Goal: Complete application form: Complete application form

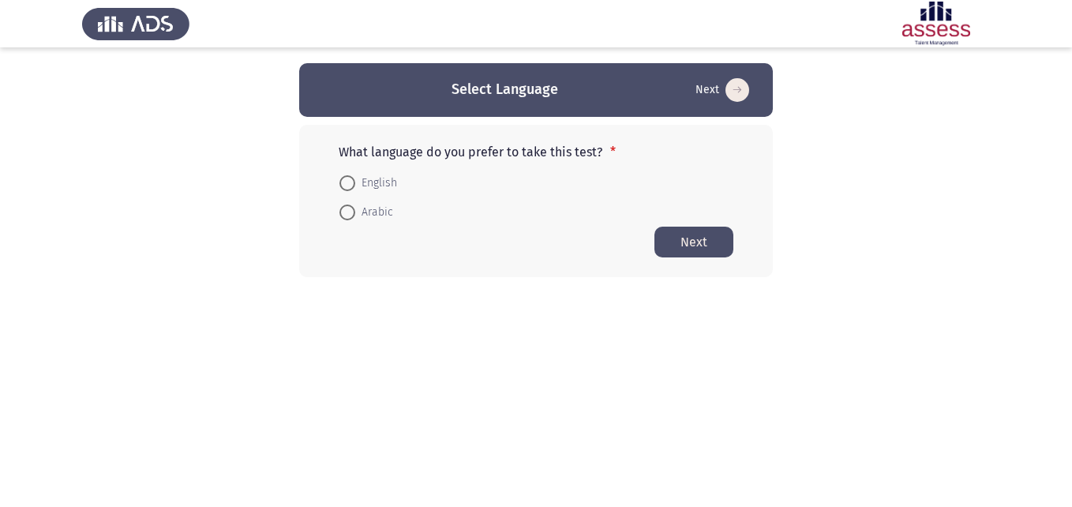
click at [351, 185] on span at bounding box center [348, 183] width 16 height 16
click at [351, 185] on input "English" at bounding box center [348, 183] width 16 height 16
radio input "true"
click at [709, 232] on button "Next" at bounding box center [694, 241] width 79 height 31
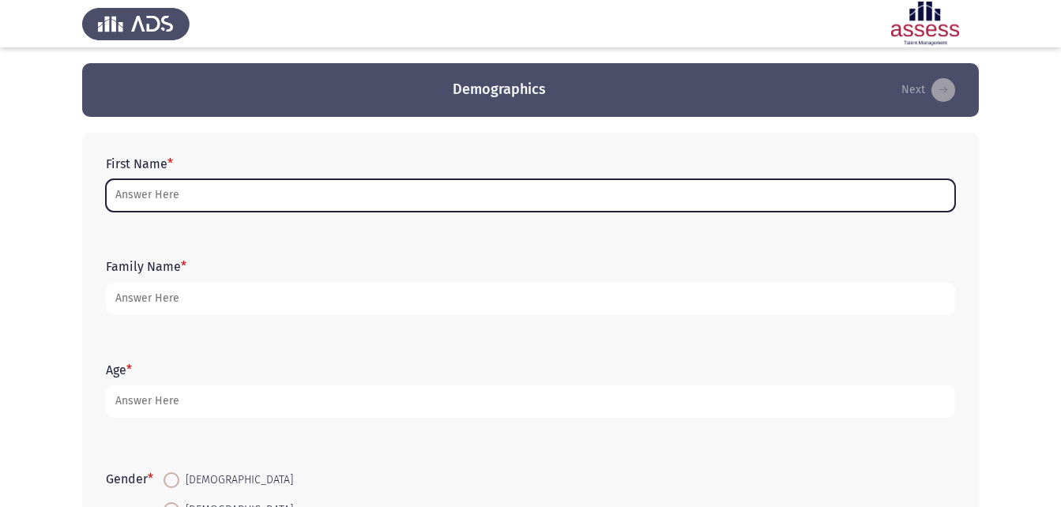
click at [173, 201] on input "First Name *" at bounding box center [530, 195] width 849 height 32
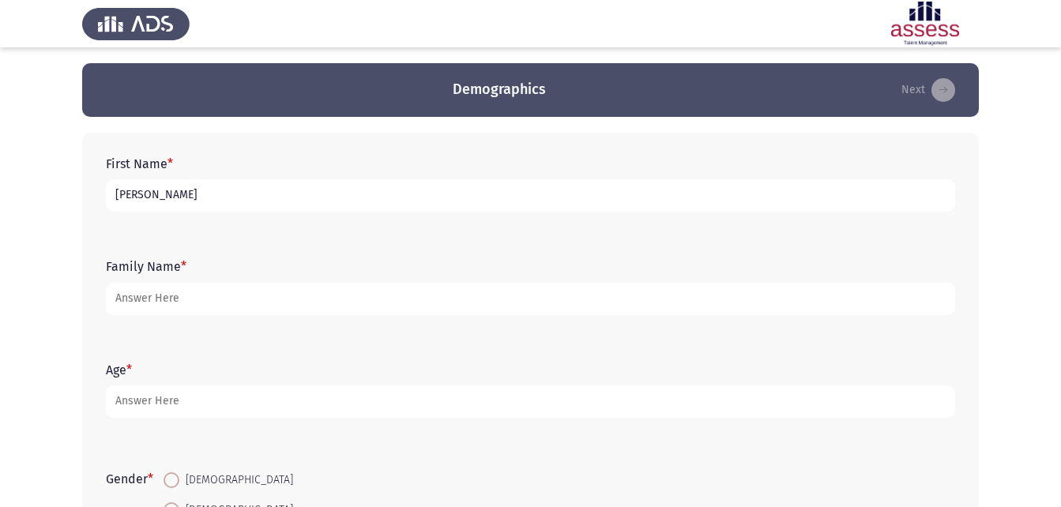
type input "[PERSON_NAME]"
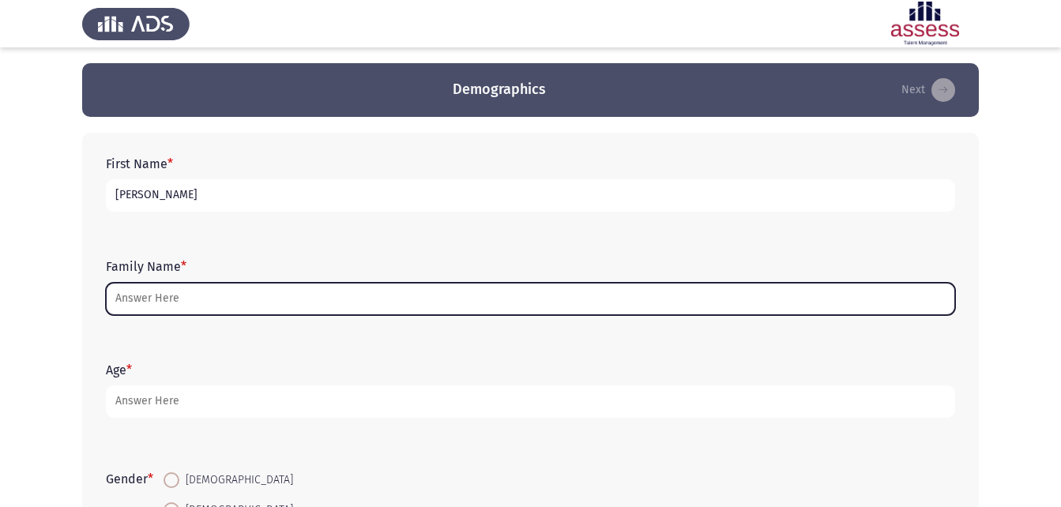
click at [248, 314] on input "Family Name *" at bounding box center [530, 299] width 849 height 32
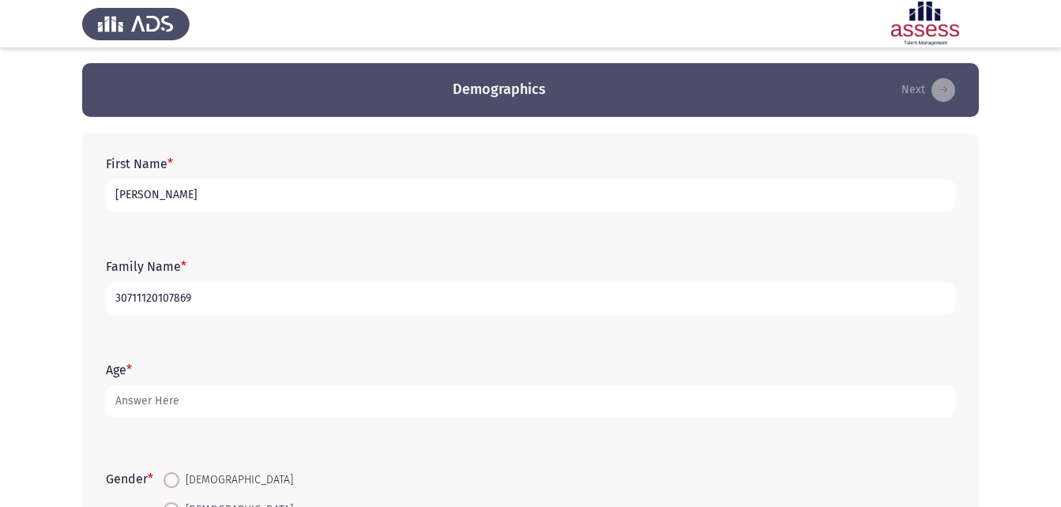
type input "30711120107869"
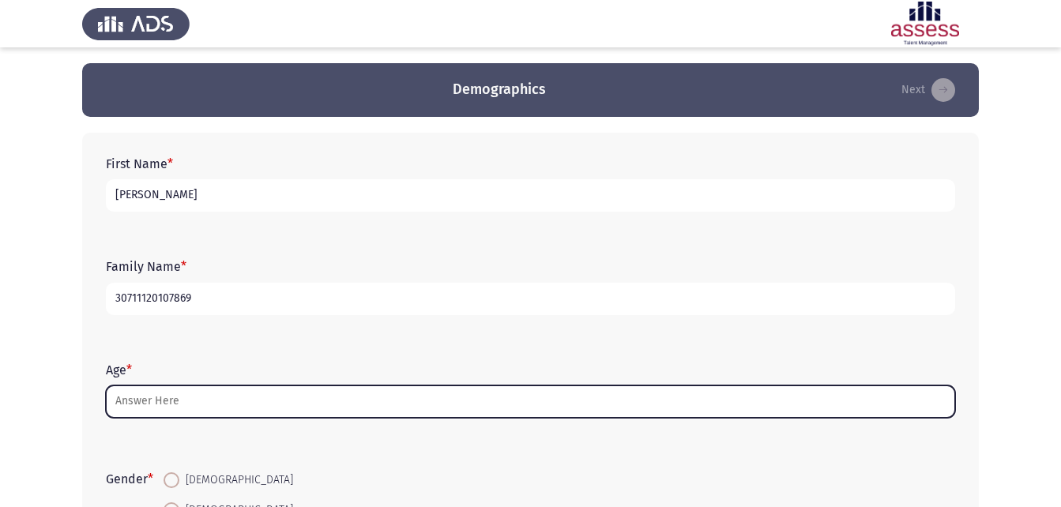
click at [160, 388] on input "Age *" at bounding box center [530, 401] width 849 height 32
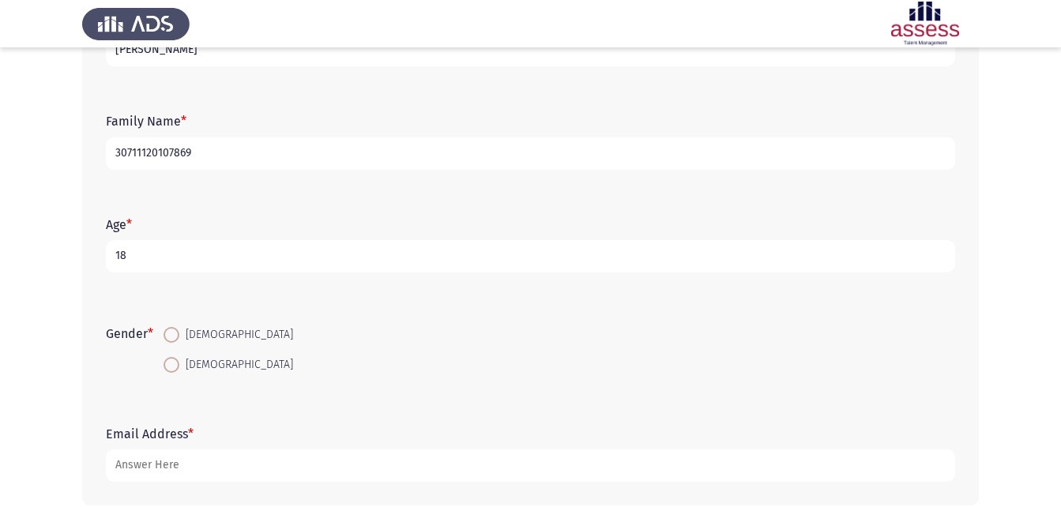
scroll to position [158, 0]
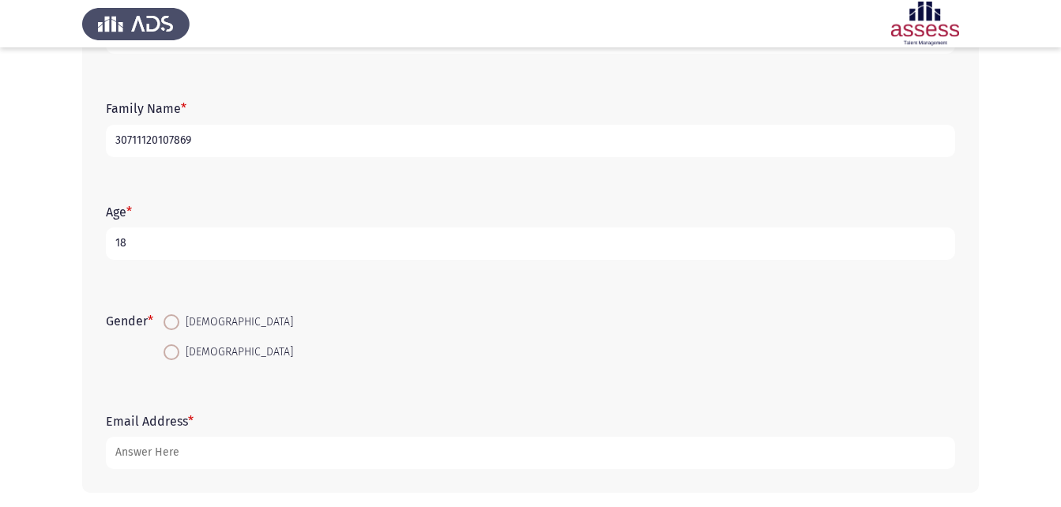
type input "18"
click at [178, 353] on span at bounding box center [171, 352] width 16 height 16
click at [178, 353] on input "[DEMOGRAPHIC_DATA]" at bounding box center [171, 352] width 16 height 16
radio input "true"
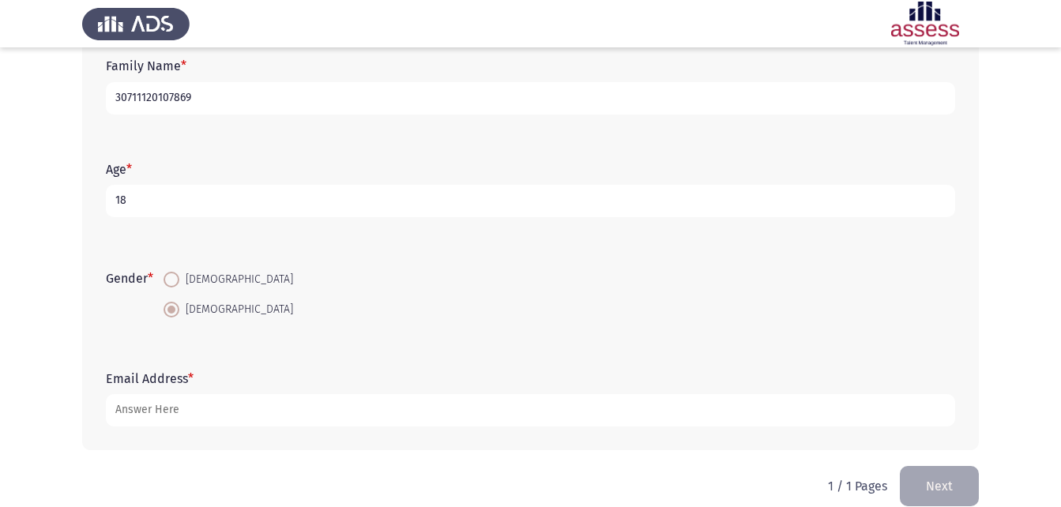
scroll to position [223, 0]
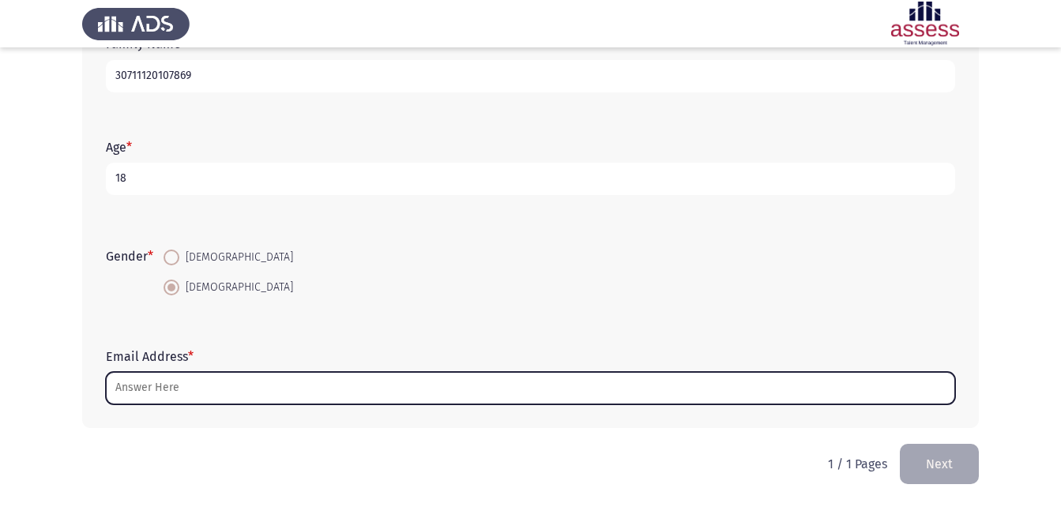
click at [182, 386] on input "Email Address *" at bounding box center [530, 388] width 849 height 32
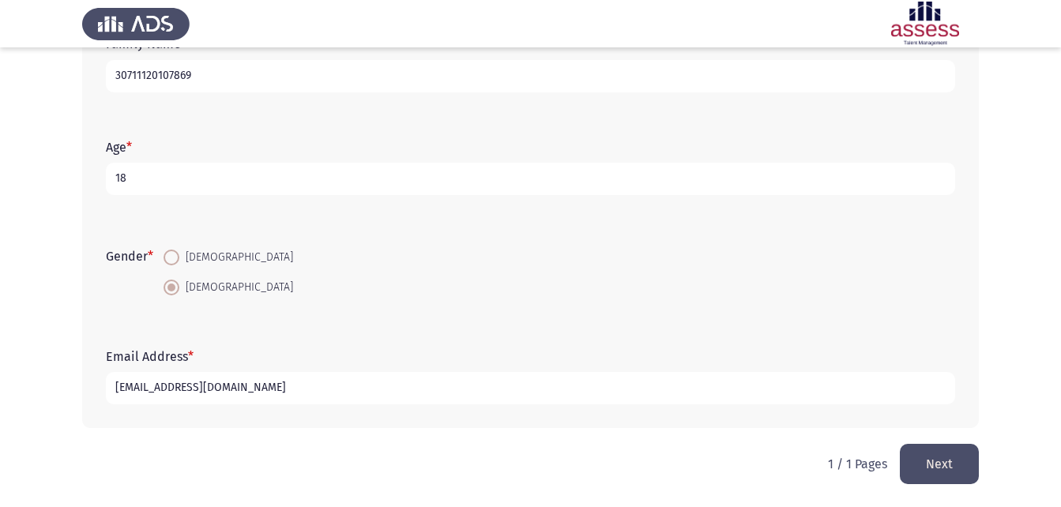
type input "[EMAIL_ADDRESS][DOMAIN_NAME]"
click at [947, 459] on button "Next" at bounding box center [938, 464] width 79 height 40
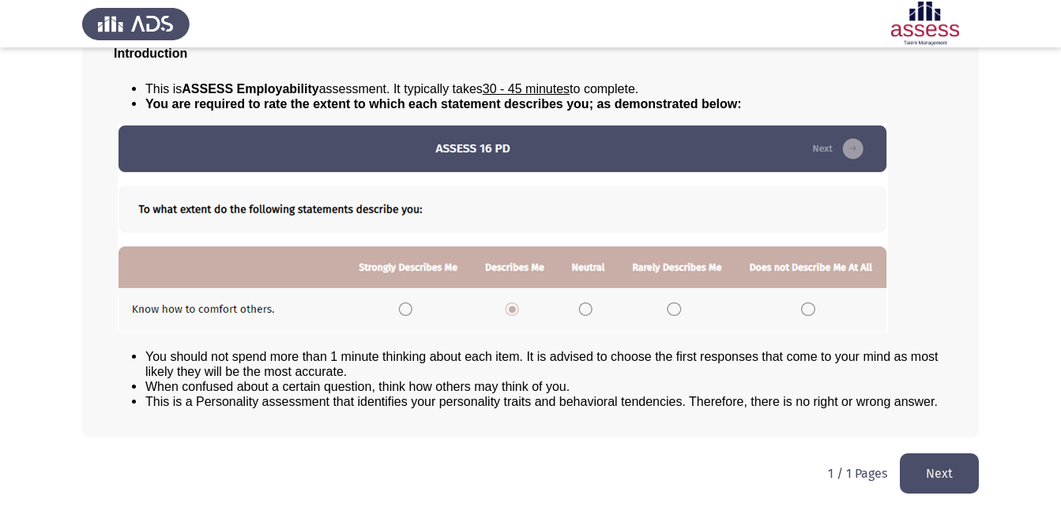
scroll to position [121, 0]
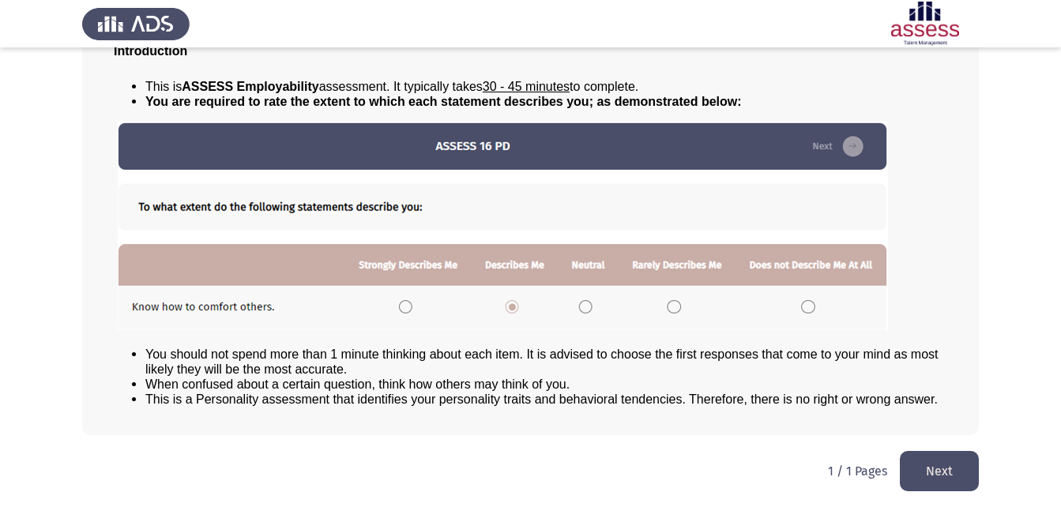
click at [929, 453] on button "Next" at bounding box center [938, 471] width 79 height 40
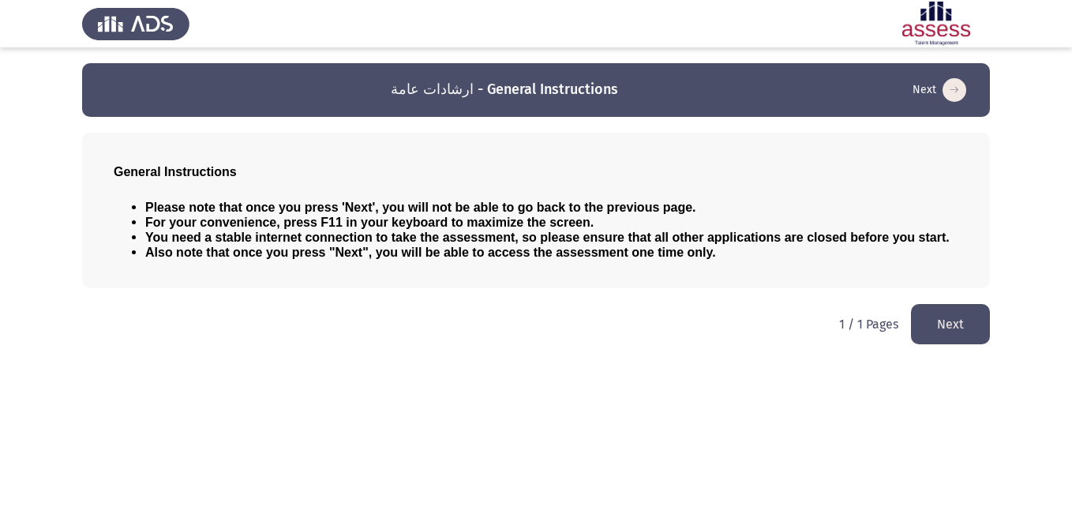
click at [931, 323] on button "Next" at bounding box center [950, 324] width 79 height 40
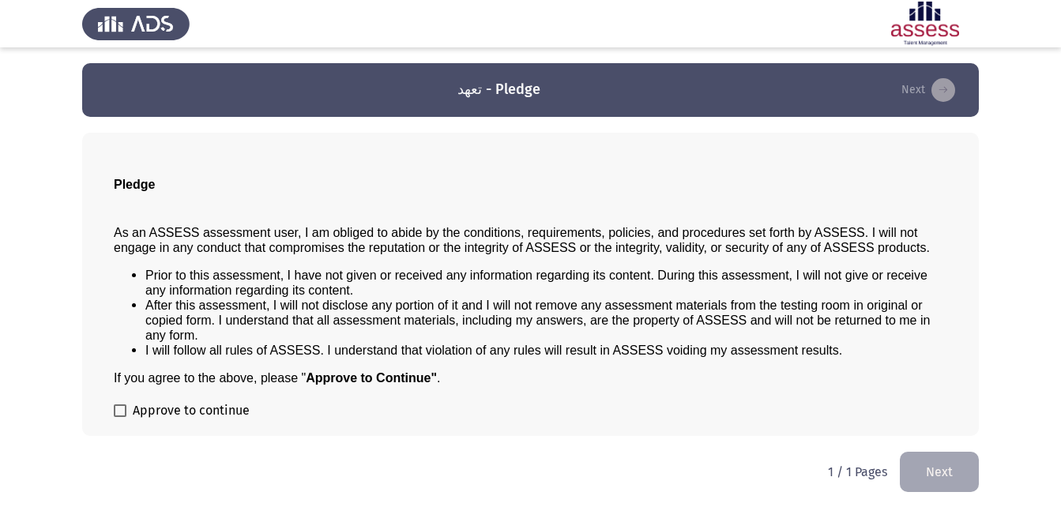
scroll to position [1, 0]
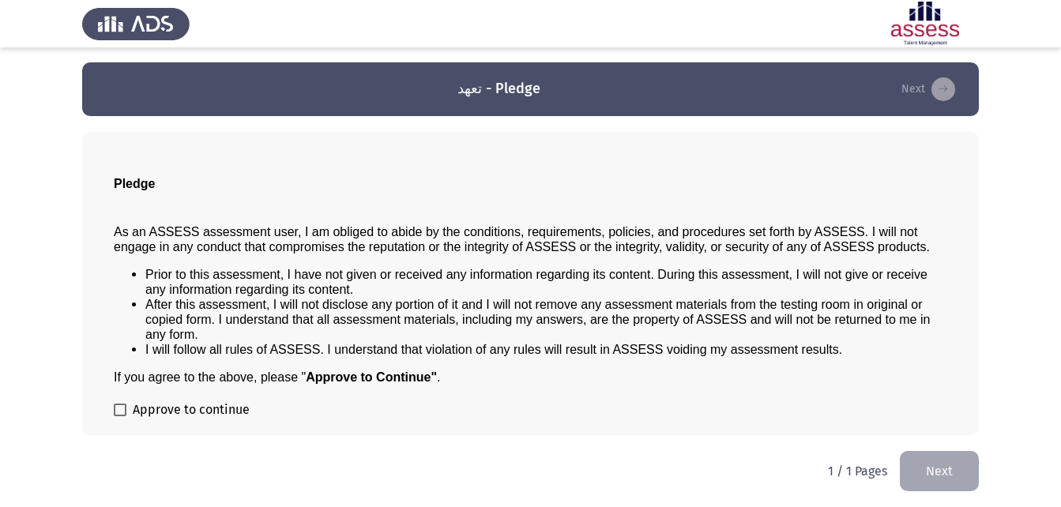
click at [127, 411] on label "Approve to continue" at bounding box center [182, 409] width 136 height 19
click at [120, 416] on input "Approve to continue" at bounding box center [119, 416] width 1 height 1
checkbox input "true"
click at [960, 456] on button "Next" at bounding box center [938, 471] width 79 height 40
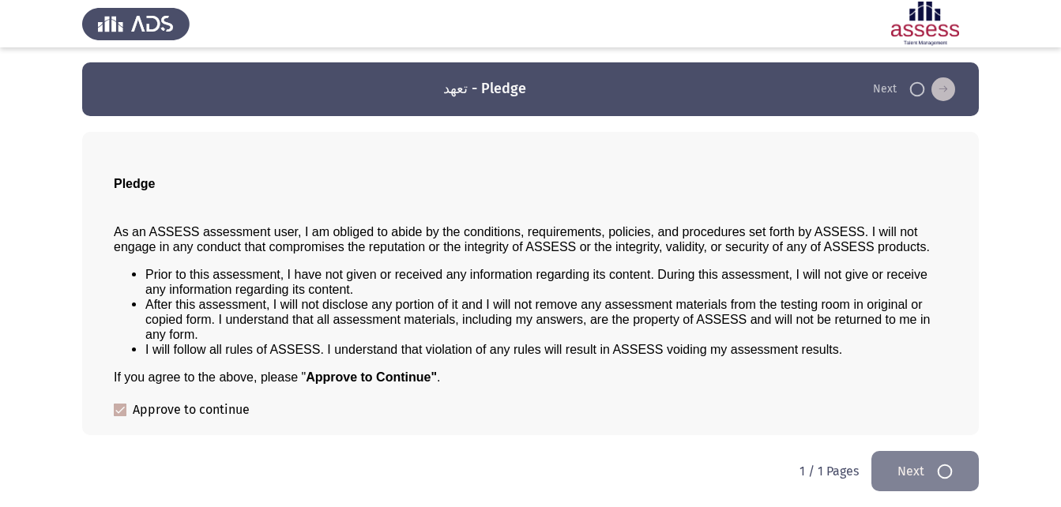
scroll to position [0, 0]
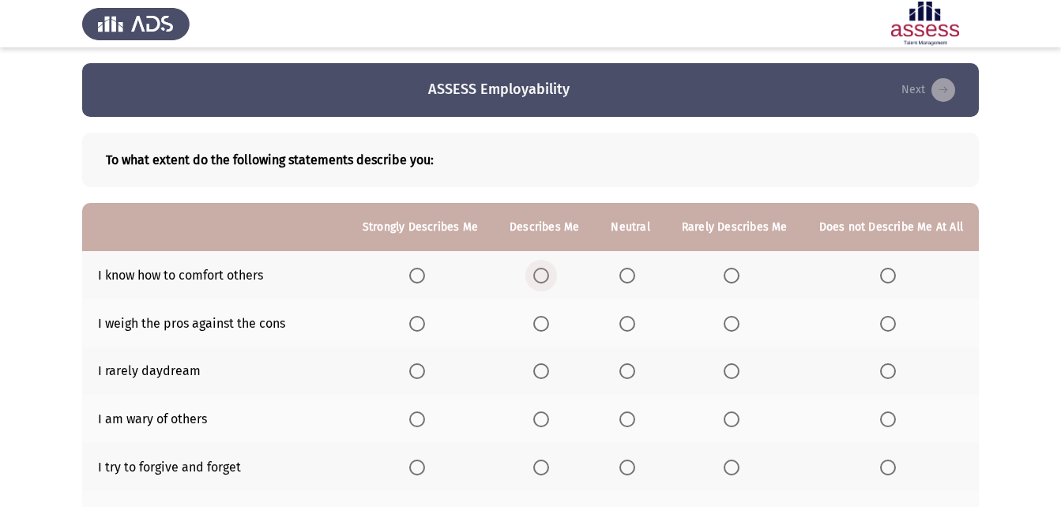
click at [549, 276] on span "Select an option" at bounding box center [541, 276] width 16 height 16
click at [549, 276] on input "Select an option" at bounding box center [541, 276] width 16 height 16
click at [629, 316] on span "Select an option" at bounding box center [627, 324] width 16 height 16
click at [629, 316] on input "Select an option" at bounding box center [627, 324] width 16 height 16
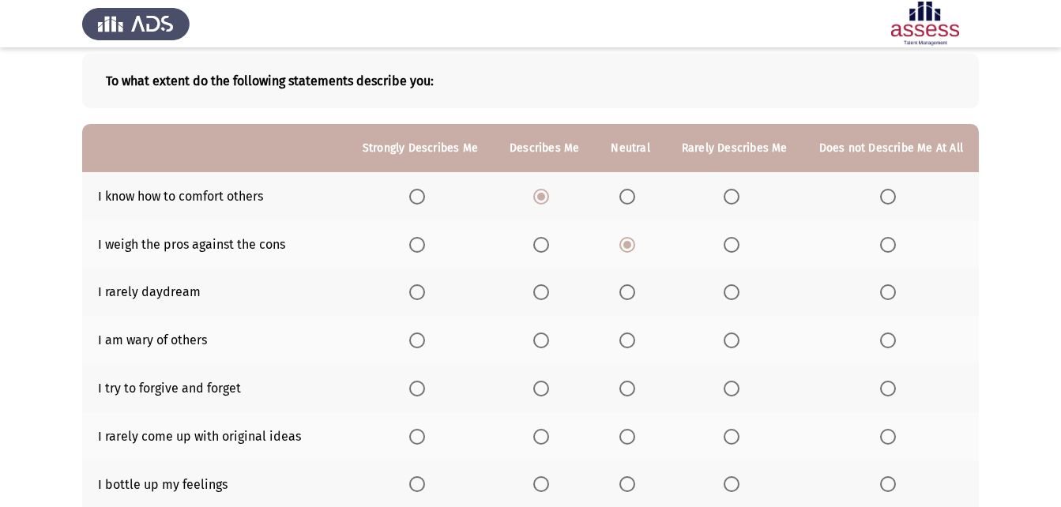
click at [421, 391] on span "Select an option" at bounding box center [417, 389] width 16 height 16
click at [421, 391] on input "Select an option" at bounding box center [417, 389] width 16 height 16
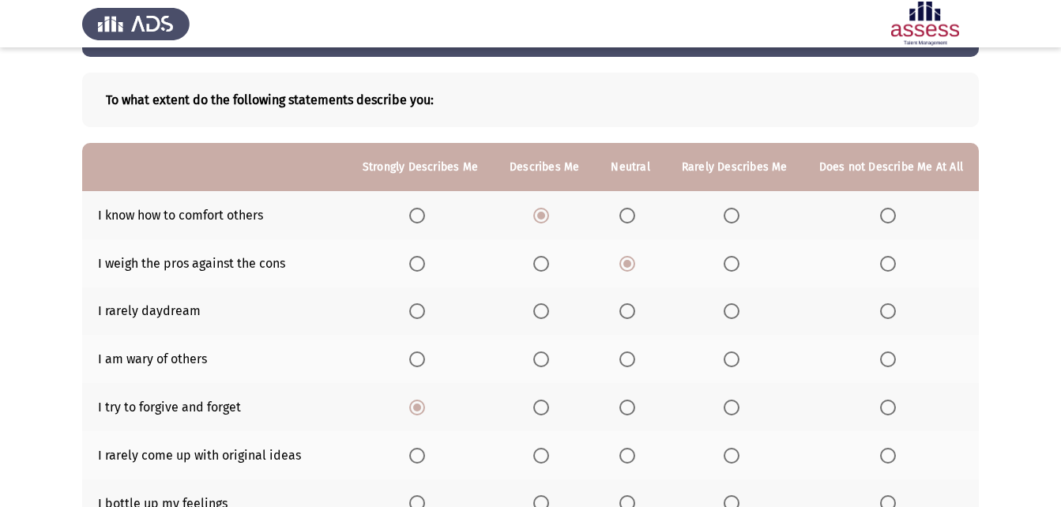
scroll to position [32, 0]
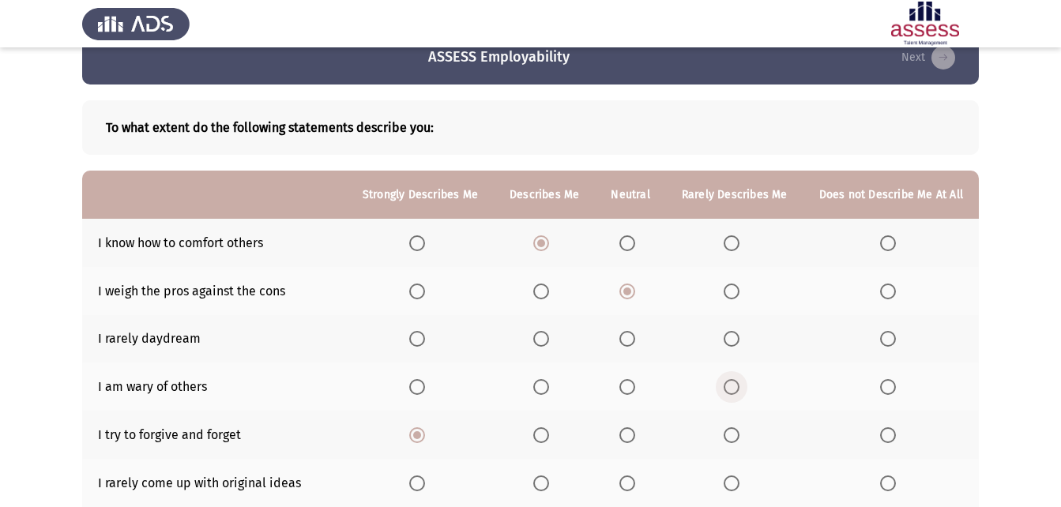
click at [739, 389] on span "Select an option" at bounding box center [731, 387] width 16 height 16
click at [739, 389] on input "Select an option" at bounding box center [731, 387] width 16 height 16
click at [739, 339] on span "Select an option" at bounding box center [731, 339] width 16 height 16
click at [739, 339] on input "Select an option" at bounding box center [731, 339] width 16 height 16
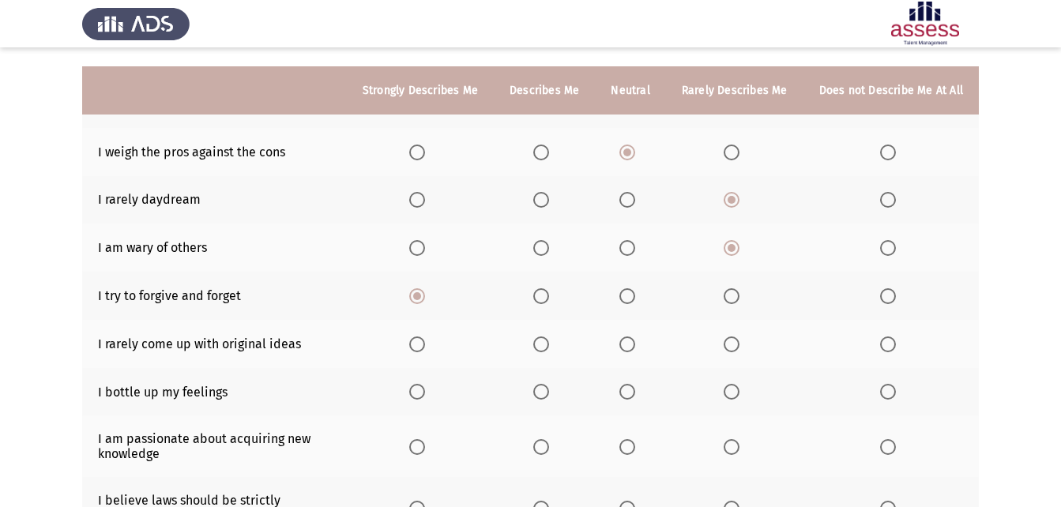
scroll to position [190, 0]
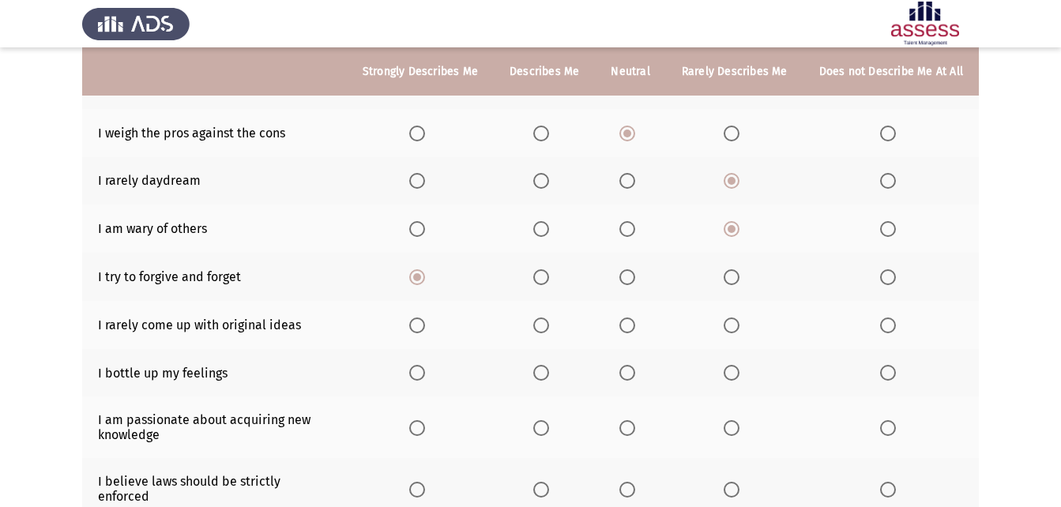
click at [891, 326] on span "Select an option" at bounding box center [888, 325] width 16 height 16
click at [891, 326] on input "Select an option" at bounding box center [888, 325] width 16 height 16
click at [738, 329] on span "Select an option" at bounding box center [731, 325] width 16 height 16
click at [738, 329] on input "Select an option" at bounding box center [731, 325] width 16 height 16
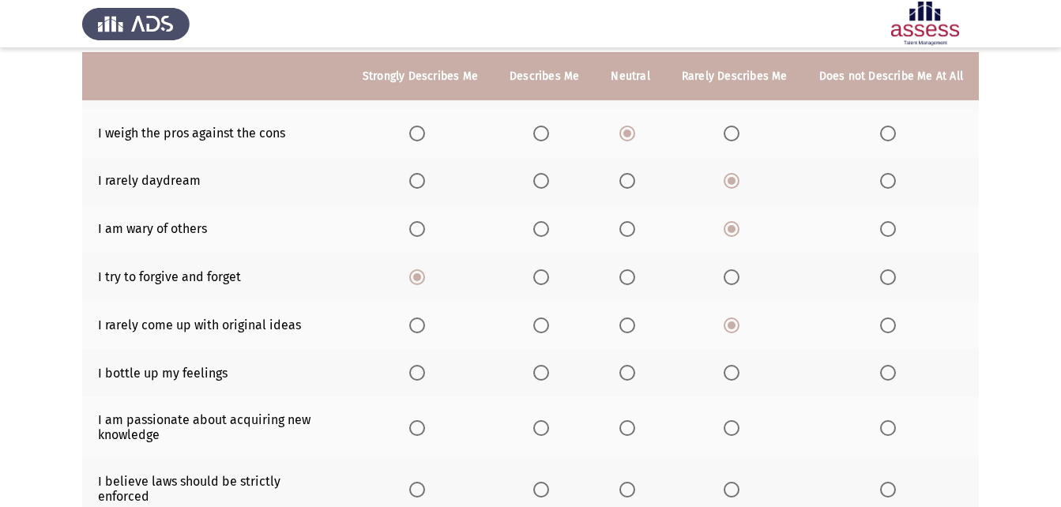
scroll to position [269, 0]
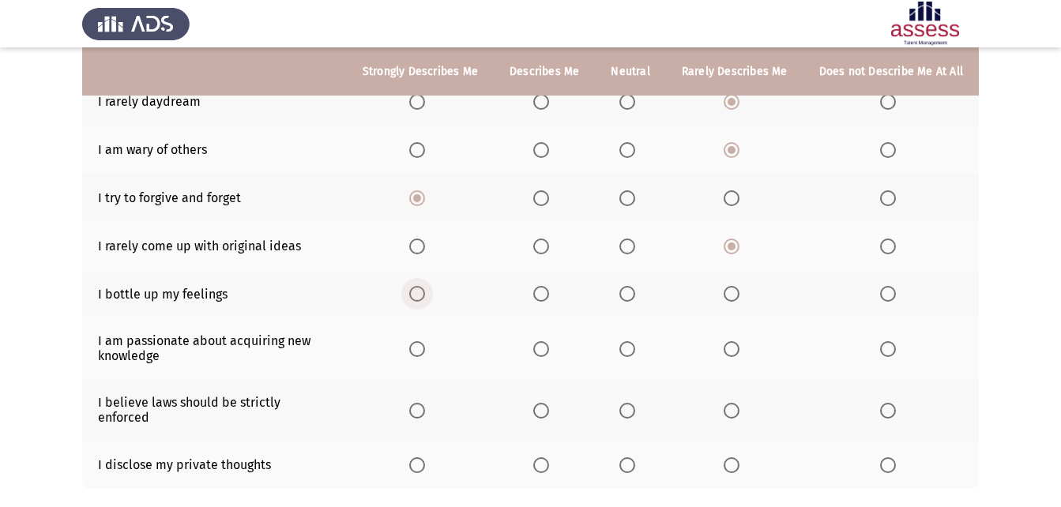
click at [425, 287] on span "Select an option" at bounding box center [417, 294] width 16 height 16
click at [425, 287] on input "Select an option" at bounding box center [417, 294] width 16 height 16
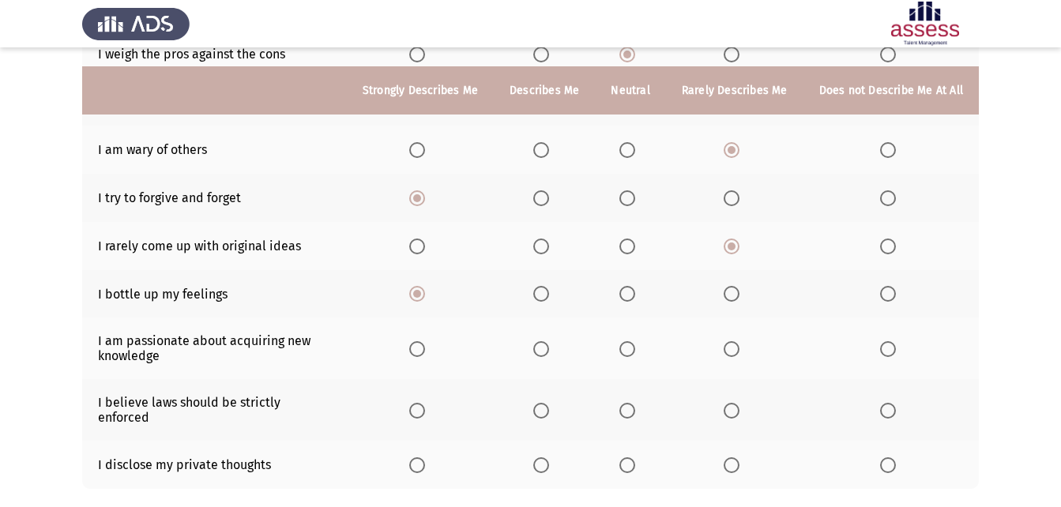
scroll to position [348, 0]
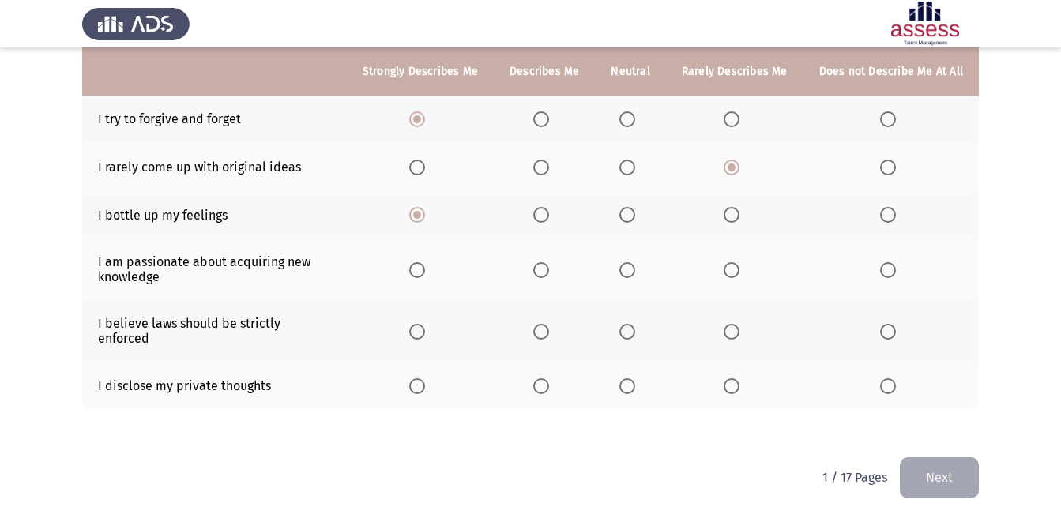
click at [544, 272] on span "Select an option" at bounding box center [541, 270] width 16 height 16
click at [544, 272] on input "Select an option" at bounding box center [541, 270] width 16 height 16
click at [549, 324] on span "Select an option" at bounding box center [541, 332] width 16 height 16
click at [549, 324] on input "Select an option" at bounding box center [541, 332] width 16 height 16
click at [425, 324] on span "Select an option" at bounding box center [417, 332] width 16 height 16
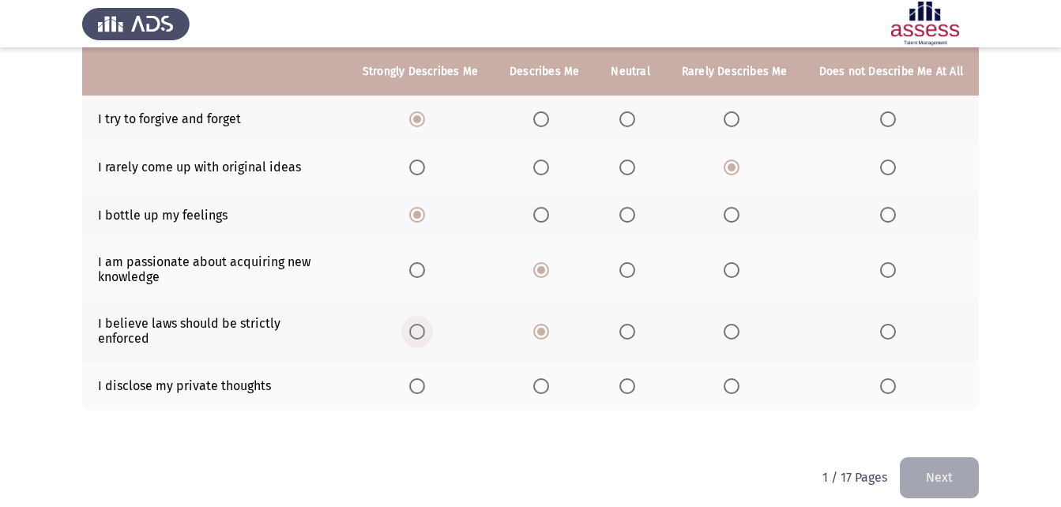
click at [425, 324] on input "Select an option" at bounding box center [417, 332] width 16 height 16
click at [549, 329] on span "Select an option" at bounding box center [541, 332] width 16 height 16
click at [549, 329] on input "Select an option" at bounding box center [541, 332] width 16 height 16
click at [729, 378] on span "Select an option" at bounding box center [731, 386] width 16 height 16
click at [729, 378] on input "Select an option" at bounding box center [731, 386] width 16 height 16
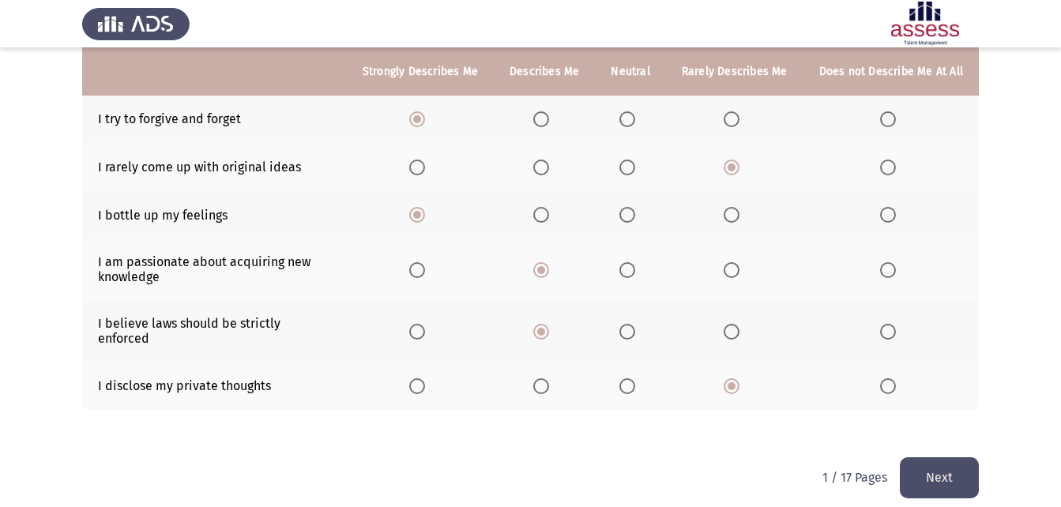
click at [947, 463] on button "Next" at bounding box center [938, 477] width 79 height 40
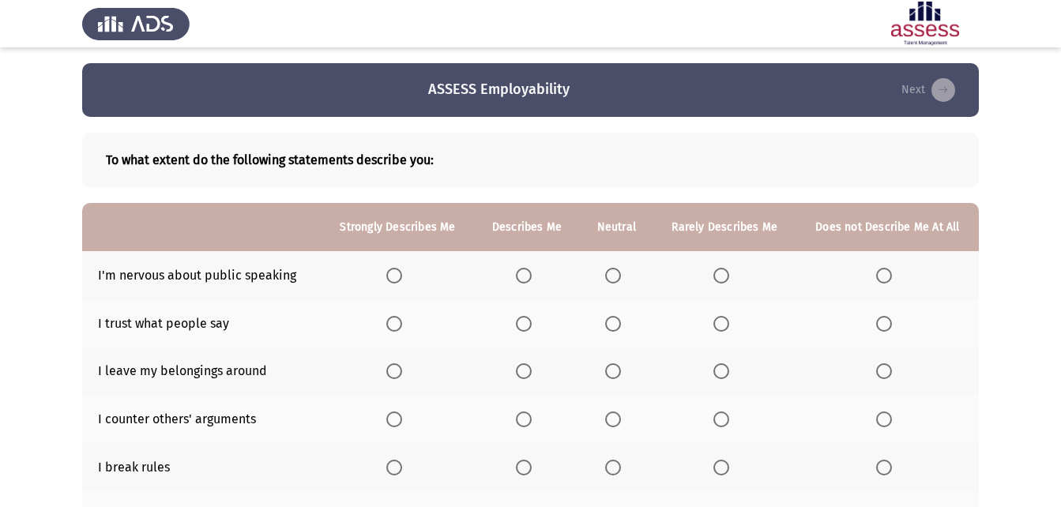
click at [616, 273] on span "Select an option" at bounding box center [613, 276] width 16 height 16
click at [616, 273] on input "Select an option" at bounding box center [613, 276] width 16 height 16
click at [528, 325] on span "Select an option" at bounding box center [524, 324] width 16 height 16
click at [528, 325] on input "Select an option" at bounding box center [524, 324] width 16 height 16
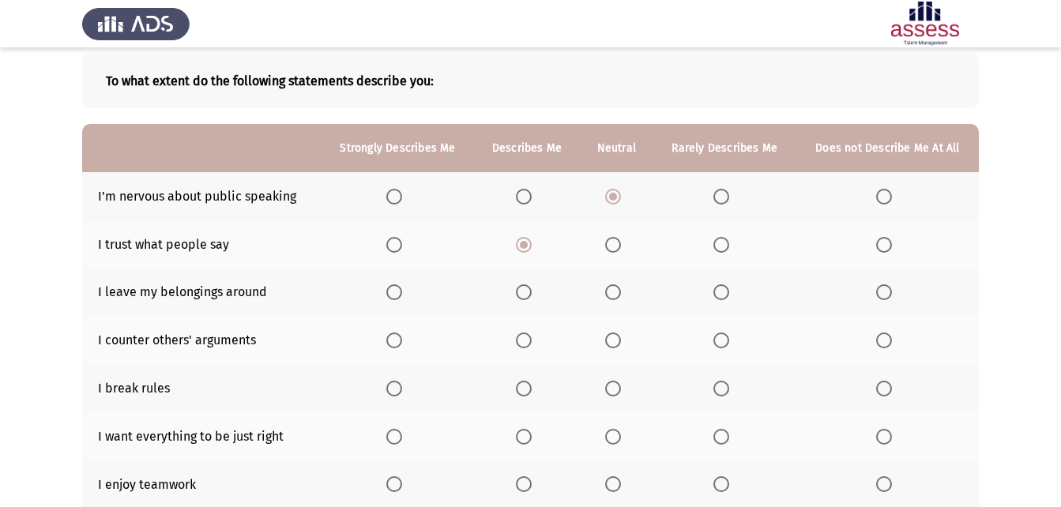
click at [882, 291] on span "Select an option" at bounding box center [884, 292] width 16 height 16
click at [882, 291] on input "Select an option" at bounding box center [884, 292] width 16 height 16
click at [608, 335] on span "Select an option" at bounding box center [613, 340] width 16 height 16
click at [608, 335] on input "Select an option" at bounding box center [613, 340] width 16 height 16
click at [884, 389] on span "Select an option" at bounding box center [884, 389] width 16 height 16
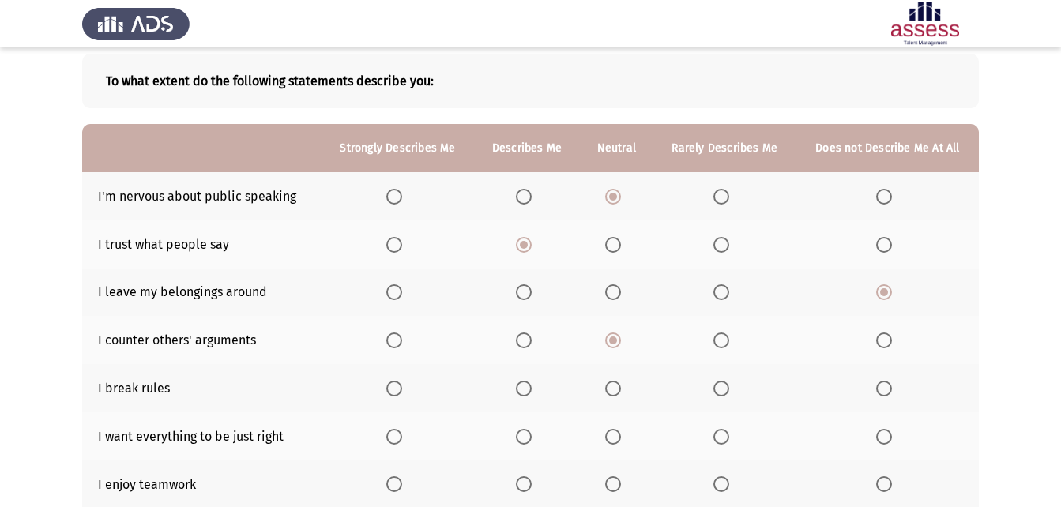
click at [884, 389] on input "Select an option" at bounding box center [884, 389] width 16 height 16
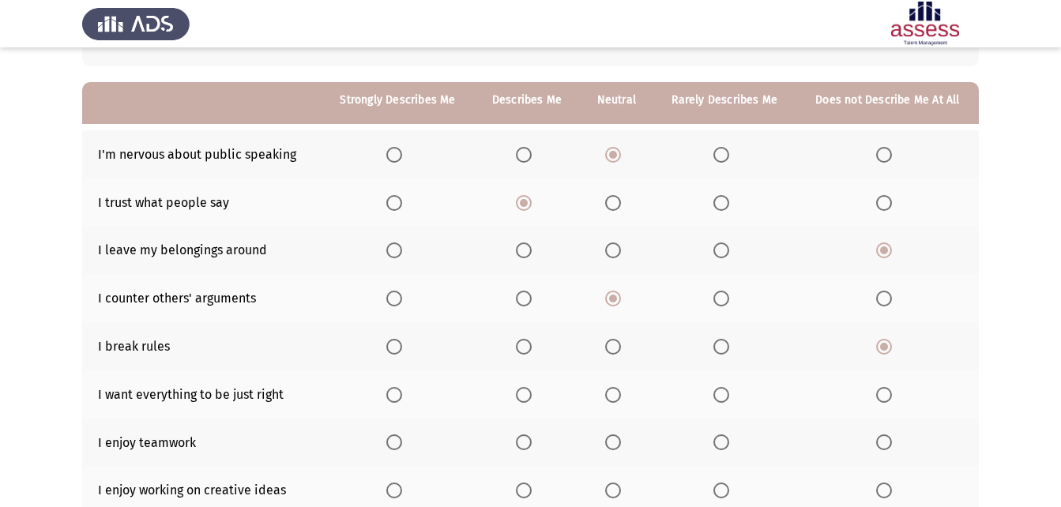
scroll to position [158, 0]
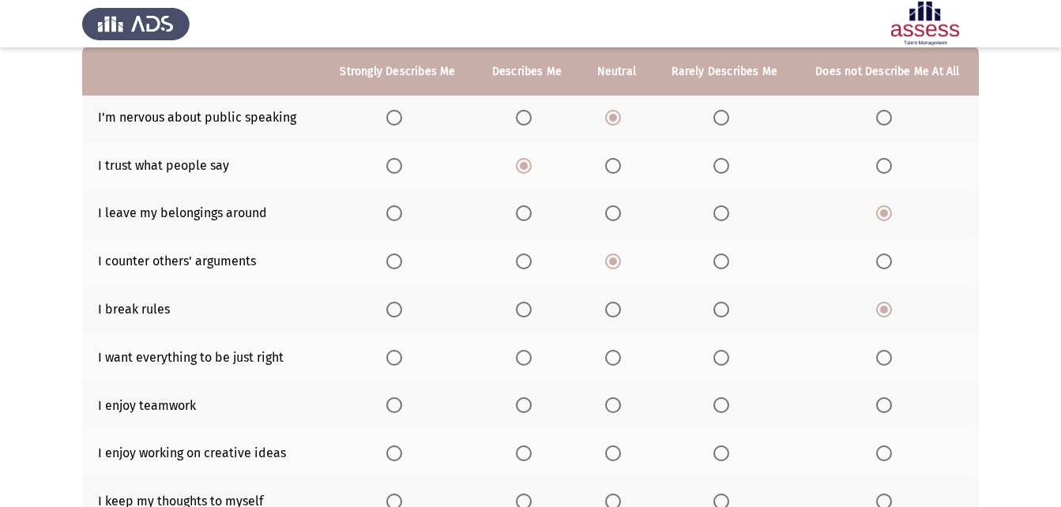
click at [391, 355] on span "Select an option" at bounding box center [394, 358] width 16 height 16
click at [391, 355] on input "Select an option" at bounding box center [394, 358] width 16 height 16
click at [392, 406] on span "Select an option" at bounding box center [394, 405] width 16 height 16
click at [392, 406] on input "Select an option" at bounding box center [394, 405] width 16 height 16
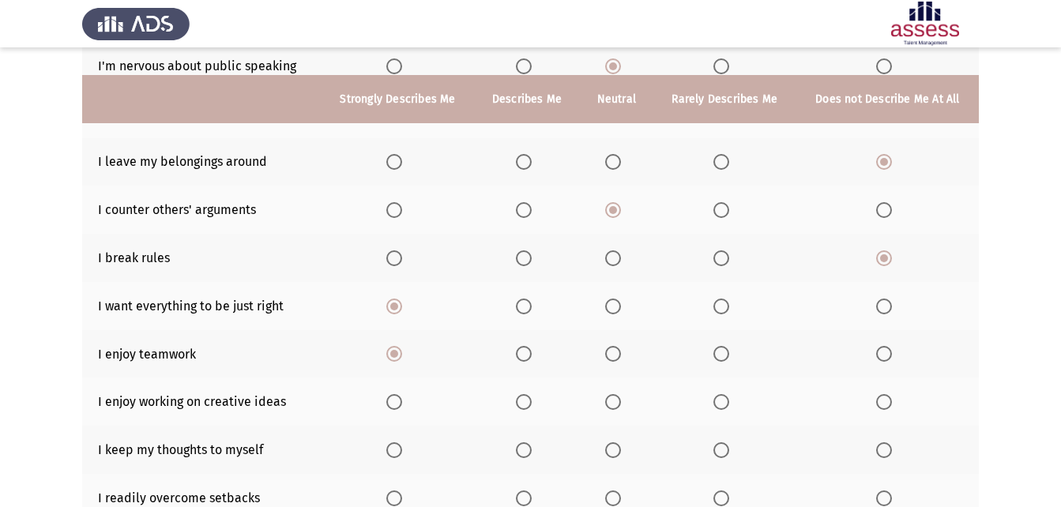
scroll to position [237, 0]
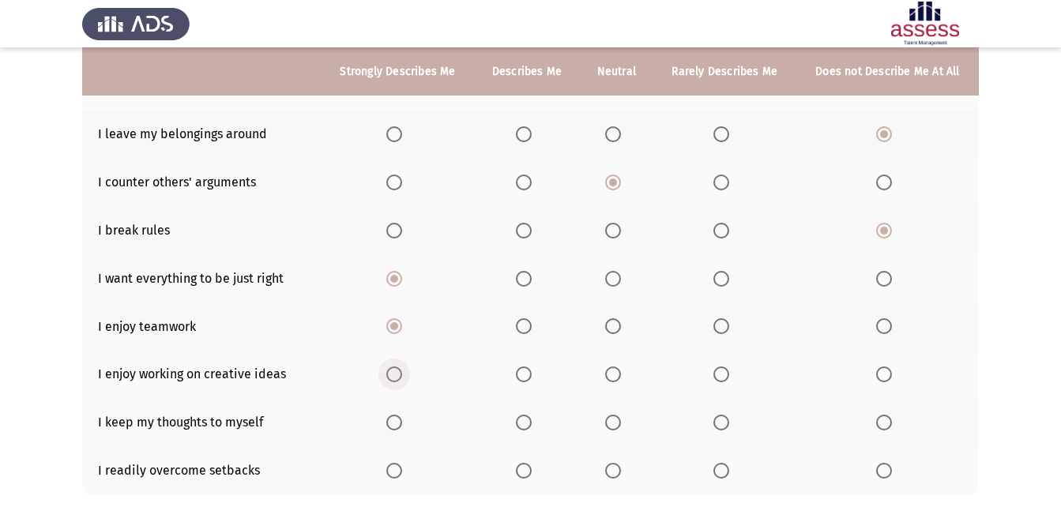
click at [392, 374] on span "Select an option" at bounding box center [394, 374] width 16 height 16
click at [392, 374] on input "Select an option" at bounding box center [394, 374] width 16 height 16
click at [728, 423] on span "Select an option" at bounding box center [721, 423] width 16 height 16
click at [728, 423] on input "Select an option" at bounding box center [721, 423] width 16 height 16
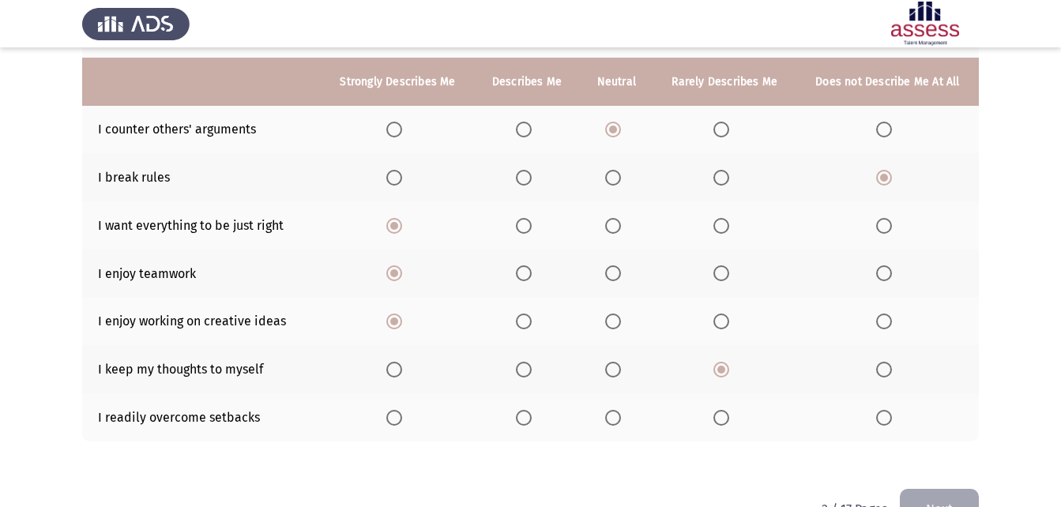
scroll to position [316, 0]
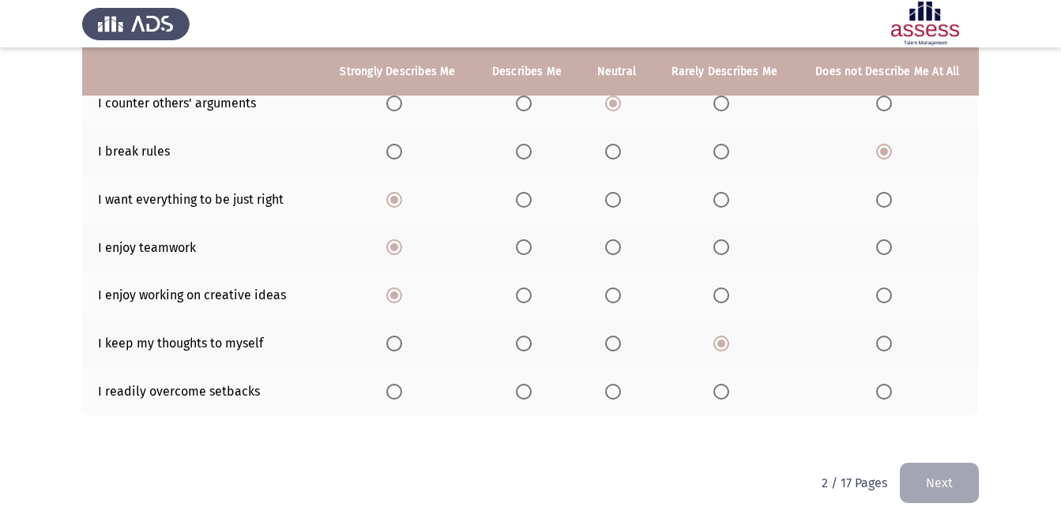
click at [731, 390] on label "Select an option" at bounding box center [724, 392] width 22 height 16
click at [729, 390] on input "Select an option" at bounding box center [721, 392] width 16 height 16
click at [937, 471] on button "Next" at bounding box center [938, 483] width 79 height 40
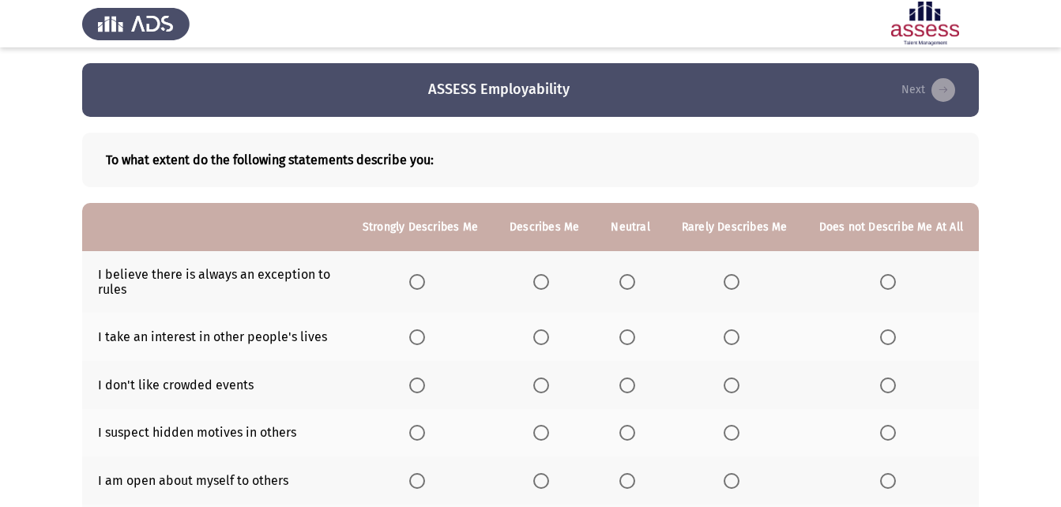
click at [891, 288] on span "Select an option" at bounding box center [888, 282] width 16 height 16
click at [891, 288] on input "Select an option" at bounding box center [888, 282] width 16 height 16
click at [888, 340] on span "Select an option" at bounding box center [888, 337] width 16 height 16
click at [888, 340] on input "Select an option" at bounding box center [888, 337] width 16 height 16
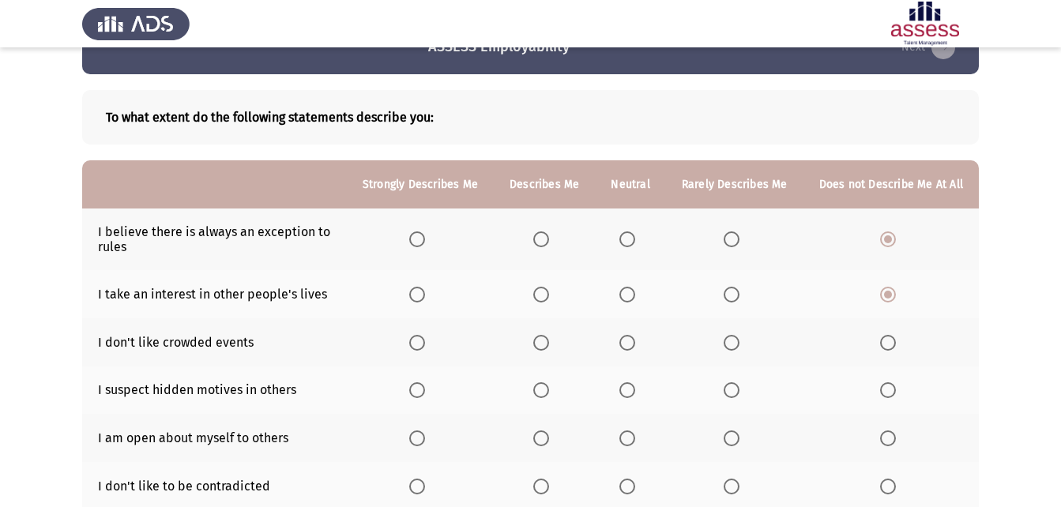
scroll to position [79, 0]
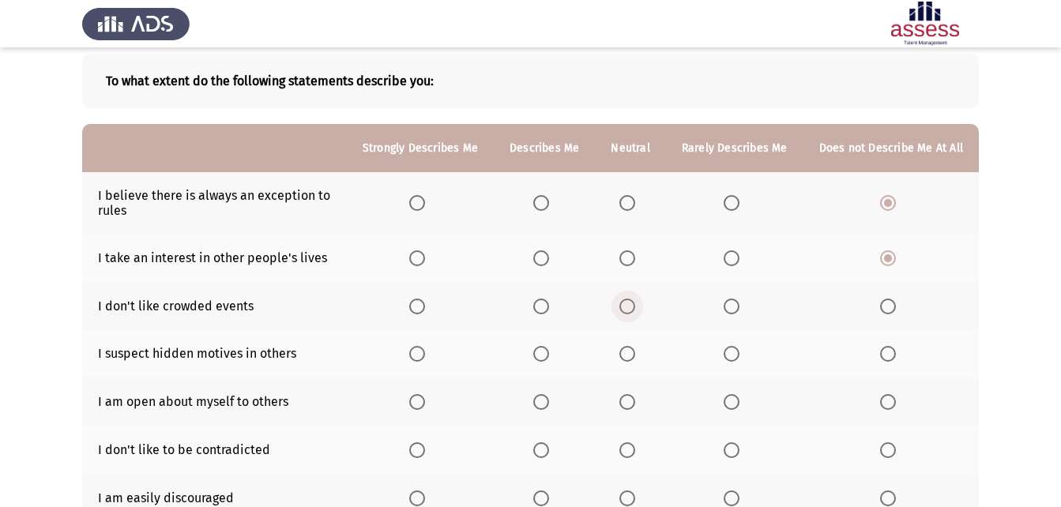
click at [634, 301] on span "Select an option" at bounding box center [627, 307] width 16 height 16
click at [634, 301] on input "Select an option" at bounding box center [627, 307] width 16 height 16
click at [731, 411] on th at bounding box center [734, 401] width 137 height 48
click at [633, 398] on span "Select an option" at bounding box center [627, 402] width 16 height 16
click at [633, 398] on input "Select an option" at bounding box center [627, 402] width 16 height 16
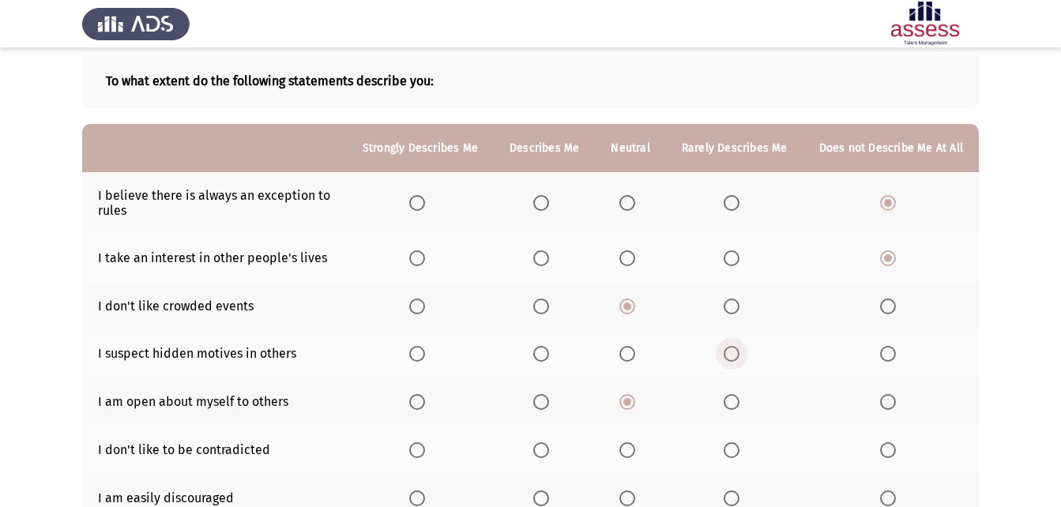
click at [739, 349] on span "Select an option" at bounding box center [731, 354] width 16 height 16
click at [739, 349] on input "Select an option" at bounding box center [731, 354] width 16 height 16
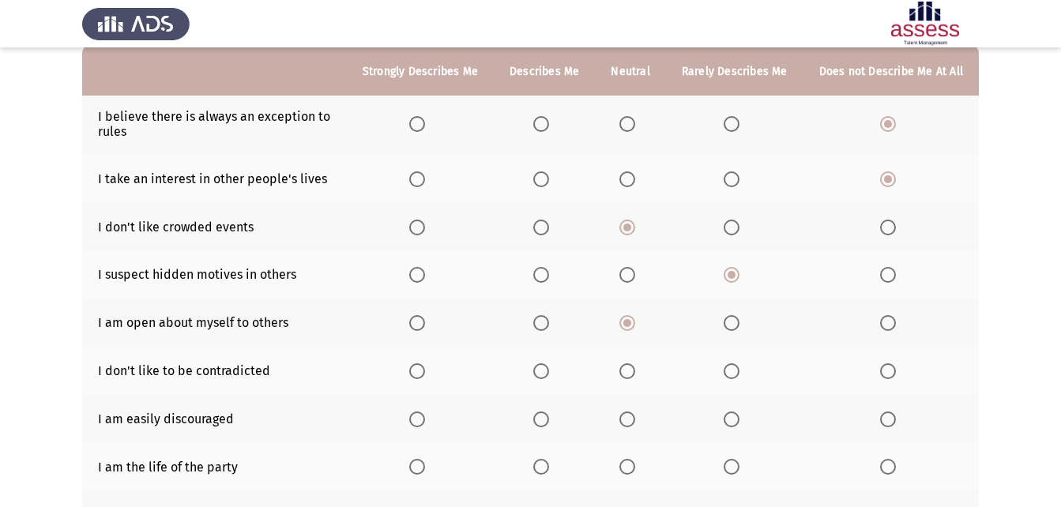
click at [630, 377] on span "Select an option" at bounding box center [627, 371] width 16 height 16
click at [630, 377] on input "Select an option" at bounding box center [627, 371] width 16 height 16
click at [880, 415] on th at bounding box center [890, 419] width 175 height 48
click at [886, 415] on span "Select an option" at bounding box center [888, 419] width 16 height 16
click at [886, 415] on input "Select an option" at bounding box center [888, 419] width 16 height 16
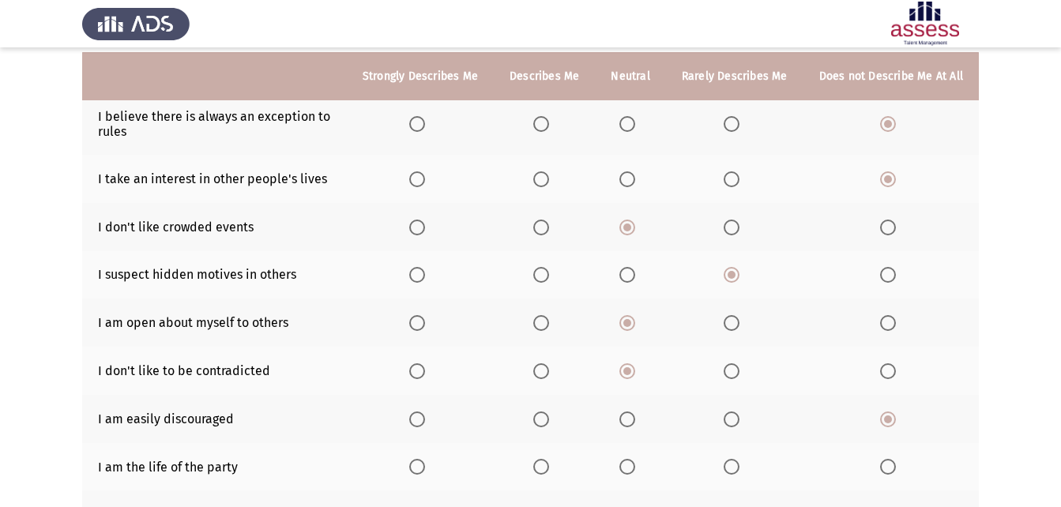
scroll to position [237, 0]
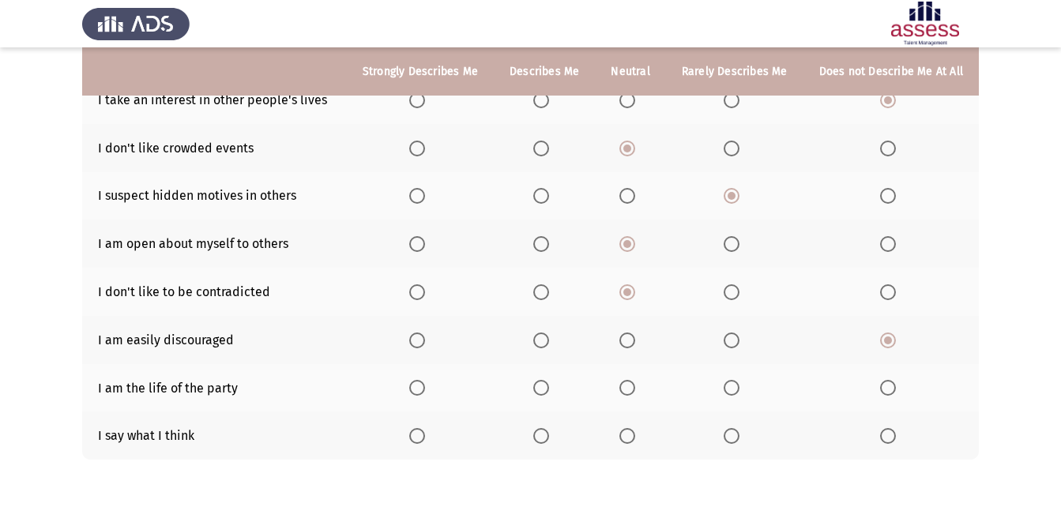
click at [731, 436] on span "Select an option" at bounding box center [731, 436] width 0 height 0
click at [734, 436] on input "Select an option" at bounding box center [731, 436] width 16 height 16
click at [739, 392] on span "Select an option" at bounding box center [731, 388] width 16 height 16
click at [739, 392] on input "Select an option" at bounding box center [731, 388] width 16 height 16
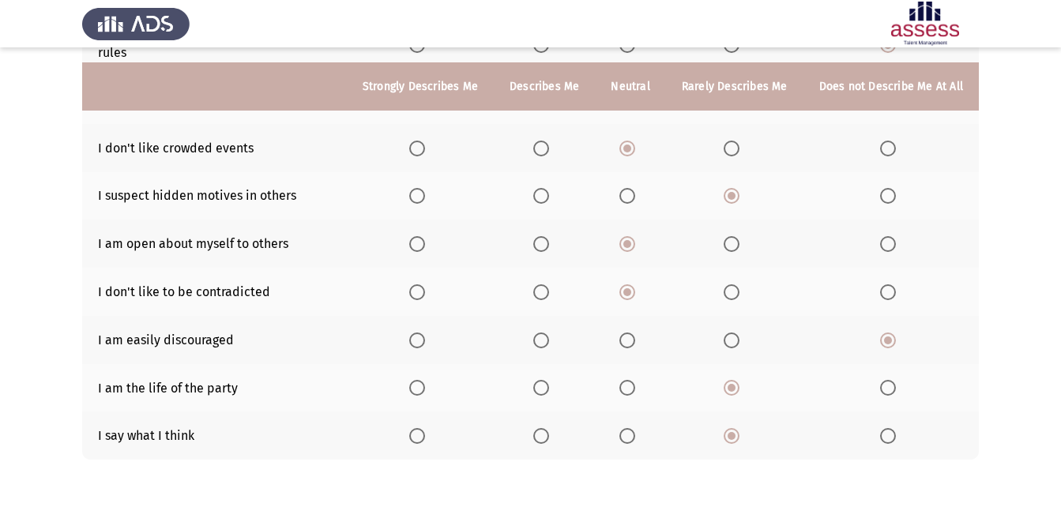
scroll to position [300, 0]
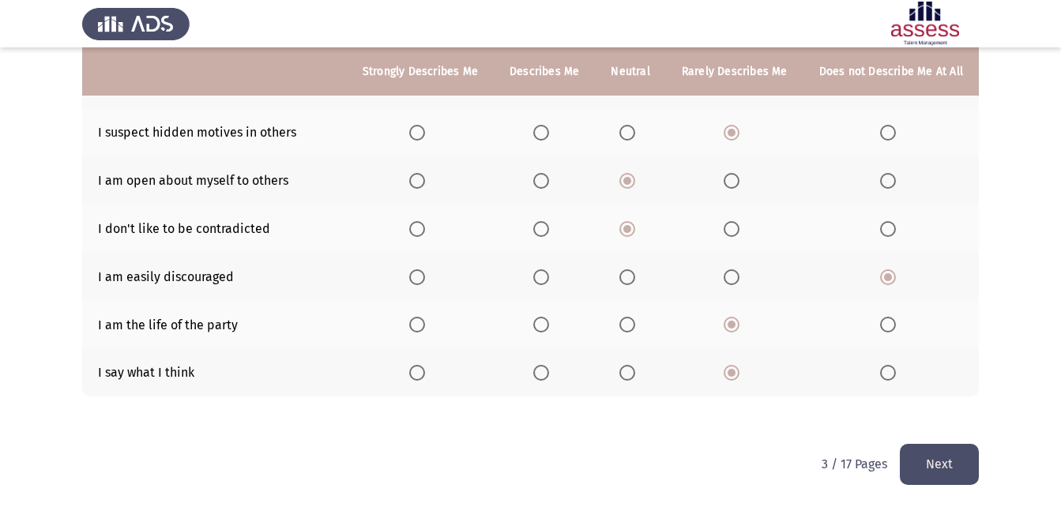
click at [963, 465] on button "Next" at bounding box center [938, 464] width 79 height 40
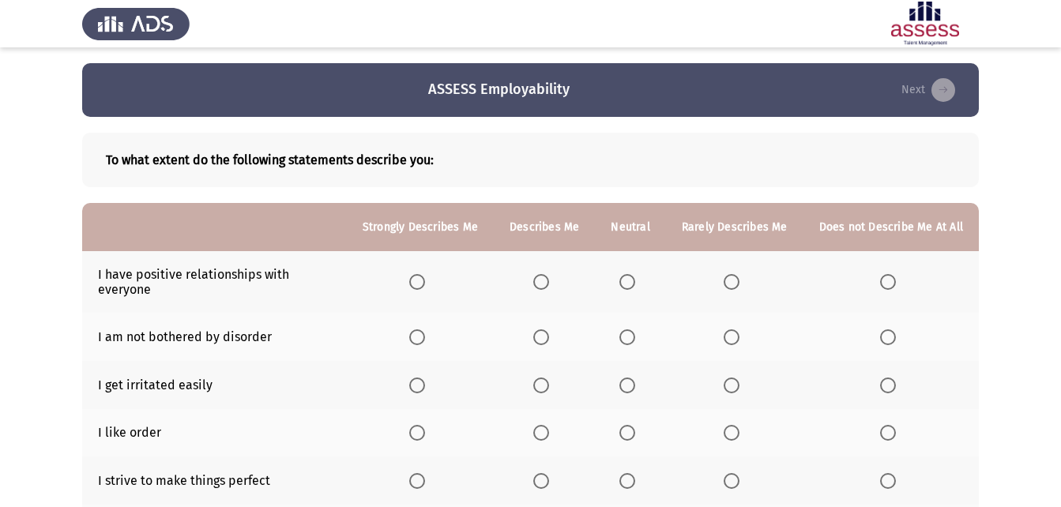
click at [420, 284] on span "Select an option" at bounding box center [417, 282] width 16 height 16
click at [420, 284] on input "Select an option" at bounding box center [417, 282] width 16 height 16
click at [625, 336] on span "Select an option" at bounding box center [627, 337] width 16 height 16
click at [625, 336] on input "Select an option" at bounding box center [627, 337] width 16 height 16
click at [886, 381] on span "Select an option" at bounding box center [888, 385] width 16 height 16
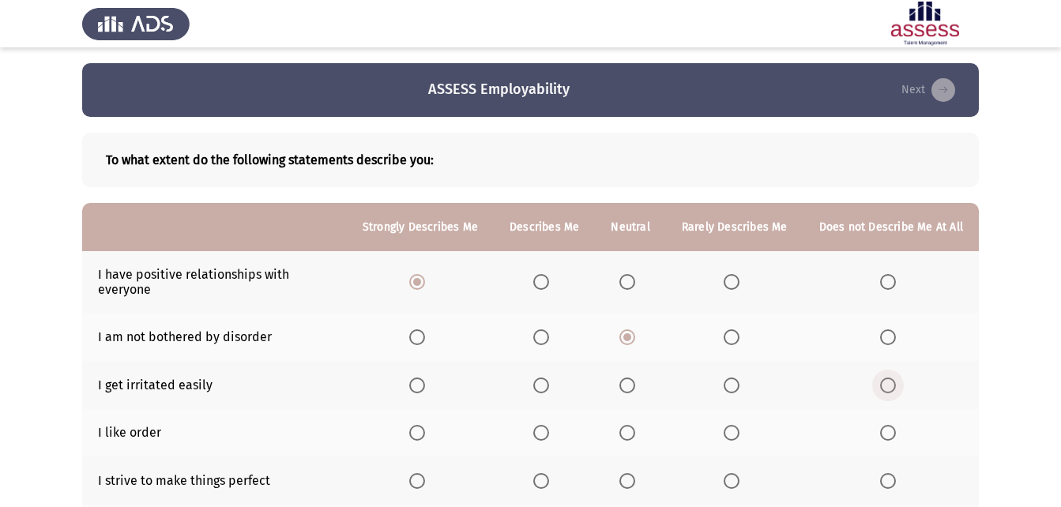
click at [886, 381] on input "Select an option" at bounding box center [888, 385] width 16 height 16
click at [421, 431] on span "Select an option" at bounding box center [417, 433] width 16 height 16
click at [421, 431] on input "Select an option" at bounding box center [417, 433] width 16 height 16
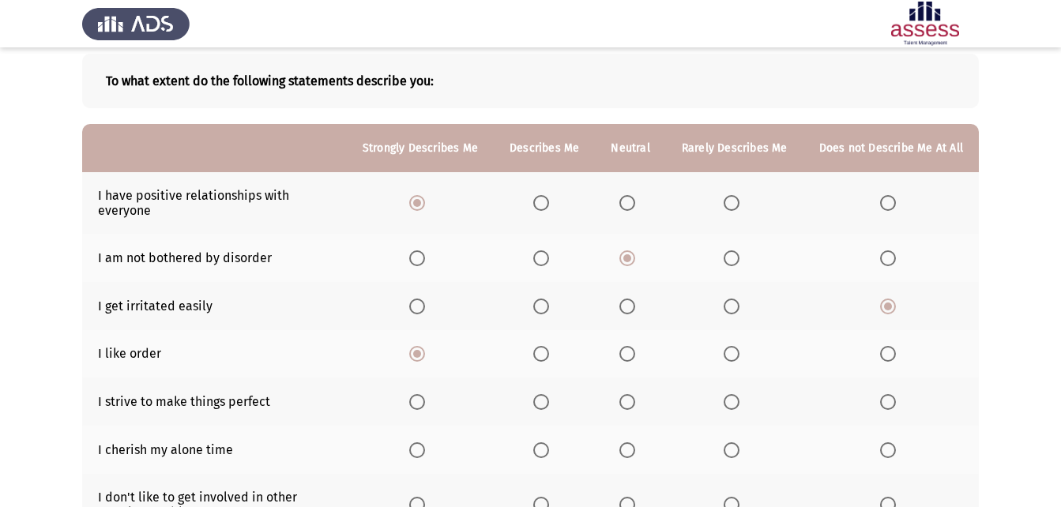
scroll to position [158, 0]
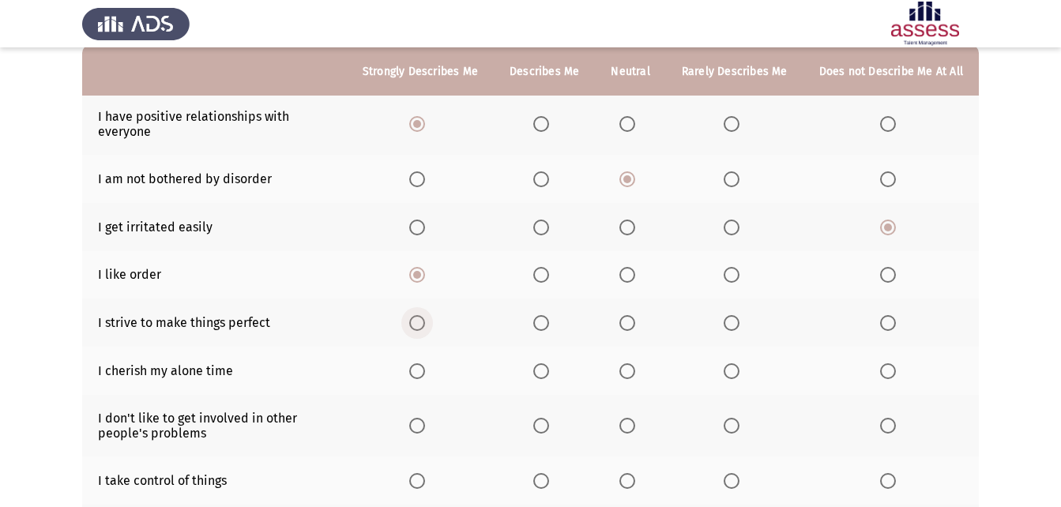
click at [425, 327] on span "Select an option" at bounding box center [417, 323] width 16 height 16
click at [425, 327] on input "Select an option" at bounding box center [417, 323] width 16 height 16
click at [628, 374] on span "Select an option" at bounding box center [627, 371] width 16 height 16
click at [628, 374] on input "Select an option" at bounding box center [627, 371] width 16 height 16
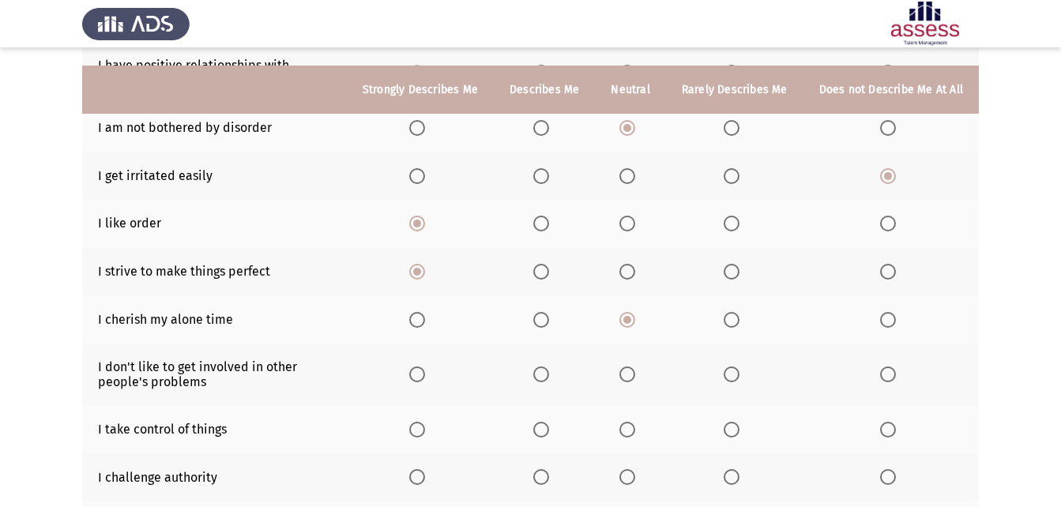
scroll to position [237, 0]
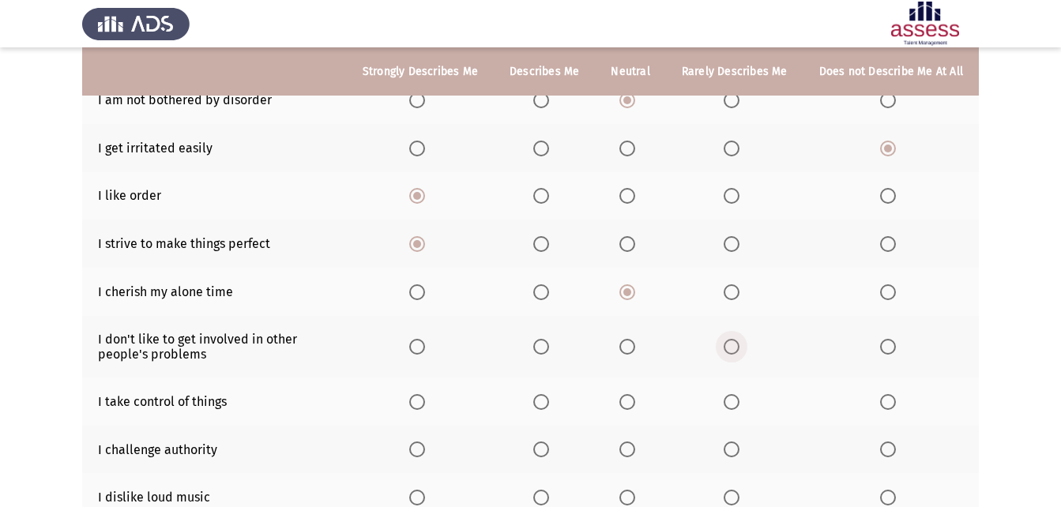
click at [733, 349] on span "Select an option" at bounding box center [731, 347] width 16 height 16
click at [733, 349] on input "Select an option" at bounding box center [731, 347] width 16 height 16
click at [425, 407] on span "Select an option" at bounding box center [417, 402] width 16 height 16
click at [425, 407] on input "Select an option" at bounding box center [417, 402] width 16 height 16
click at [420, 450] on span "Select an option" at bounding box center [417, 449] width 16 height 16
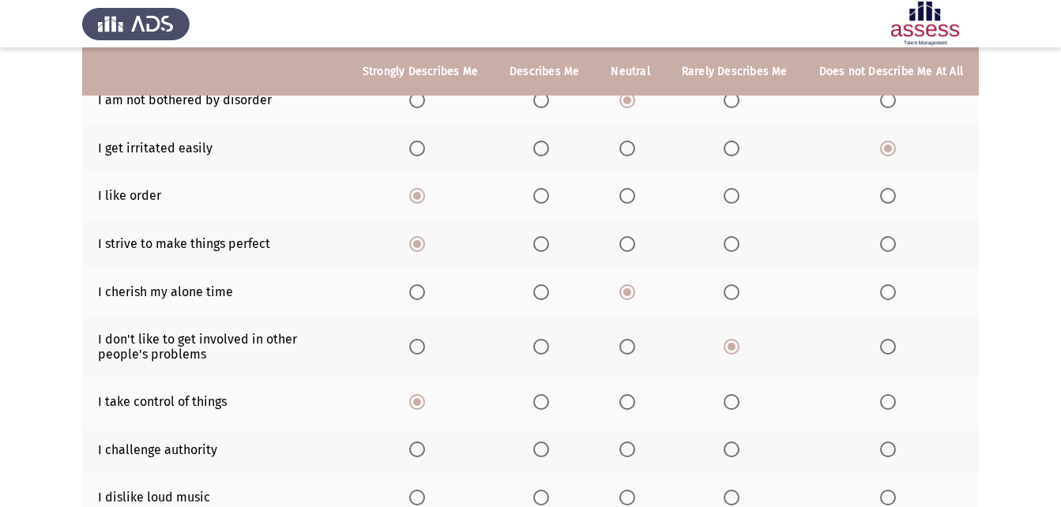
click at [420, 450] on input "Select an option" at bounding box center [417, 449] width 16 height 16
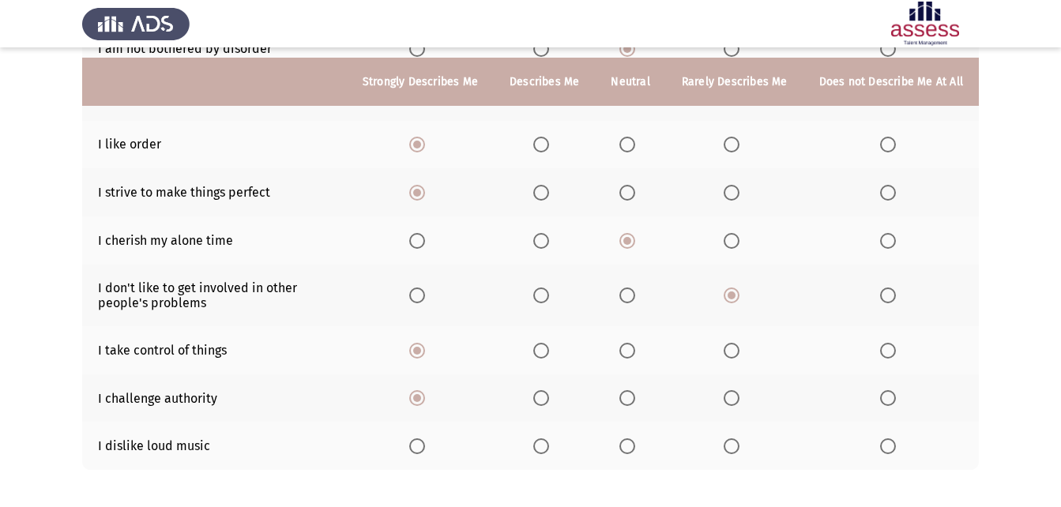
scroll to position [316, 0]
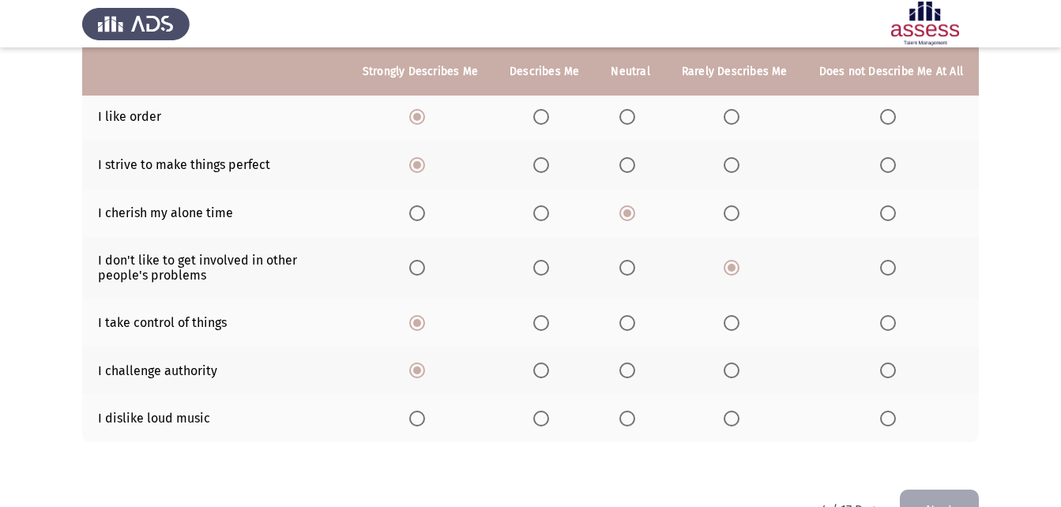
click at [635, 417] on span "Select an option" at bounding box center [627, 419] width 16 height 16
click at [635, 417] on input "Select an option" at bounding box center [627, 419] width 16 height 16
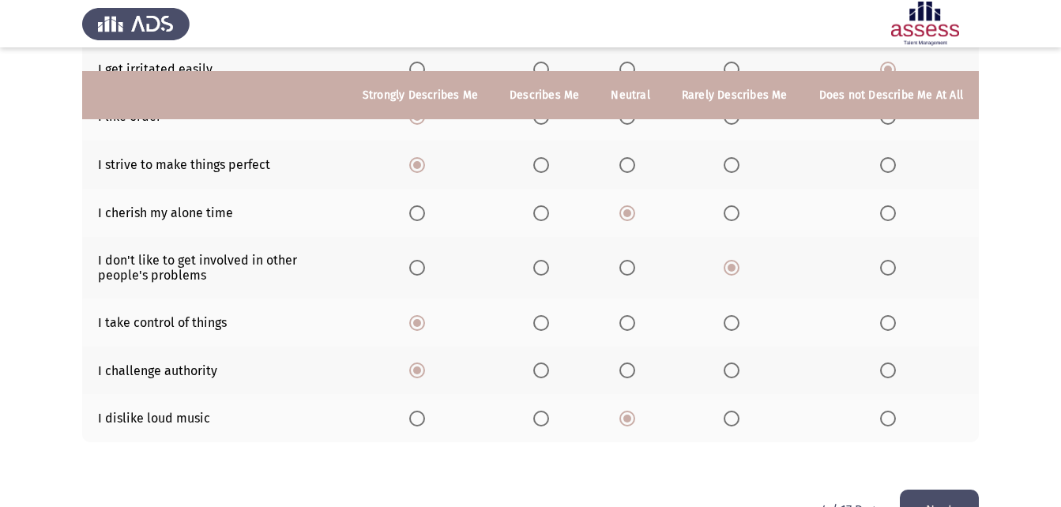
scroll to position [362, 0]
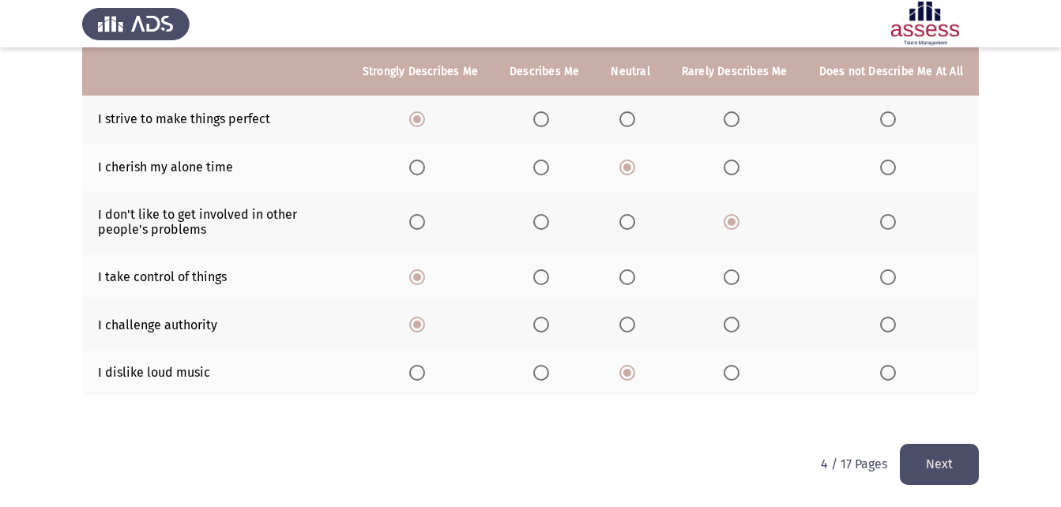
click at [903, 470] on button "Next" at bounding box center [938, 464] width 79 height 40
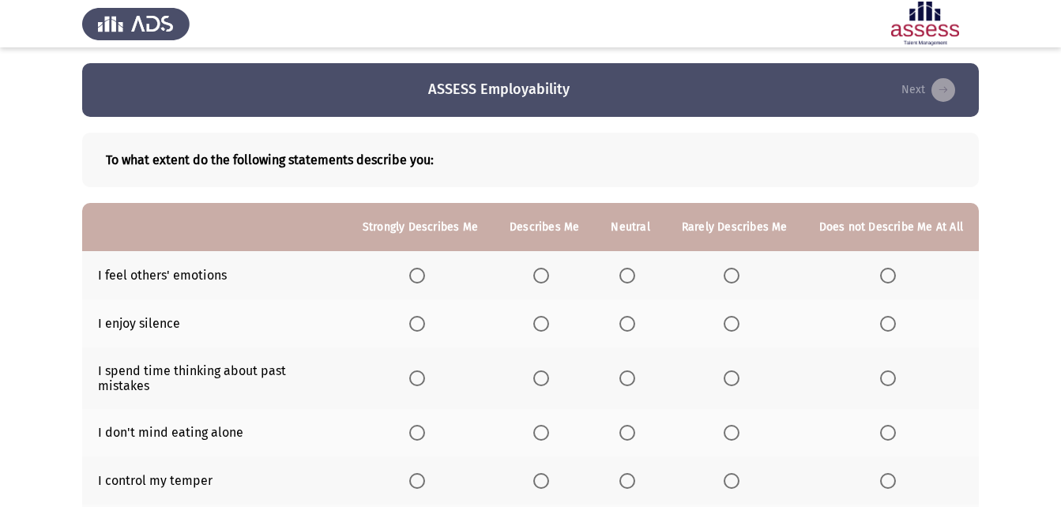
click at [545, 280] on span "Select an option" at bounding box center [541, 276] width 16 height 16
click at [545, 280] on input "Select an option" at bounding box center [541, 276] width 16 height 16
click at [635, 321] on span "Select an option" at bounding box center [627, 324] width 16 height 16
click at [635, 321] on input "Select an option" at bounding box center [627, 324] width 16 height 16
click at [742, 374] on label "Select an option" at bounding box center [734, 378] width 22 height 16
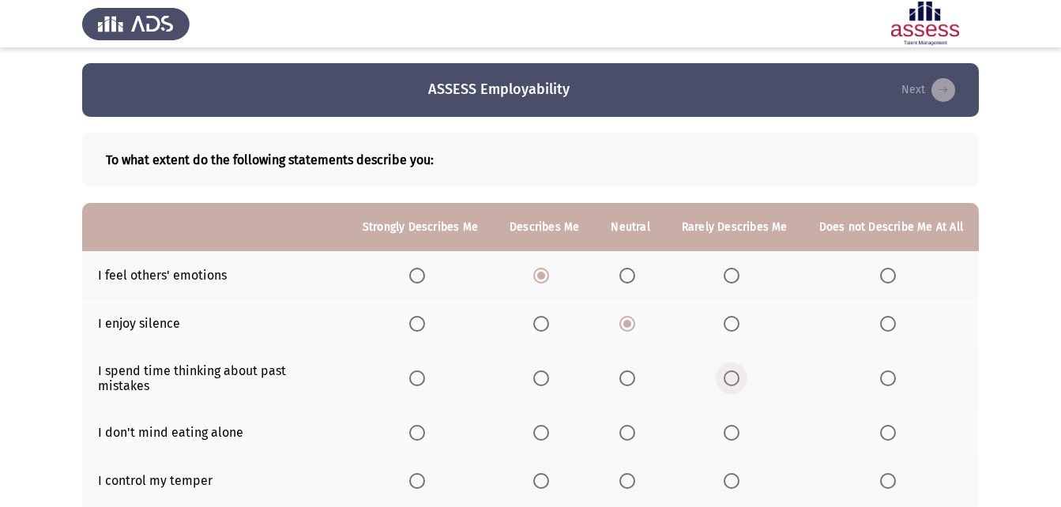
click at [739, 374] on input "Select an option" at bounding box center [731, 378] width 16 height 16
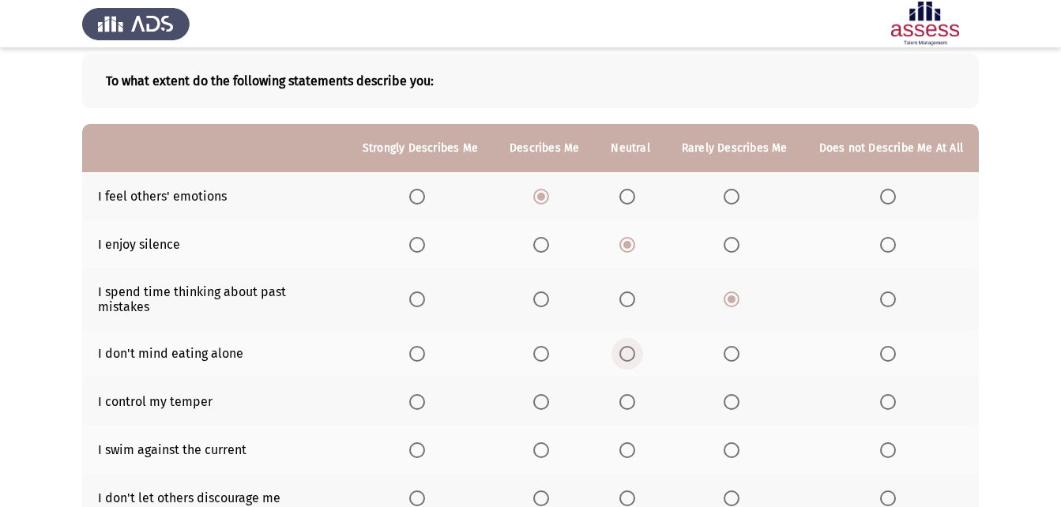
click at [632, 346] on span "Select an option" at bounding box center [627, 354] width 16 height 16
click at [632, 346] on input "Select an option" at bounding box center [627, 354] width 16 height 16
click at [634, 394] on span "Select an option" at bounding box center [627, 402] width 16 height 16
click at [634, 394] on input "Select an option" at bounding box center [627, 402] width 16 height 16
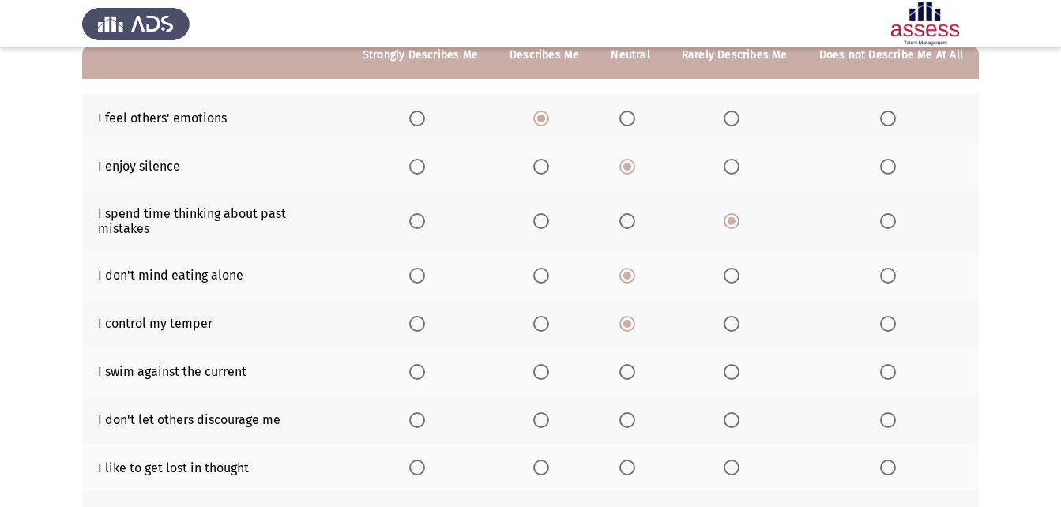
scroll to position [158, 0]
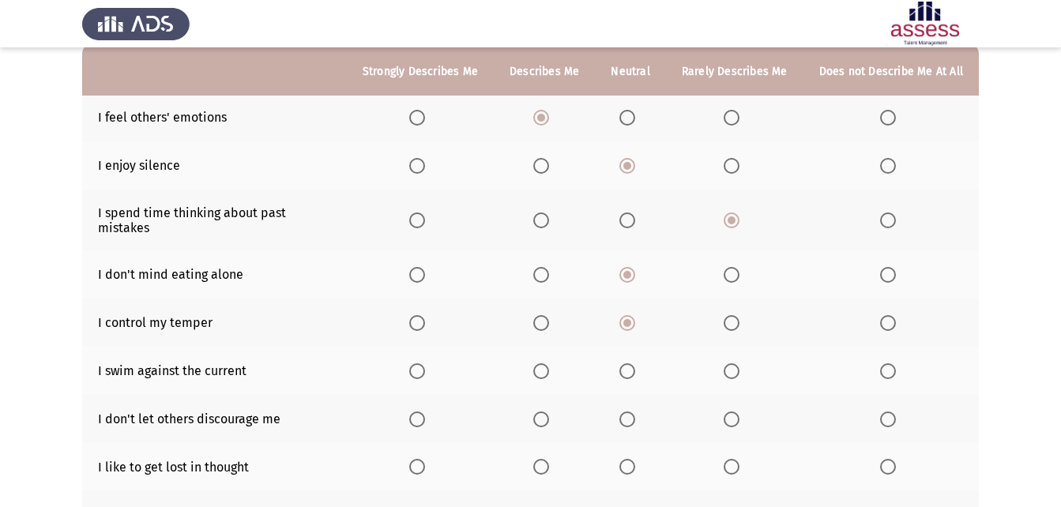
click at [891, 363] on span "Select an option" at bounding box center [888, 371] width 16 height 16
click at [891, 363] on input "Select an option" at bounding box center [888, 371] width 16 height 16
click at [548, 411] on span "Select an option" at bounding box center [541, 419] width 16 height 16
click at [548, 411] on input "Select an option" at bounding box center [541, 419] width 16 height 16
click at [888, 459] on span "Select an option" at bounding box center [888, 467] width 16 height 16
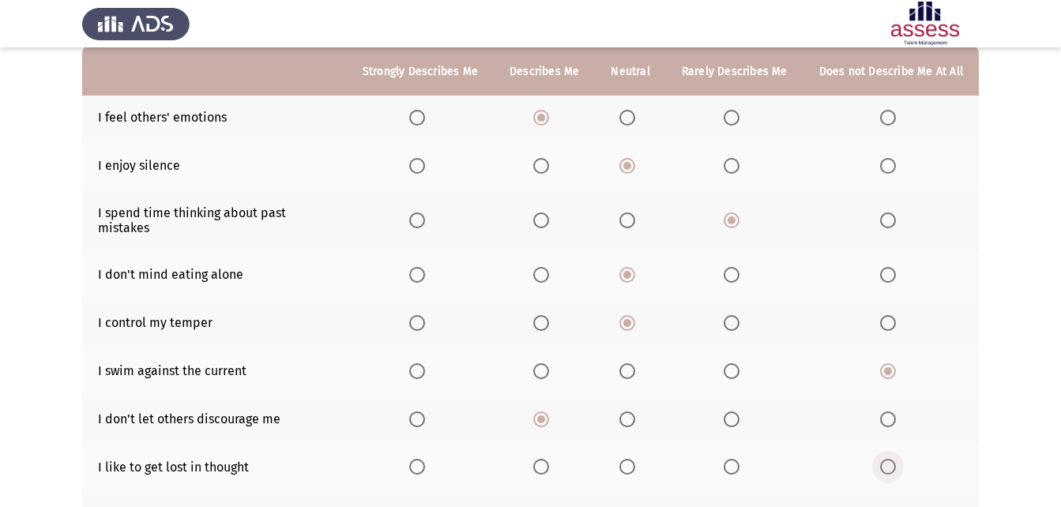
click at [888, 459] on input "Select an option" at bounding box center [888, 467] width 16 height 16
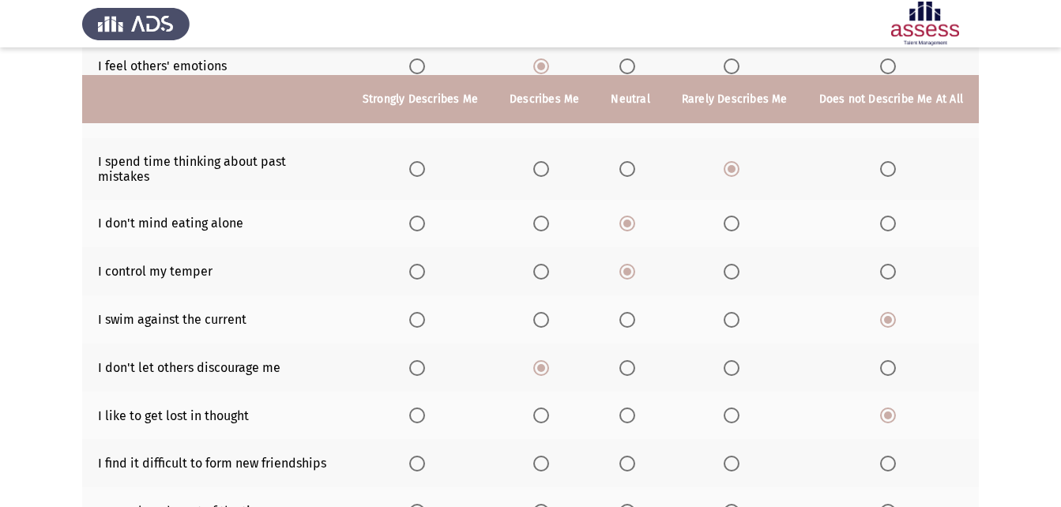
scroll to position [237, 0]
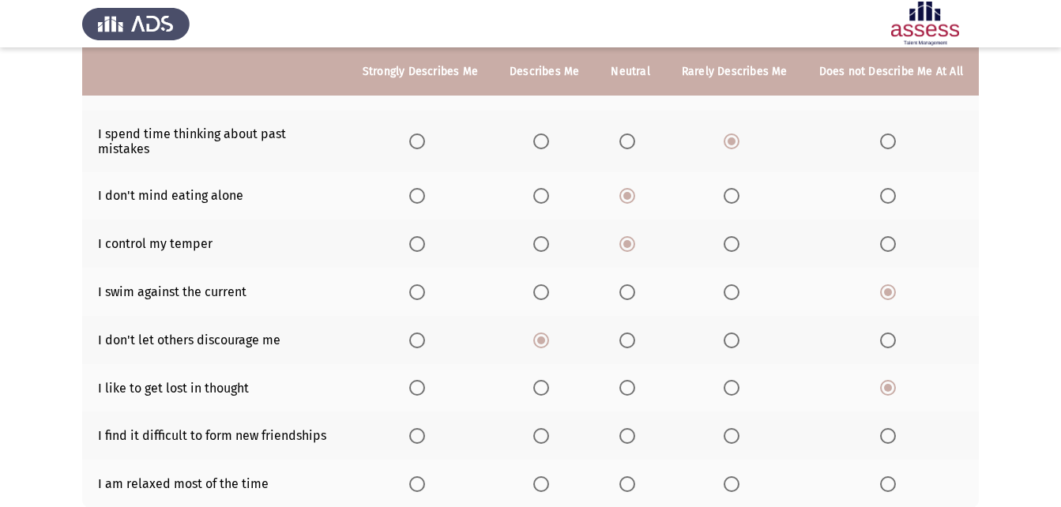
click at [629, 428] on span "Select an option" at bounding box center [627, 436] width 16 height 16
click at [629, 428] on input "Select an option" at bounding box center [627, 436] width 16 height 16
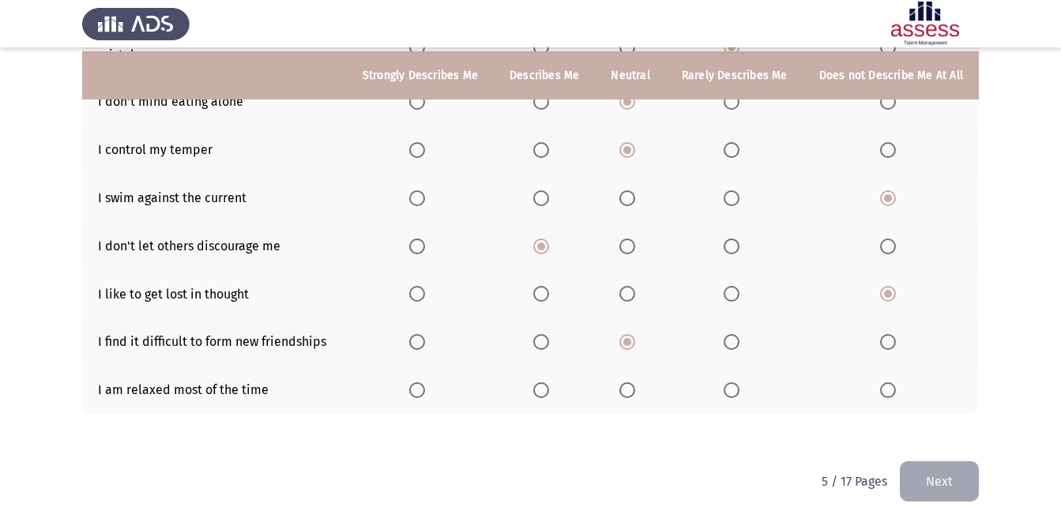
scroll to position [335, 0]
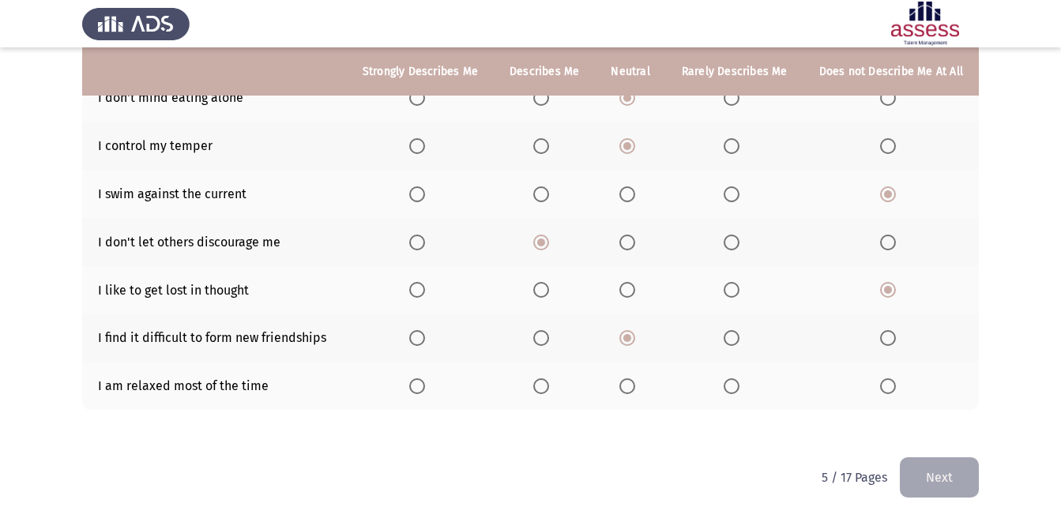
click at [424, 378] on span "Select an option" at bounding box center [417, 386] width 16 height 16
click at [424, 378] on input "Select an option" at bounding box center [417, 386] width 16 height 16
click at [921, 457] on button "Next" at bounding box center [938, 477] width 79 height 40
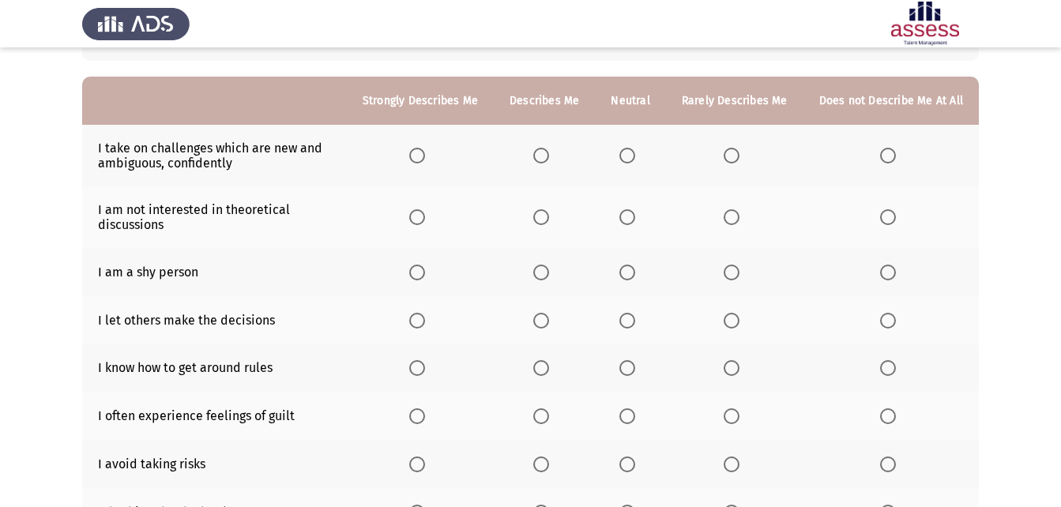
scroll to position [375, 0]
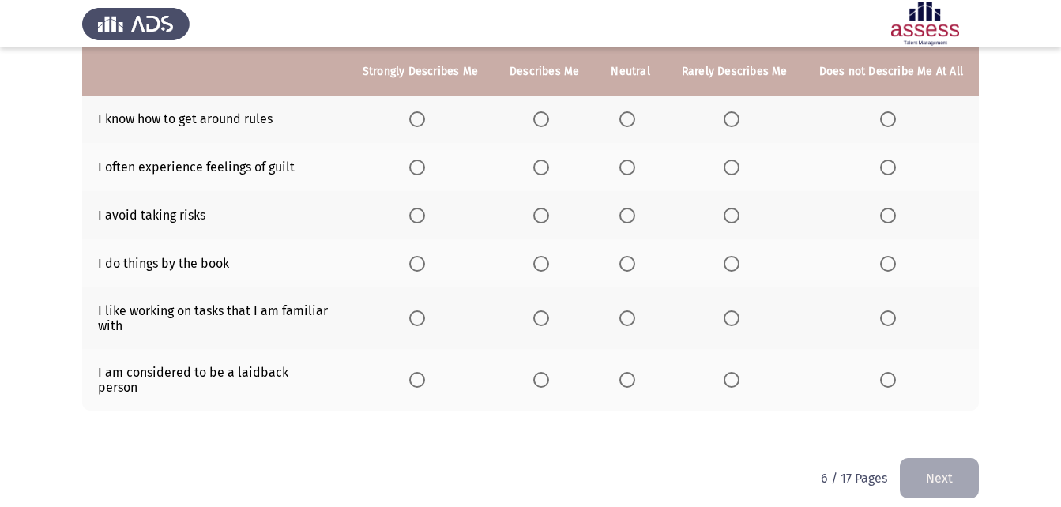
click at [737, 372] on span "Select an option" at bounding box center [731, 380] width 16 height 16
click at [737, 372] on input "Select an option" at bounding box center [731, 380] width 16 height 16
click at [423, 317] on span "Select an option" at bounding box center [417, 318] width 16 height 16
click at [423, 317] on input "Select an option" at bounding box center [417, 318] width 16 height 16
click at [549, 318] on span "Select an option" at bounding box center [541, 318] width 16 height 16
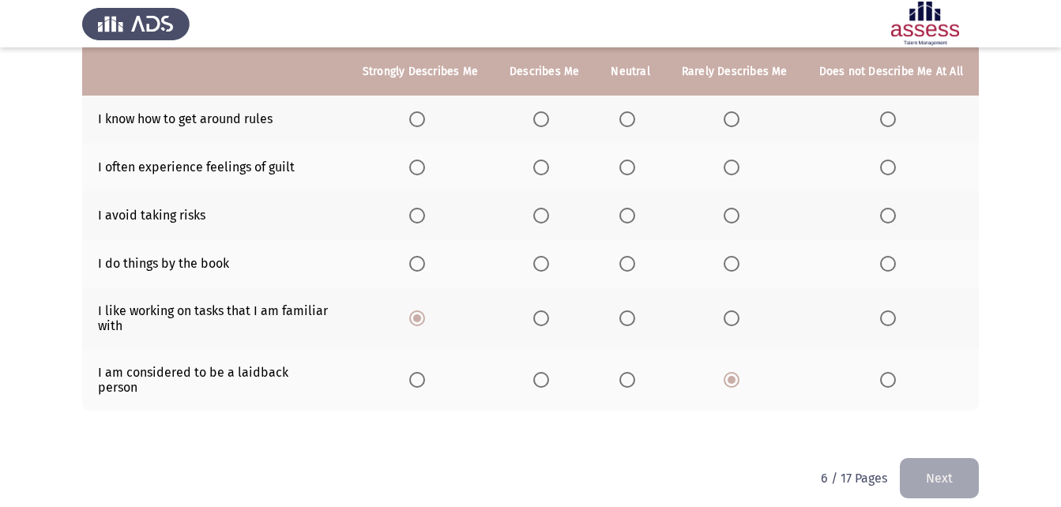
click at [549, 318] on input "Select an option" at bounding box center [541, 318] width 16 height 16
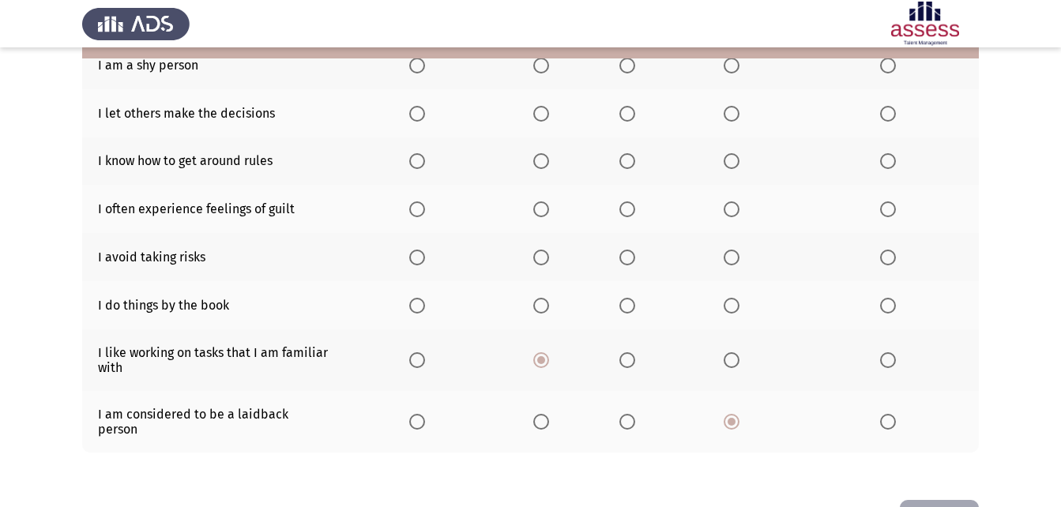
scroll to position [296, 0]
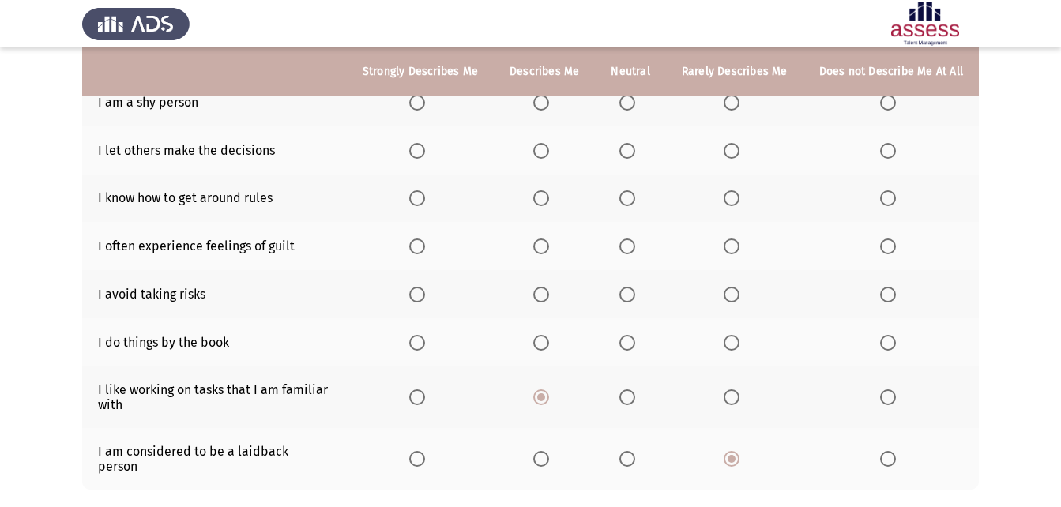
click at [425, 339] on span "Select an option" at bounding box center [417, 343] width 16 height 16
click at [425, 339] on input "Select an option" at bounding box center [417, 343] width 16 height 16
click at [894, 299] on span "Select an option" at bounding box center [888, 295] width 16 height 16
click at [894, 299] on input "Select an option" at bounding box center [888, 295] width 16 height 16
click at [885, 240] on span "Select an option" at bounding box center [888, 246] width 16 height 16
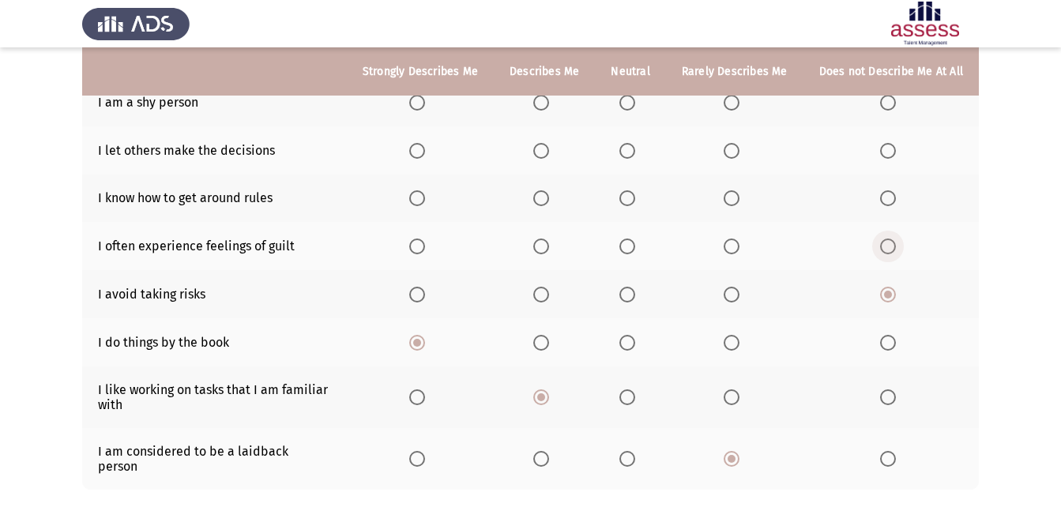
click at [885, 240] on input "Select an option" at bounding box center [888, 246] width 16 height 16
click at [625, 205] on span "Select an option" at bounding box center [627, 198] width 16 height 16
click at [625, 205] on input "Select an option" at bounding box center [627, 198] width 16 height 16
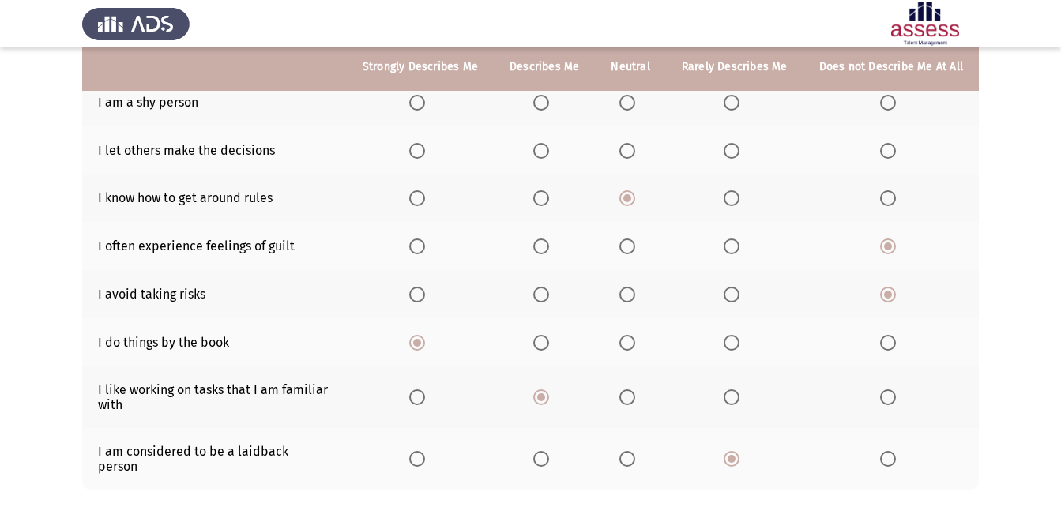
scroll to position [217, 0]
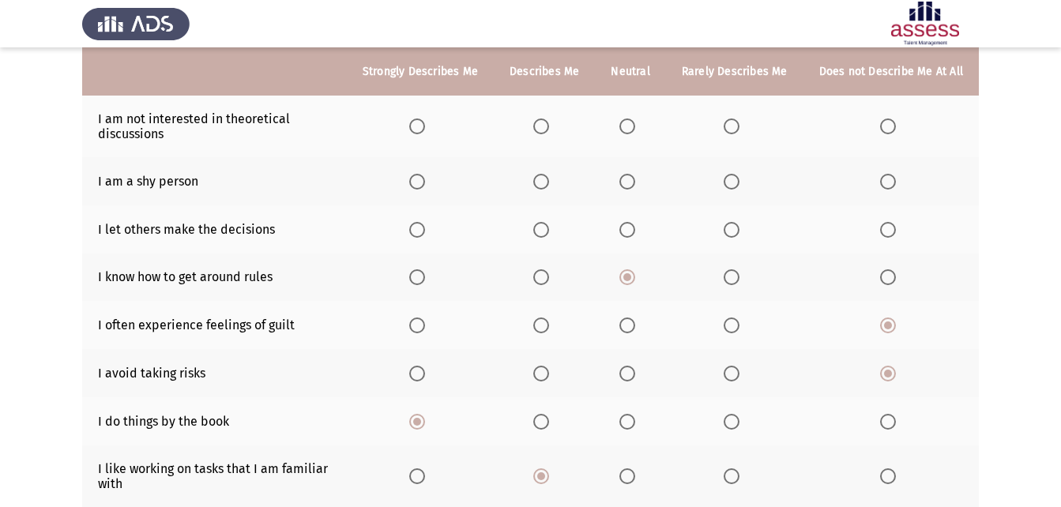
click at [724, 226] on th at bounding box center [734, 229] width 137 height 48
click at [732, 228] on span "Select an option" at bounding box center [731, 230] width 16 height 16
click at [732, 228] on input "Select an option" at bounding box center [731, 230] width 16 height 16
click at [634, 178] on span "Select an option" at bounding box center [627, 182] width 16 height 16
click at [634, 178] on input "Select an option" at bounding box center [627, 182] width 16 height 16
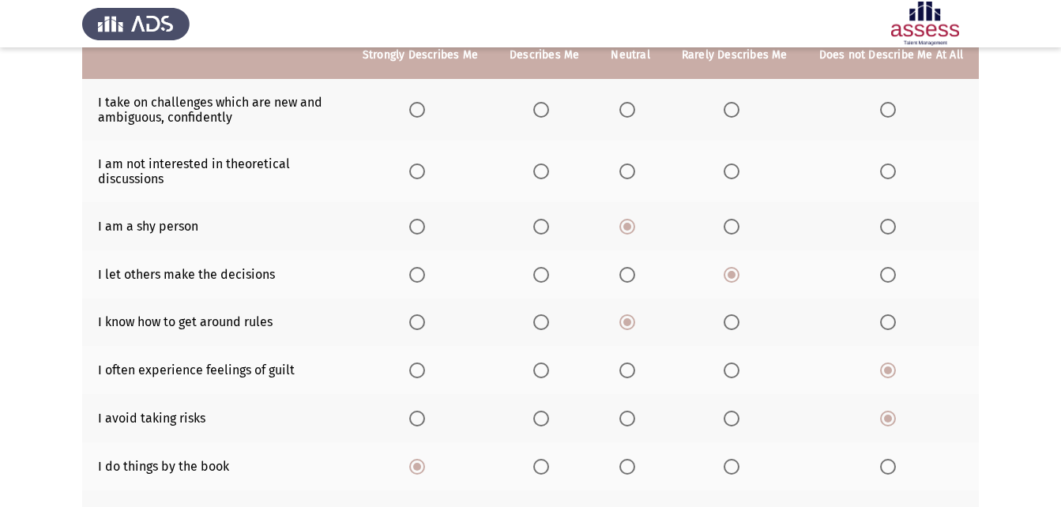
scroll to position [138, 0]
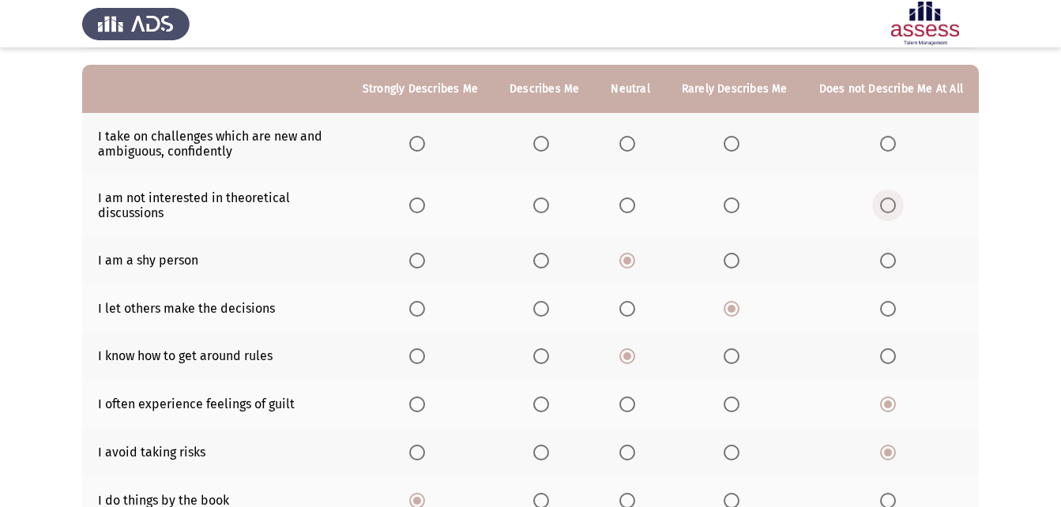
click at [884, 204] on span "Select an option" at bounding box center [888, 205] width 16 height 16
click at [884, 204] on input "Select an option" at bounding box center [888, 205] width 16 height 16
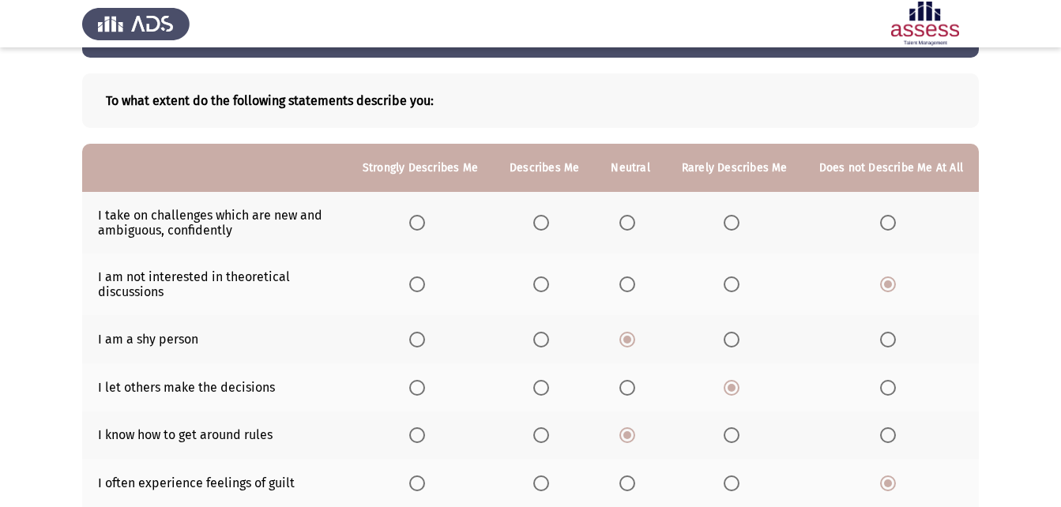
click at [425, 216] on span "Select an option" at bounding box center [417, 223] width 16 height 16
click at [425, 216] on input "Select an option" at bounding box center [417, 223] width 16 height 16
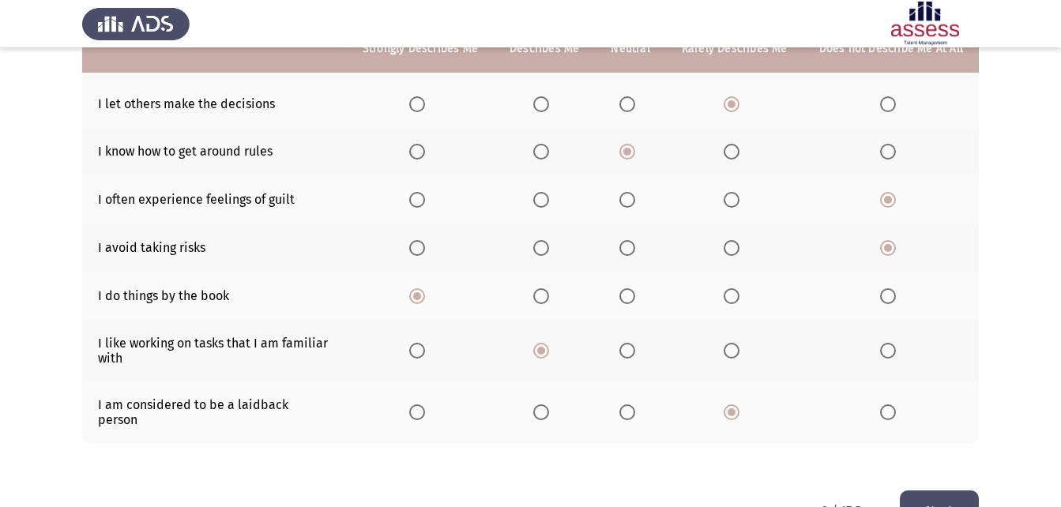
scroll to position [375, 0]
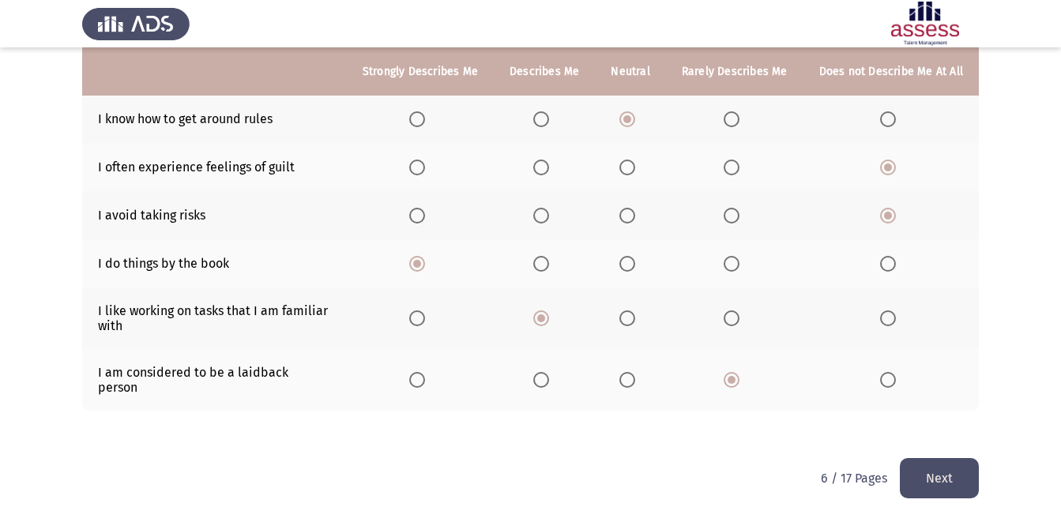
click at [938, 463] on button "Next" at bounding box center [938, 478] width 79 height 40
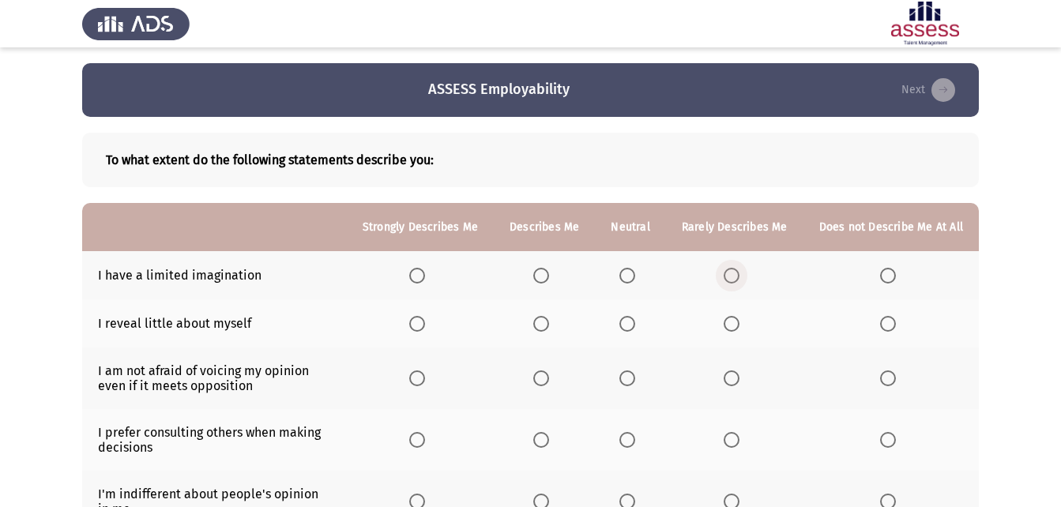
click at [737, 274] on span "Select an option" at bounding box center [731, 276] width 16 height 16
click at [737, 274] on input "Select an option" at bounding box center [731, 276] width 16 height 16
click at [732, 323] on span "Select an option" at bounding box center [731, 324] width 16 height 16
click at [732, 323] on input "Select an option" at bounding box center [731, 324] width 16 height 16
click at [425, 374] on span "Select an option" at bounding box center [417, 378] width 16 height 16
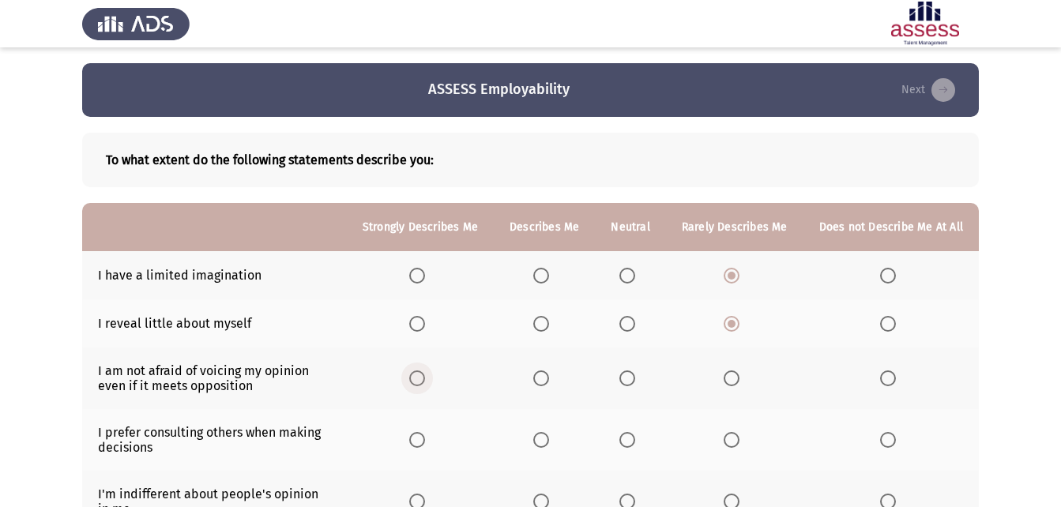
click at [425, 374] on input "Select an option" at bounding box center [417, 378] width 16 height 16
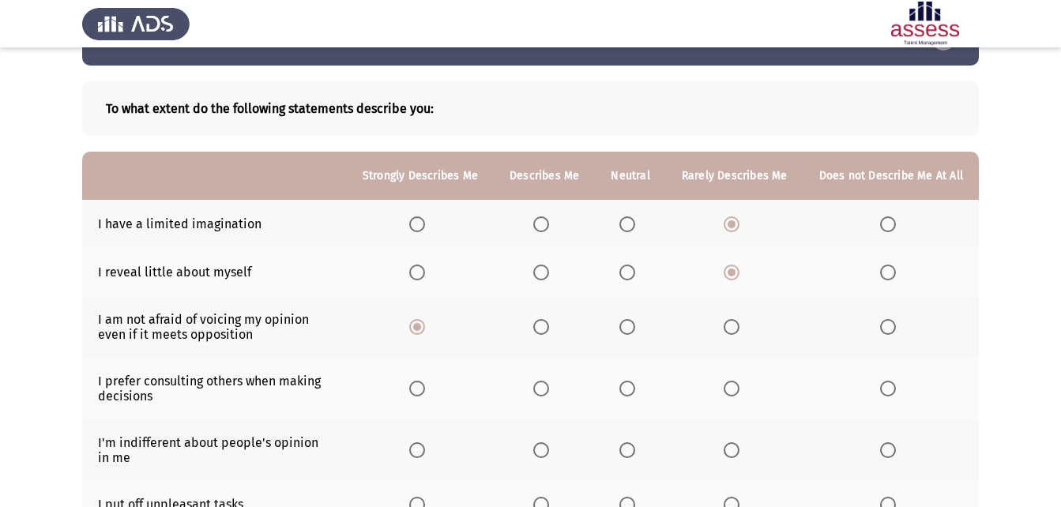
scroll to position [79, 0]
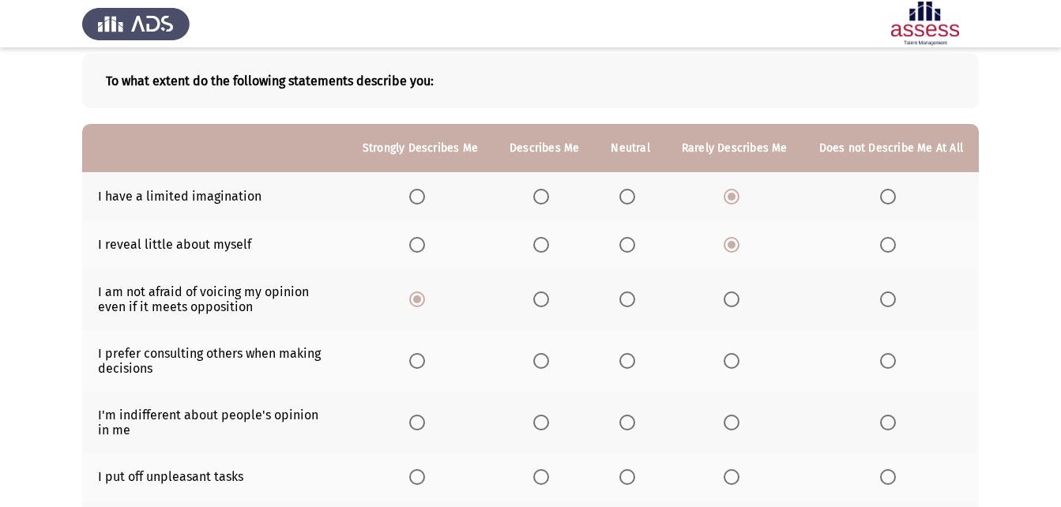
click at [633, 357] on span "Select an option" at bounding box center [627, 361] width 16 height 16
click at [633, 357] on input "Select an option" at bounding box center [627, 361] width 16 height 16
click at [886, 423] on span "Select an option" at bounding box center [888, 423] width 16 height 16
click at [886, 423] on input "Select an option" at bounding box center [888, 423] width 16 height 16
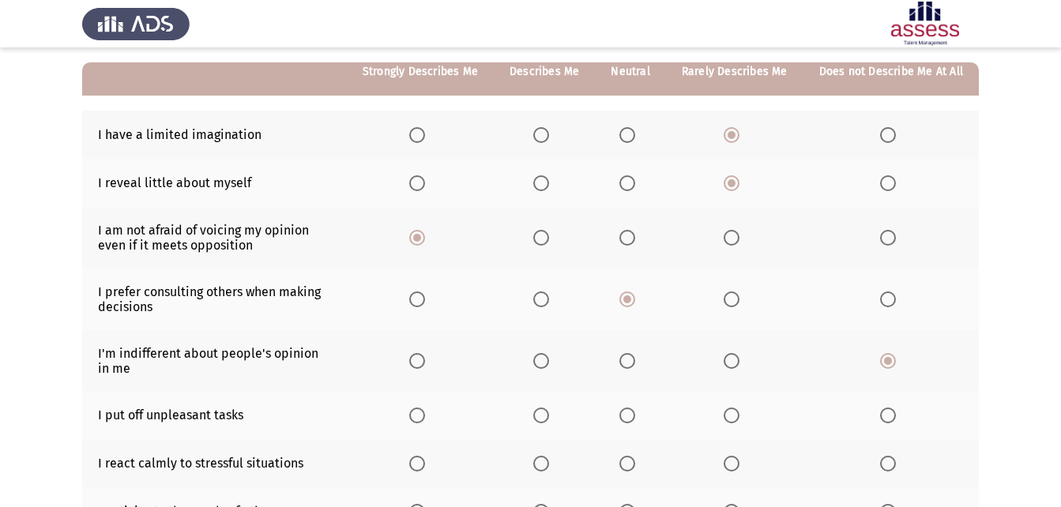
scroll to position [158, 0]
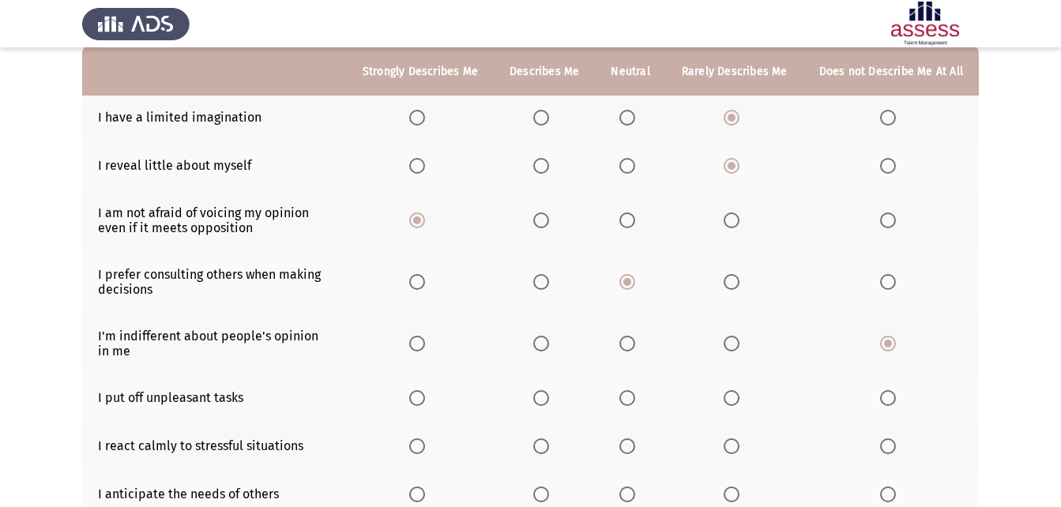
click at [731, 397] on span "Select an option" at bounding box center [731, 398] width 16 height 16
click at [731, 397] on input "Select an option" at bounding box center [731, 398] width 16 height 16
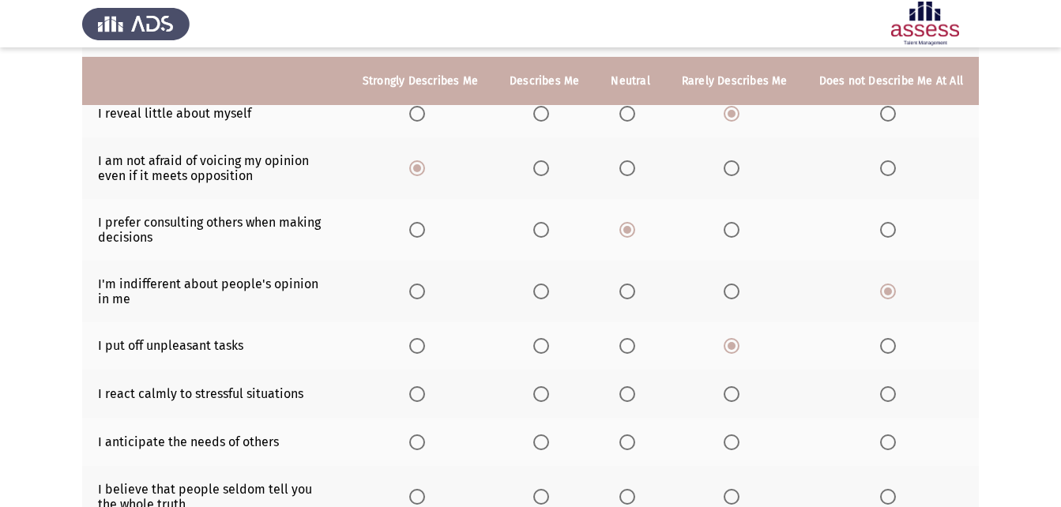
scroll to position [237, 0]
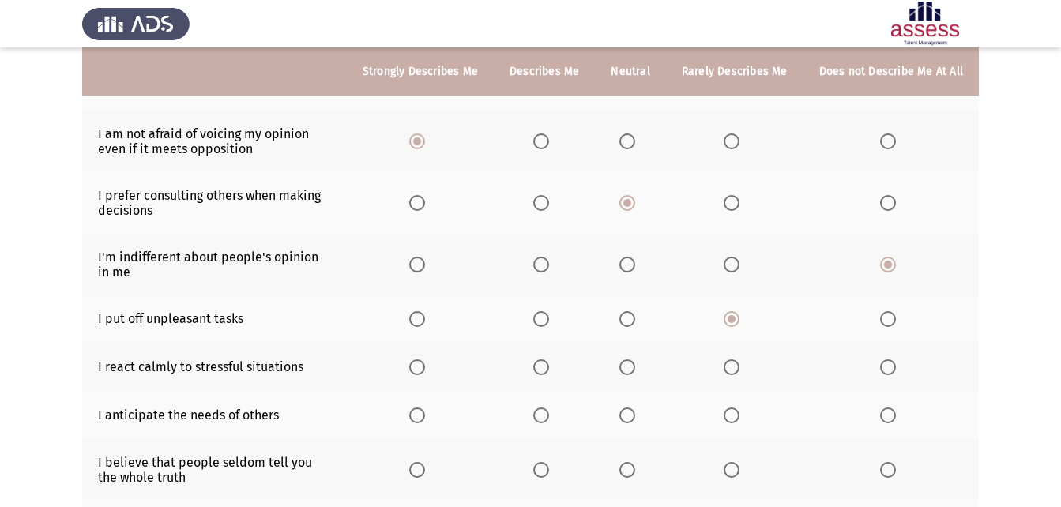
click at [425, 362] on span "Select an option" at bounding box center [417, 367] width 16 height 16
click at [425, 362] on input "Select an option" at bounding box center [417, 367] width 16 height 16
click at [546, 371] on span "Select an option" at bounding box center [541, 367] width 16 height 16
click at [546, 371] on input "Select an option" at bounding box center [541, 367] width 16 height 16
click at [727, 414] on span "Select an option" at bounding box center [731, 415] width 16 height 16
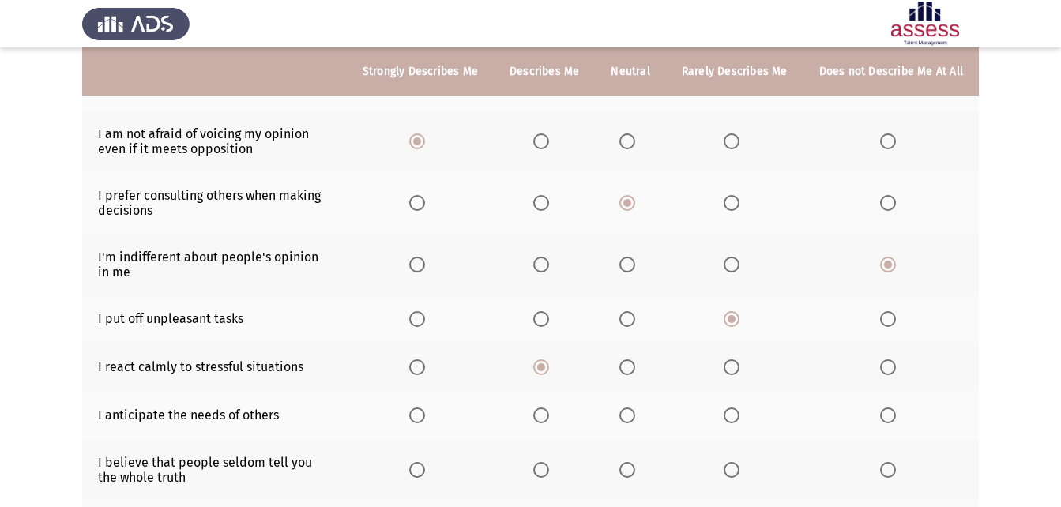
click at [727, 414] on input "Select an option" at bounding box center [731, 415] width 16 height 16
click at [635, 419] on span "Select an option" at bounding box center [627, 415] width 16 height 16
click at [635, 419] on input "Select an option" at bounding box center [627, 415] width 16 height 16
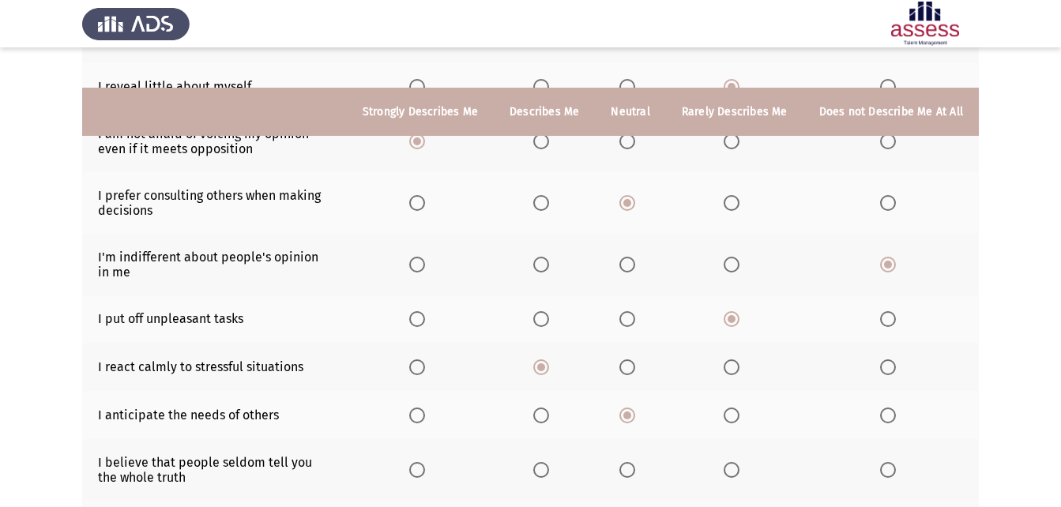
scroll to position [316, 0]
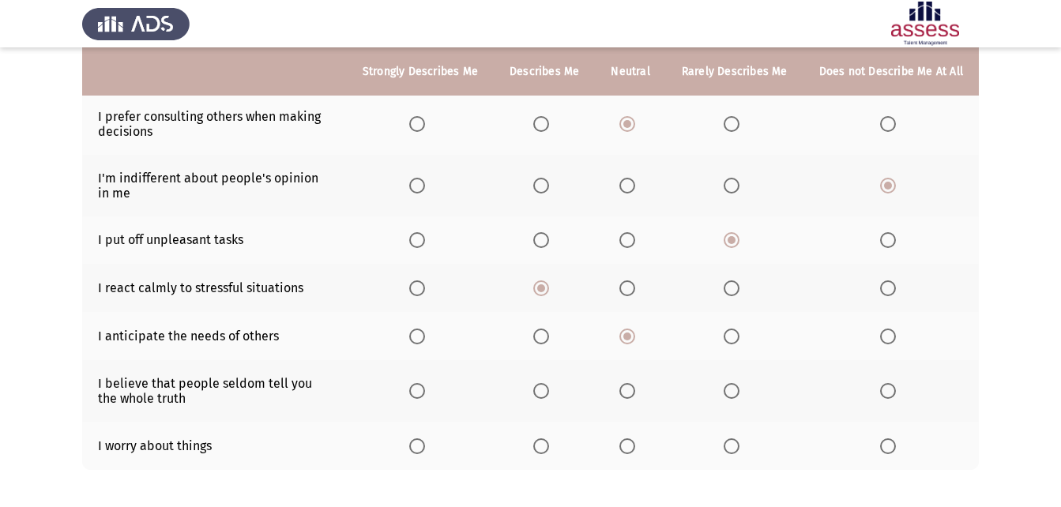
click at [623, 388] on th at bounding box center [630, 391] width 70 height 62
click at [635, 395] on span "Select an option" at bounding box center [627, 391] width 16 height 16
click at [635, 395] on input "Select an option" at bounding box center [627, 391] width 16 height 16
click at [626, 445] on span "Select an option" at bounding box center [627, 446] width 16 height 16
click at [626, 445] on input "Select an option" at bounding box center [627, 446] width 16 height 16
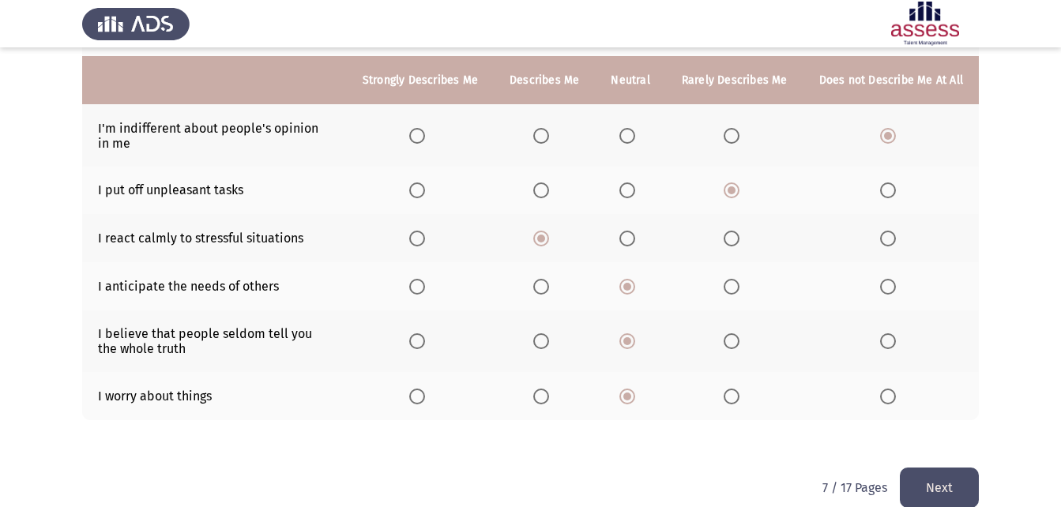
scroll to position [389, 0]
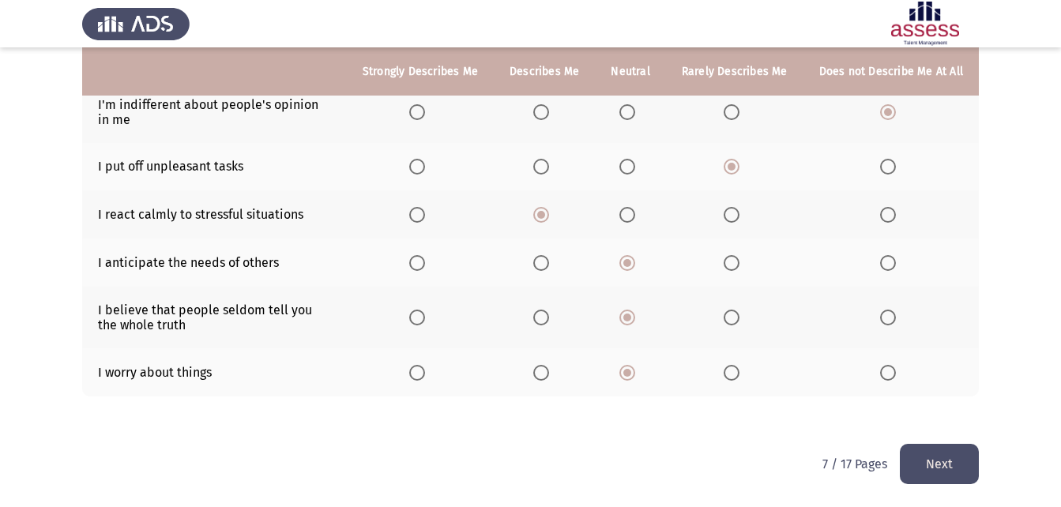
click at [921, 441] on div "To what extent do the following statements describe you: Strongly Describes Me …" at bounding box center [530, 86] width 896 height 716
click at [918, 455] on button "Next" at bounding box center [938, 464] width 79 height 40
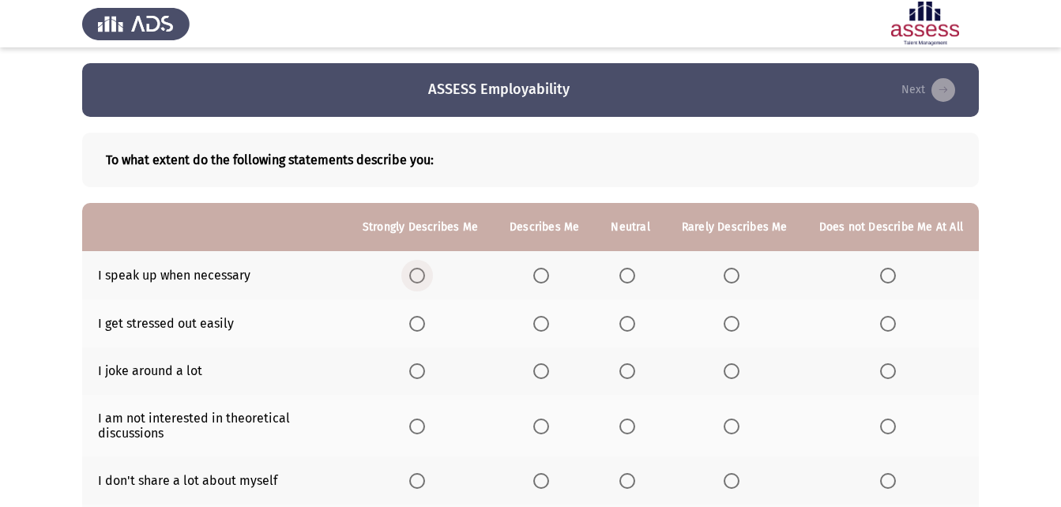
click at [425, 280] on span "Select an option" at bounding box center [417, 276] width 16 height 16
click at [425, 280] on input "Select an option" at bounding box center [417, 276] width 16 height 16
click at [732, 323] on span "Select an option" at bounding box center [731, 324] width 16 height 16
click at [732, 323] on input "Select an option" at bounding box center [731, 324] width 16 height 16
click at [890, 373] on span "Select an option" at bounding box center [888, 371] width 16 height 16
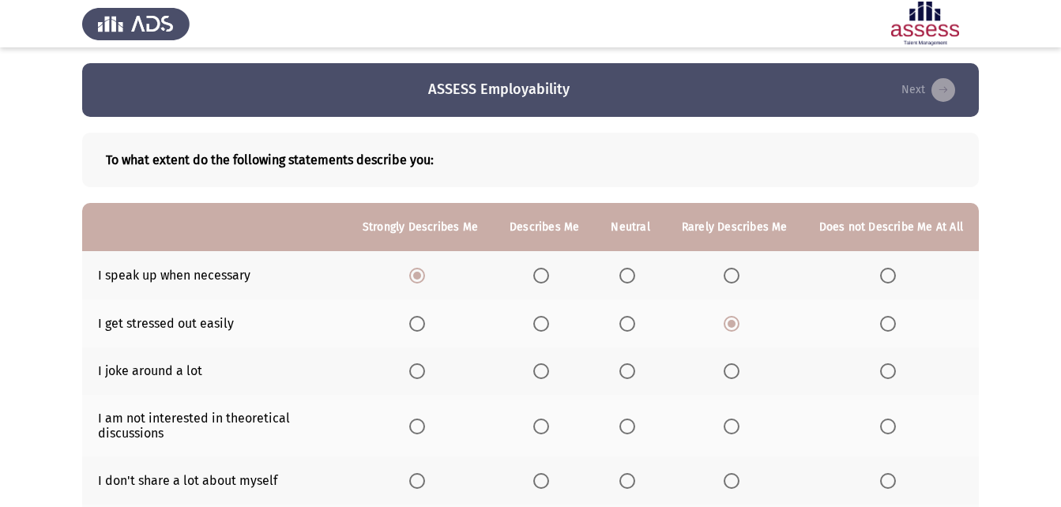
click at [890, 373] on input "Select an option" at bounding box center [888, 371] width 16 height 16
click at [888, 325] on span "Select an option" at bounding box center [888, 324] width 16 height 16
click at [888, 325] on input "Select an option" at bounding box center [888, 324] width 16 height 16
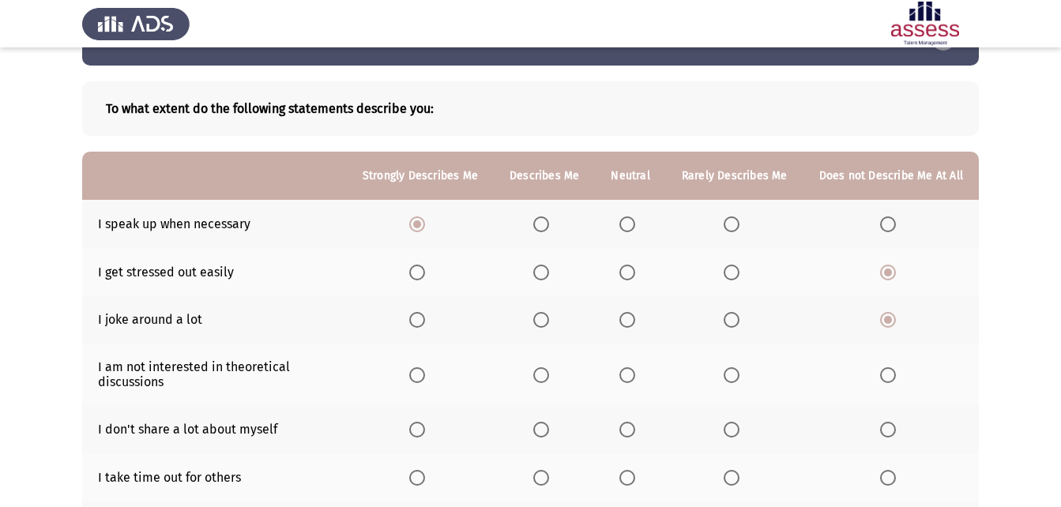
scroll to position [79, 0]
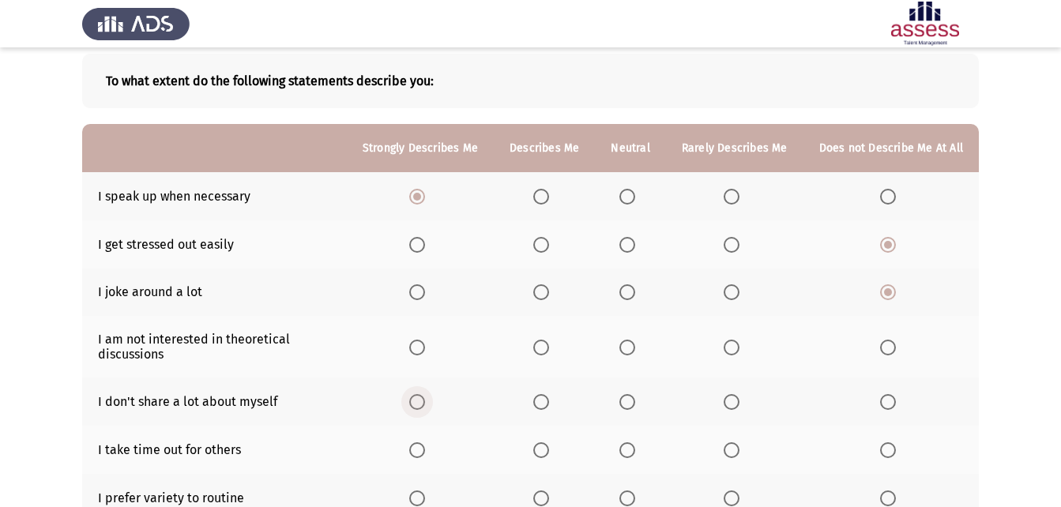
click at [425, 396] on span "Select an option" at bounding box center [417, 402] width 16 height 16
click at [425, 396] on input "Select an option" at bounding box center [417, 402] width 16 height 16
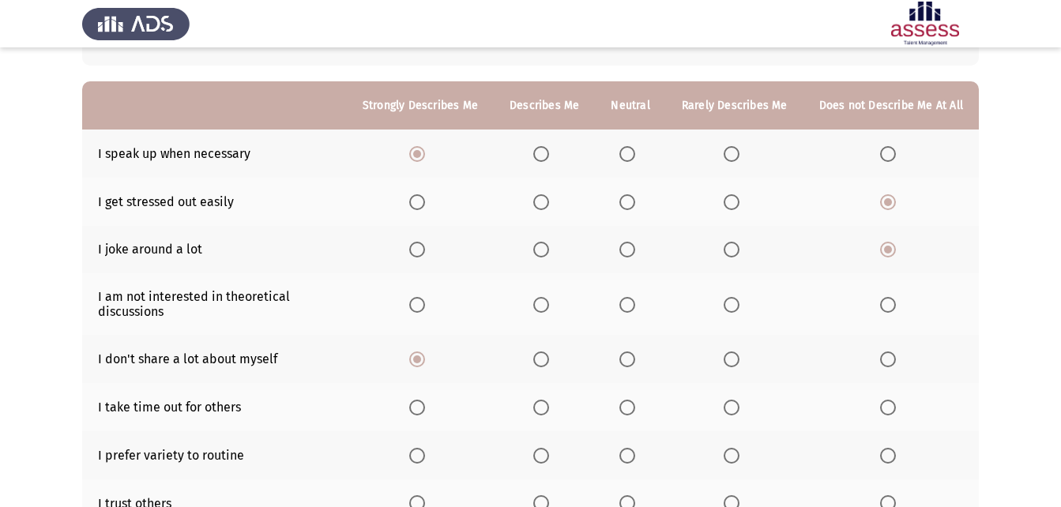
scroll to position [158, 0]
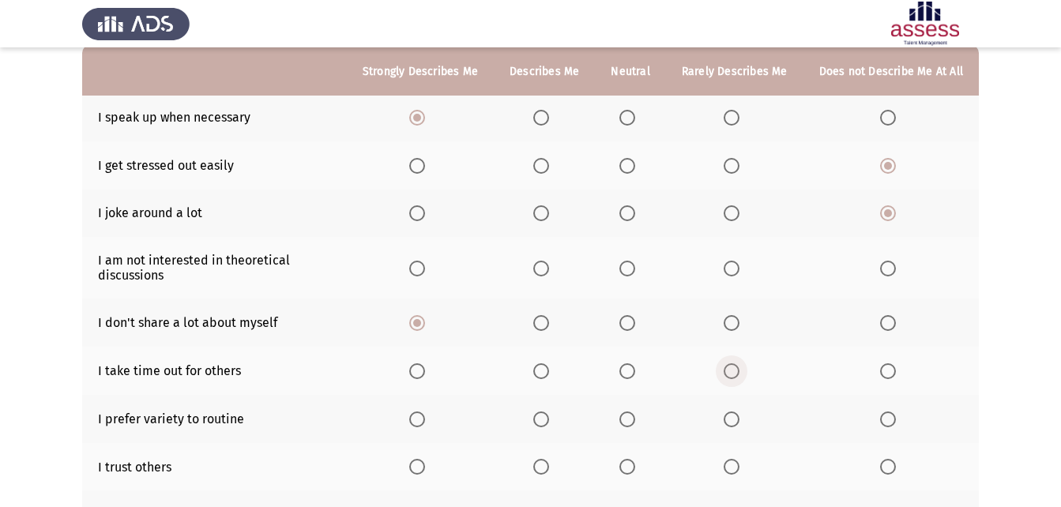
click at [733, 370] on span "Select an option" at bounding box center [731, 371] width 16 height 16
click at [733, 370] on input "Select an option" at bounding box center [731, 371] width 16 height 16
click at [633, 419] on span "Select an option" at bounding box center [627, 419] width 16 height 16
click at [633, 419] on input "Select an option" at bounding box center [627, 419] width 16 height 16
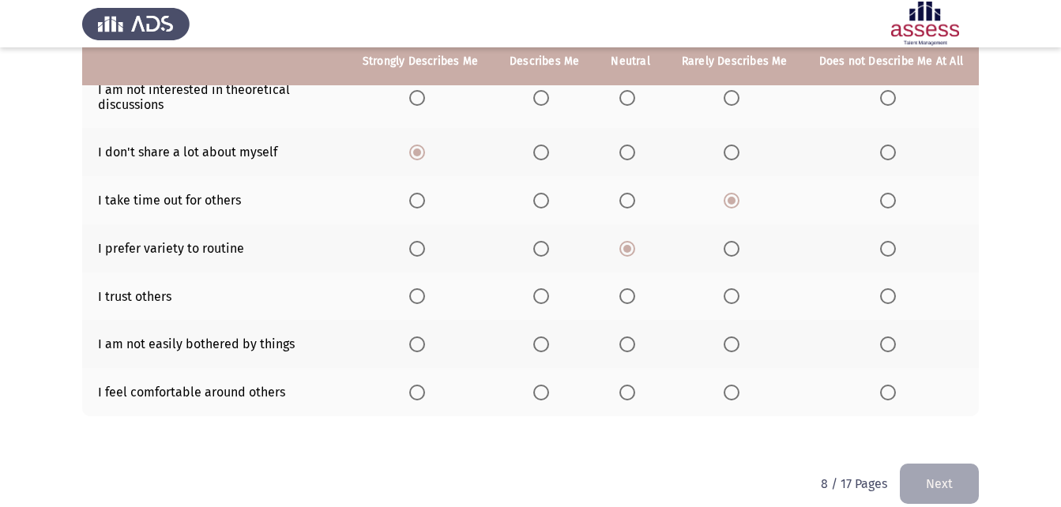
scroll to position [348, 0]
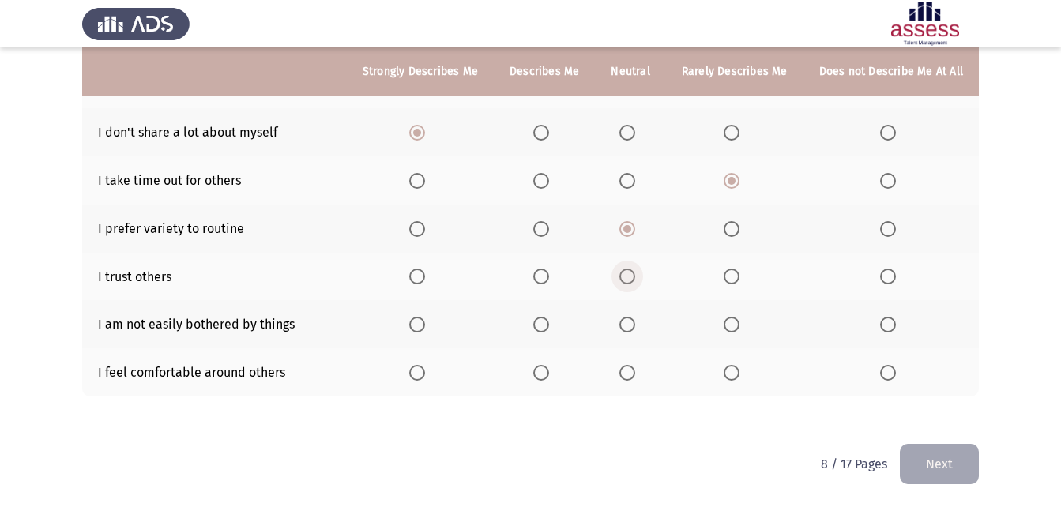
click at [631, 273] on span "Select an option" at bounding box center [627, 277] width 16 height 16
click at [631, 273] on input "Select an option" at bounding box center [627, 277] width 16 height 16
click at [549, 276] on span "Select an option" at bounding box center [541, 277] width 16 height 16
click at [549, 276] on input "Select an option" at bounding box center [541, 277] width 16 height 16
click at [421, 319] on span "Select an option" at bounding box center [417, 325] width 16 height 16
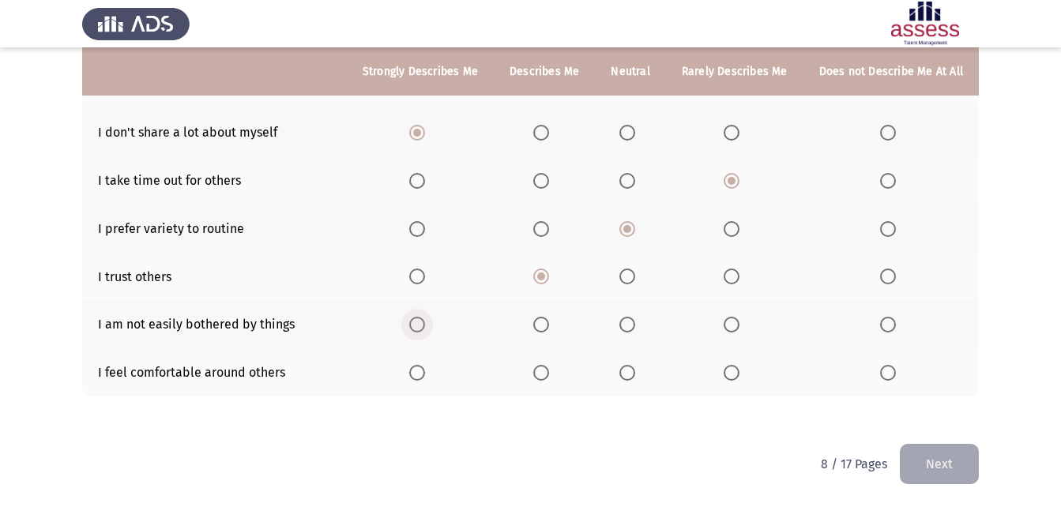
click at [421, 319] on input "Select an option" at bounding box center [417, 325] width 16 height 16
click at [549, 368] on span "Select an option" at bounding box center [541, 373] width 16 height 16
click at [549, 368] on input "Select an option" at bounding box center [541, 373] width 16 height 16
click at [544, 317] on span "Select an option" at bounding box center [541, 325] width 16 height 16
click at [544, 317] on input "Select an option" at bounding box center [541, 325] width 16 height 16
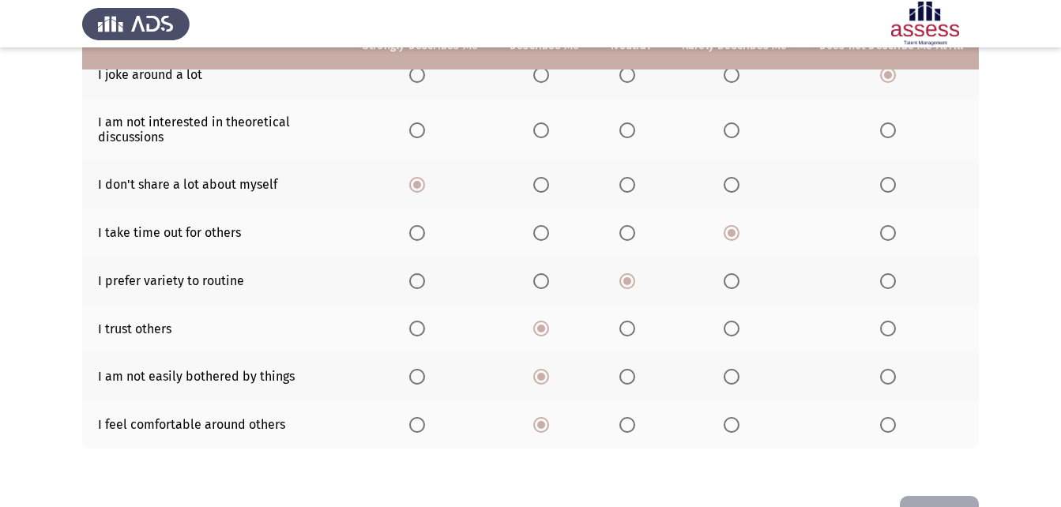
scroll to position [269, 0]
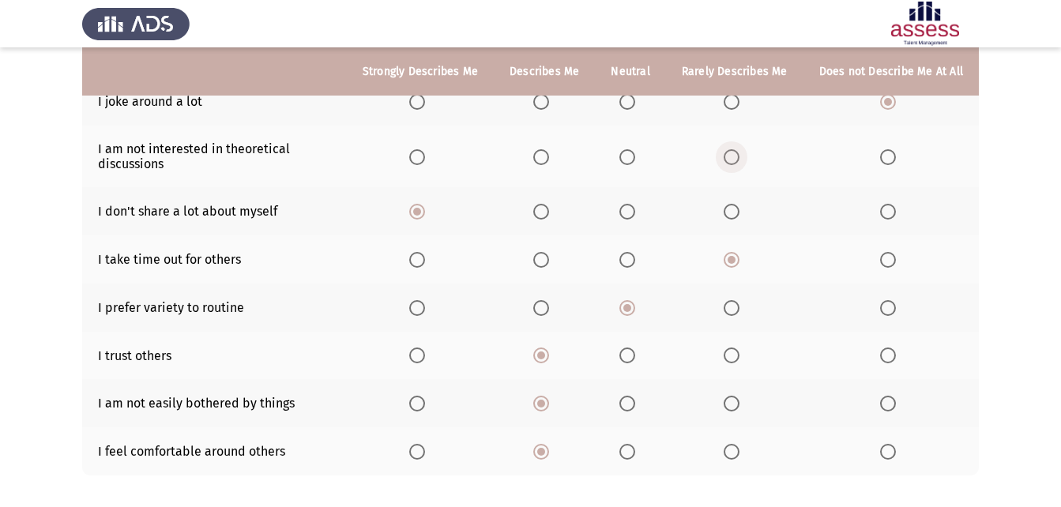
click at [735, 159] on span "Select an option" at bounding box center [731, 157] width 16 height 16
click at [735, 159] on input "Select an option" at bounding box center [731, 157] width 16 height 16
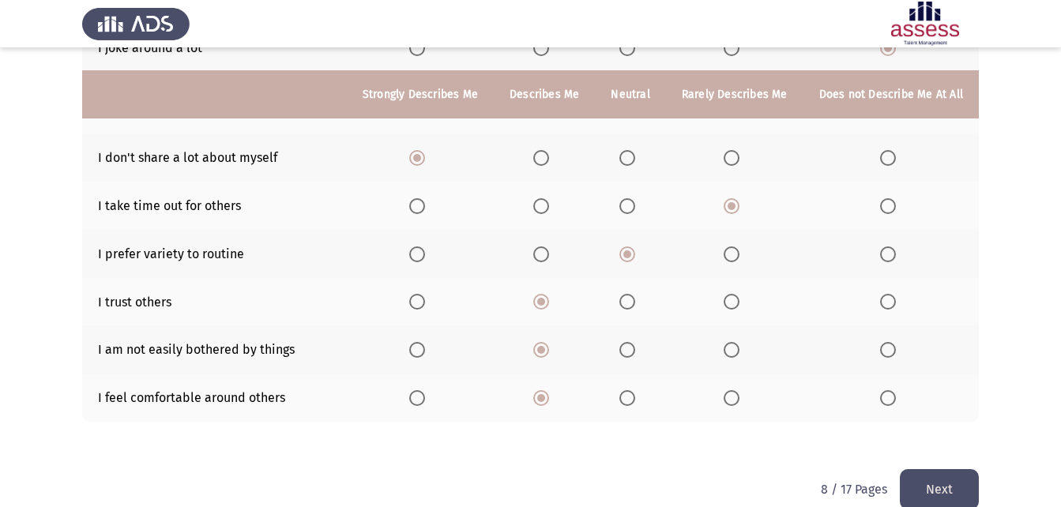
scroll to position [348, 0]
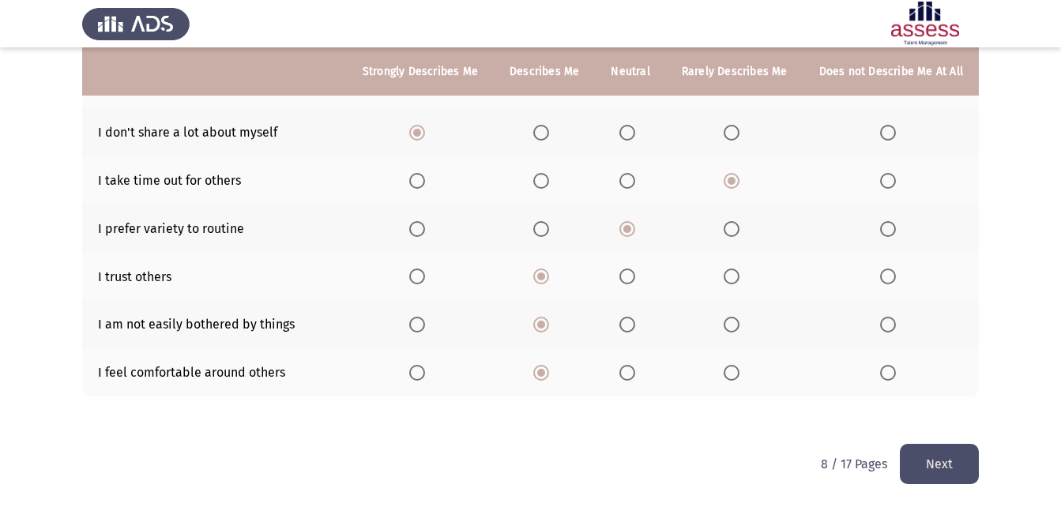
click at [960, 475] on button "Next" at bounding box center [938, 464] width 79 height 40
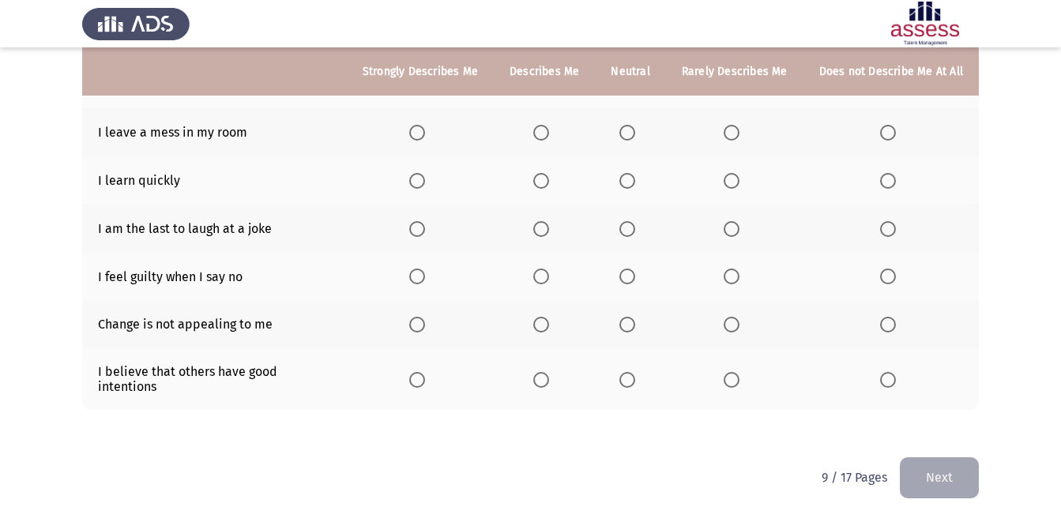
click at [421, 374] on span "Select an option" at bounding box center [417, 380] width 16 height 16
click at [421, 374] on input "Select an option" at bounding box center [417, 380] width 16 height 16
click at [895, 326] on span "Select an option" at bounding box center [888, 325] width 16 height 16
click at [895, 326] on input "Select an option" at bounding box center [888, 325] width 16 height 16
click at [889, 273] on span "Select an option" at bounding box center [888, 277] width 16 height 16
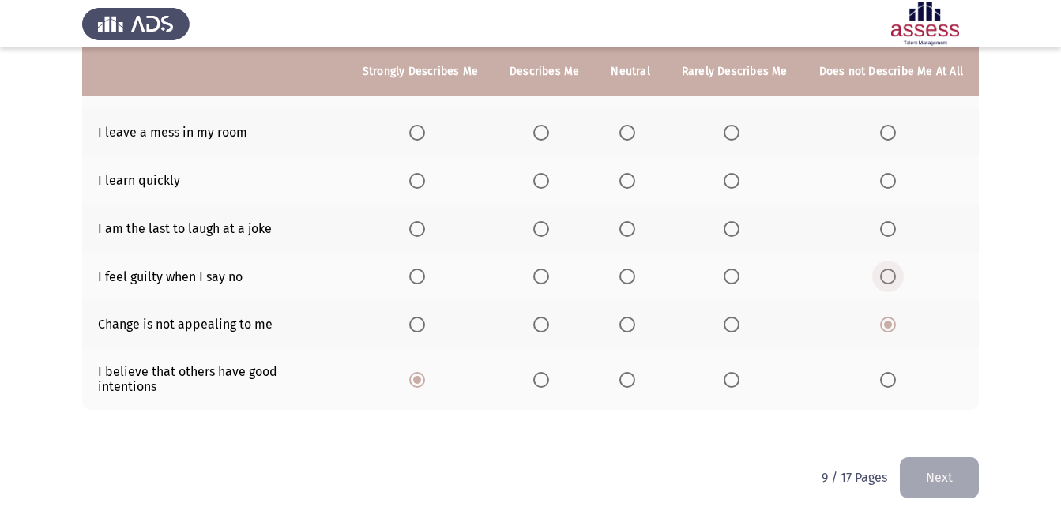
click at [889, 273] on input "Select an option" at bounding box center [888, 277] width 16 height 16
click at [548, 273] on span "Select an option" at bounding box center [541, 277] width 16 height 16
click at [548, 273] on input "Select an option" at bounding box center [541, 277] width 16 height 16
click at [631, 270] on span "Select an option" at bounding box center [627, 277] width 16 height 16
click at [631, 270] on input "Select an option" at bounding box center [627, 277] width 16 height 16
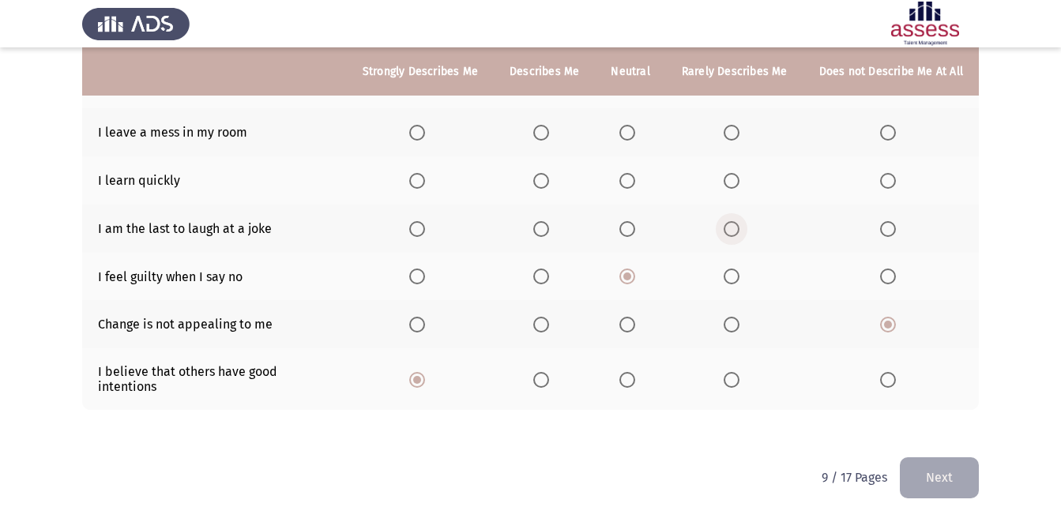
click at [729, 227] on span "Select an option" at bounding box center [731, 229] width 16 height 16
click at [729, 227] on input "Select an option" at bounding box center [731, 229] width 16 height 16
click at [629, 226] on span "Select an option" at bounding box center [627, 229] width 16 height 16
click at [629, 226] on input "Select an option" at bounding box center [627, 229] width 16 height 16
click at [546, 173] on span "Select an option" at bounding box center [541, 181] width 16 height 16
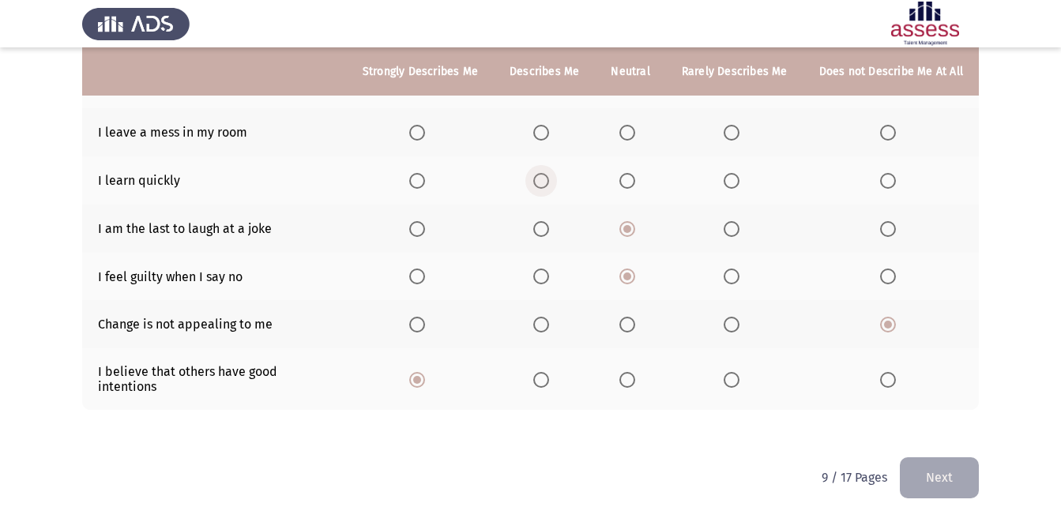
click at [546, 173] on input "Select an option" at bounding box center [541, 181] width 16 height 16
click at [425, 177] on span "Select an option" at bounding box center [417, 181] width 16 height 16
click at [425, 177] on input "Select an option" at bounding box center [417, 181] width 16 height 16
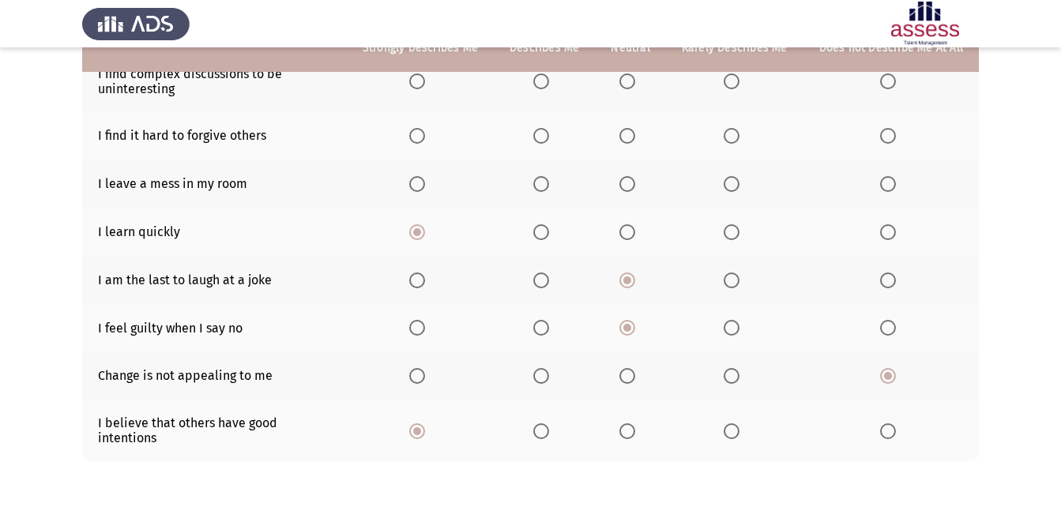
scroll to position [269, 0]
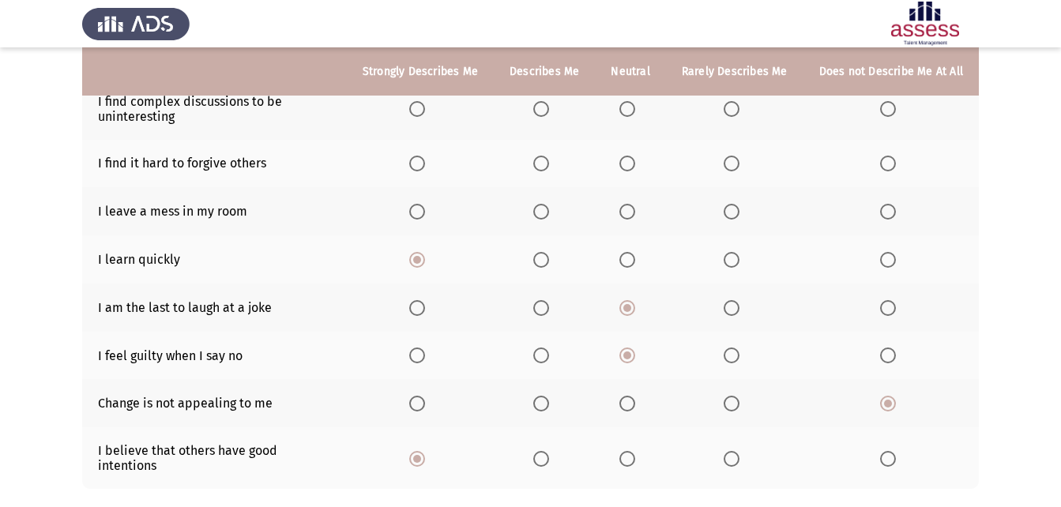
click at [886, 212] on span "Select an option" at bounding box center [888, 212] width 16 height 16
click at [886, 212] on input "Select an option" at bounding box center [888, 212] width 16 height 16
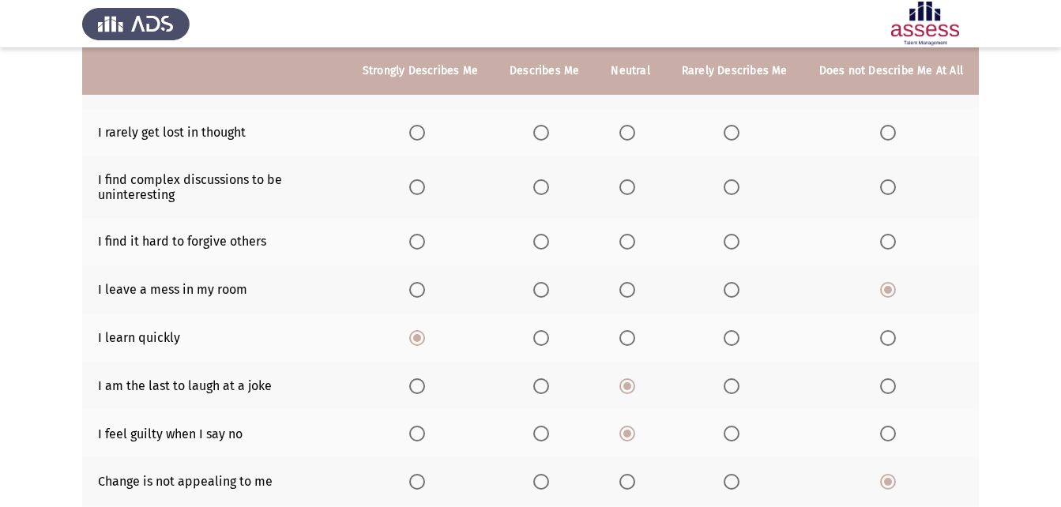
scroll to position [190, 0]
click at [730, 243] on span "Select an option" at bounding box center [731, 243] width 16 height 16
click at [730, 243] on input "Select an option" at bounding box center [731, 243] width 16 height 16
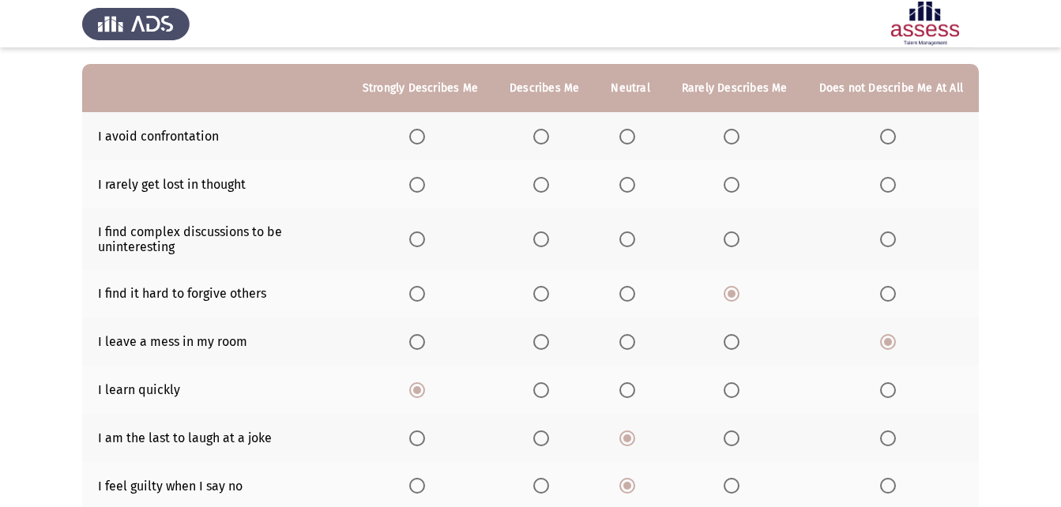
scroll to position [111, 0]
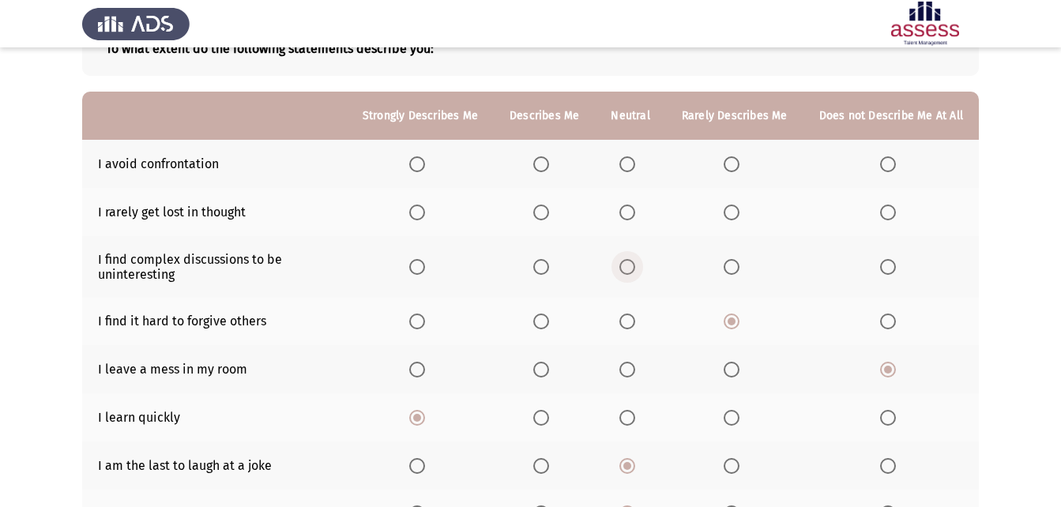
click at [635, 268] on span "Select an option" at bounding box center [627, 267] width 16 height 16
click at [635, 268] on input "Select an option" at bounding box center [627, 267] width 16 height 16
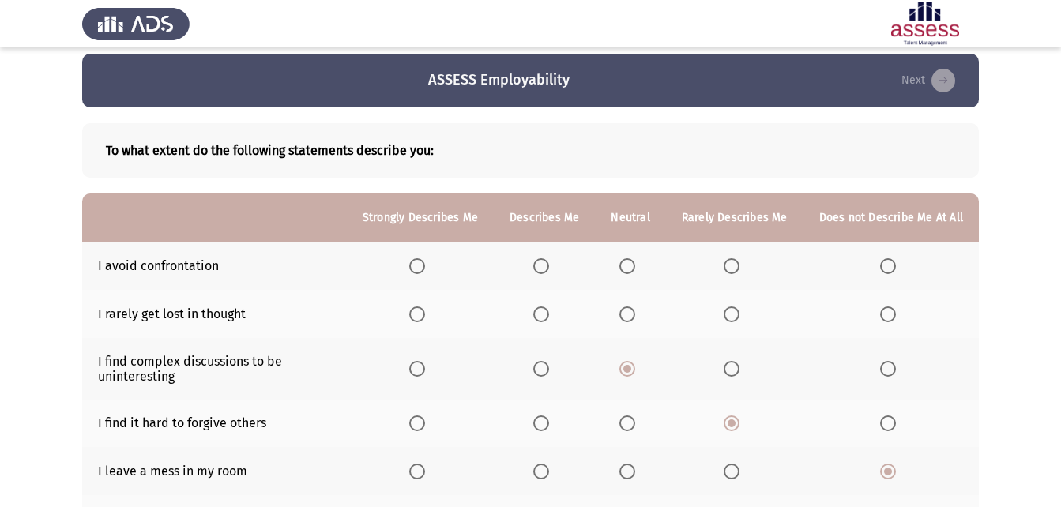
scroll to position [0, 0]
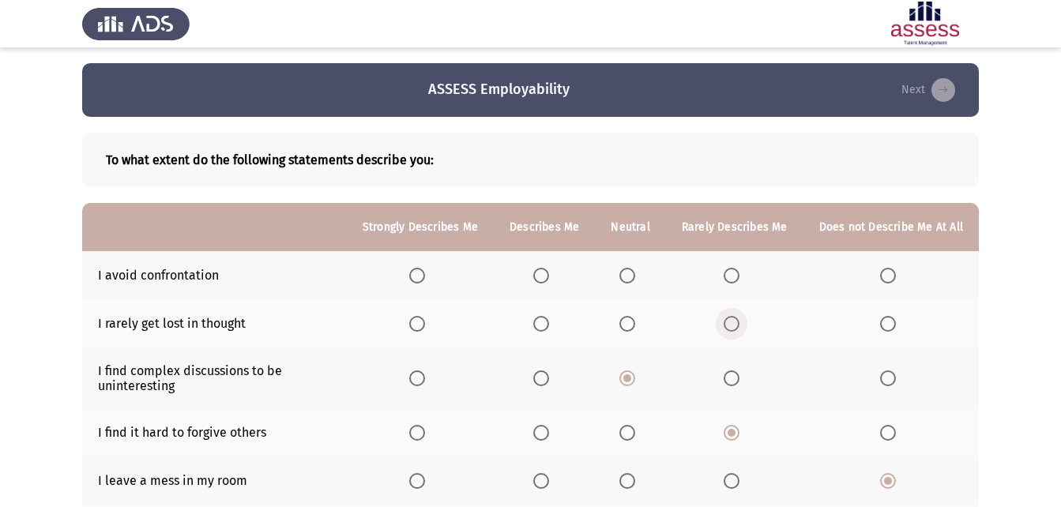
click at [737, 323] on span "Select an option" at bounding box center [731, 324] width 16 height 16
click at [737, 323] on input "Select an option" at bounding box center [731, 324] width 16 height 16
click at [630, 274] on span "Select an option" at bounding box center [627, 276] width 16 height 16
click at [630, 274] on input "Select an option" at bounding box center [627, 276] width 16 height 16
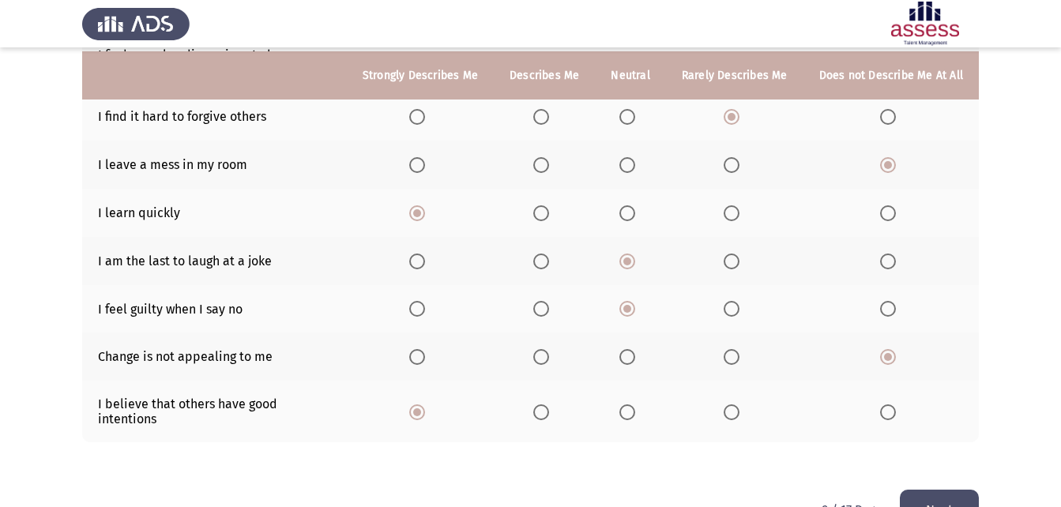
scroll to position [348, 0]
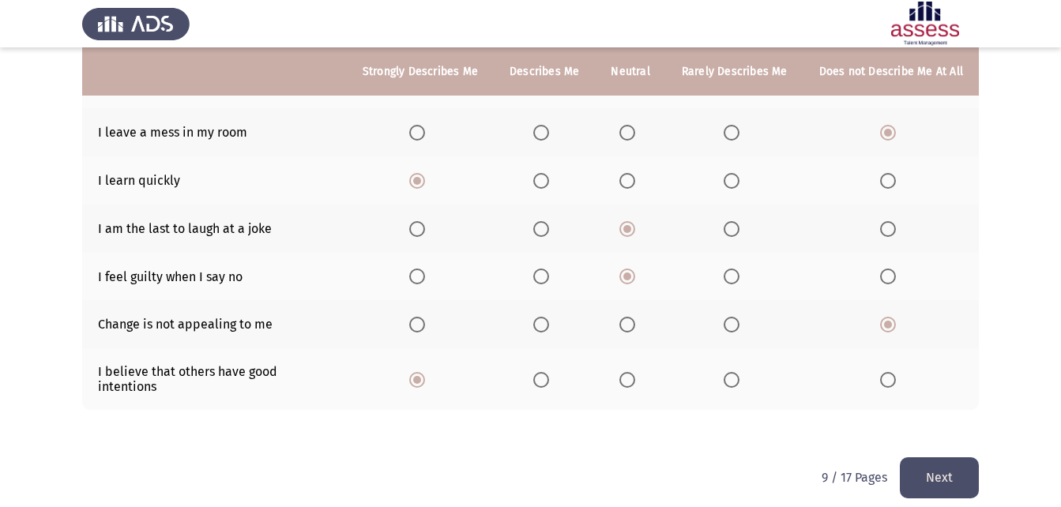
click at [959, 461] on button "Next" at bounding box center [938, 477] width 79 height 40
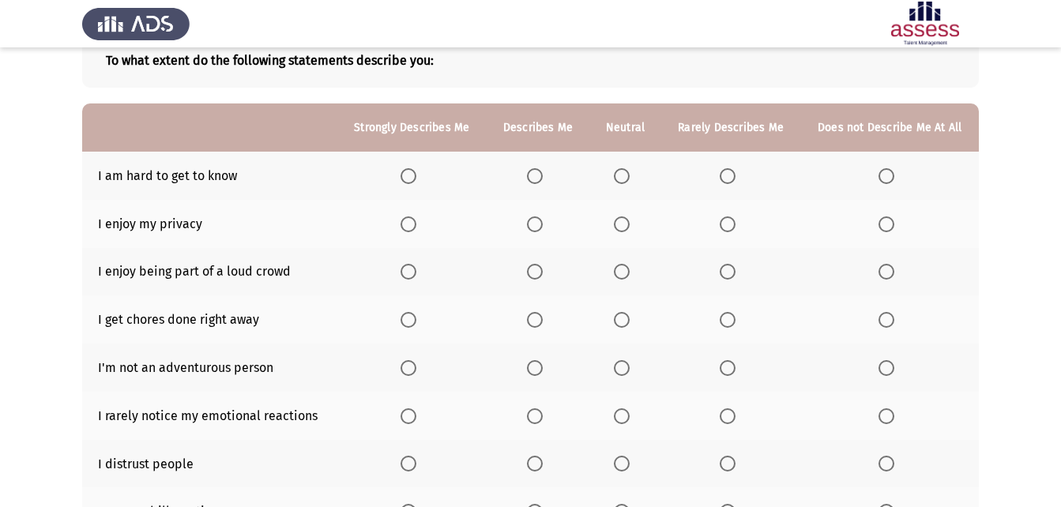
scroll to position [98, 0]
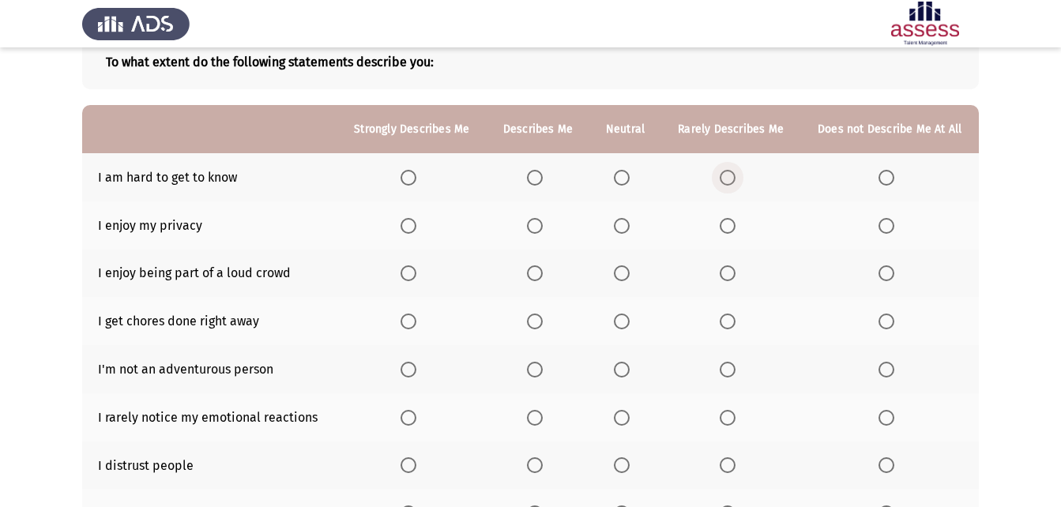
click at [725, 171] on span "Select an option" at bounding box center [727, 178] width 16 height 16
click at [725, 171] on input "Select an option" at bounding box center [727, 178] width 16 height 16
click at [619, 223] on span "Select an option" at bounding box center [622, 226] width 16 height 16
click at [619, 223] on input "Select an option" at bounding box center [622, 226] width 16 height 16
click at [888, 272] on span "Select an option" at bounding box center [886, 273] width 16 height 16
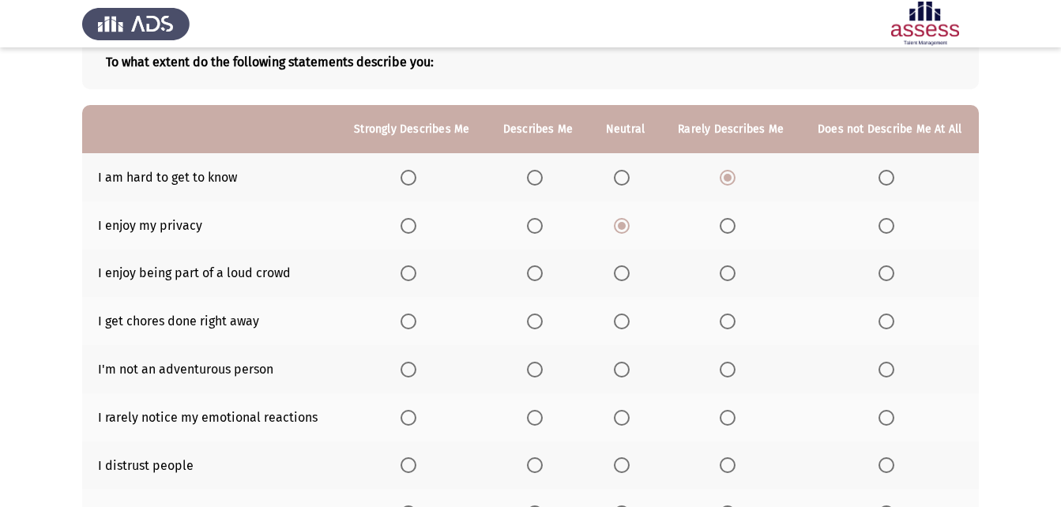
click at [888, 272] on input "Select an option" at bounding box center [886, 273] width 16 height 16
click at [633, 315] on label "Select an option" at bounding box center [625, 322] width 22 height 16
click at [629, 315] on input "Select an option" at bounding box center [622, 322] width 16 height 16
click at [889, 365] on span "Select an option" at bounding box center [886, 370] width 16 height 16
click at [889, 365] on input "Select an option" at bounding box center [886, 370] width 16 height 16
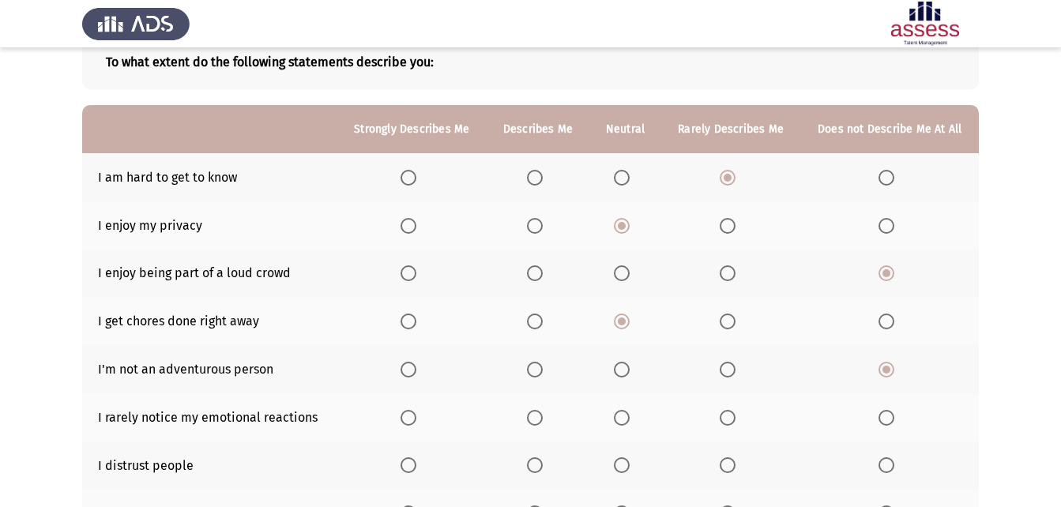
click at [885, 413] on span "Select an option" at bounding box center [886, 418] width 16 height 16
click at [885, 413] on input "Select an option" at bounding box center [886, 418] width 16 height 16
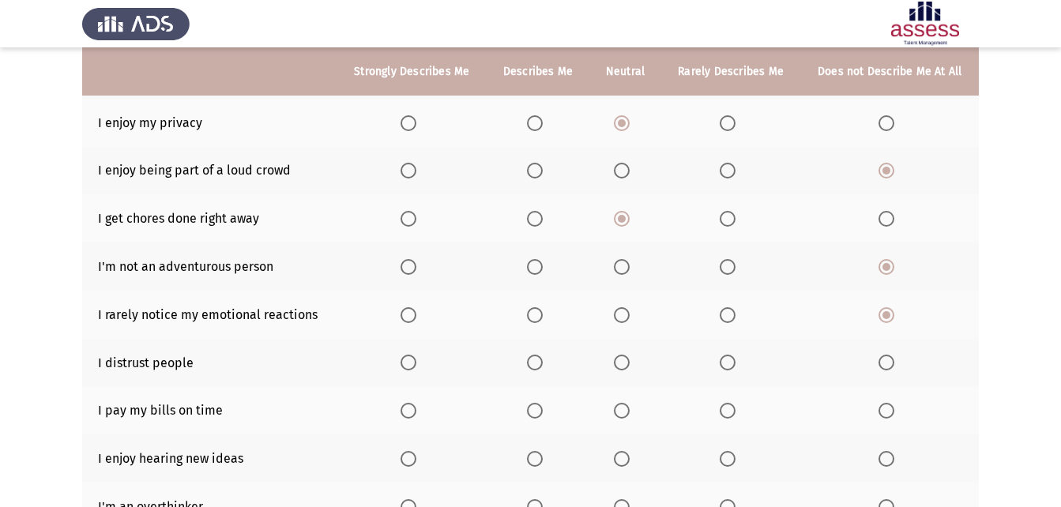
scroll to position [177, 0]
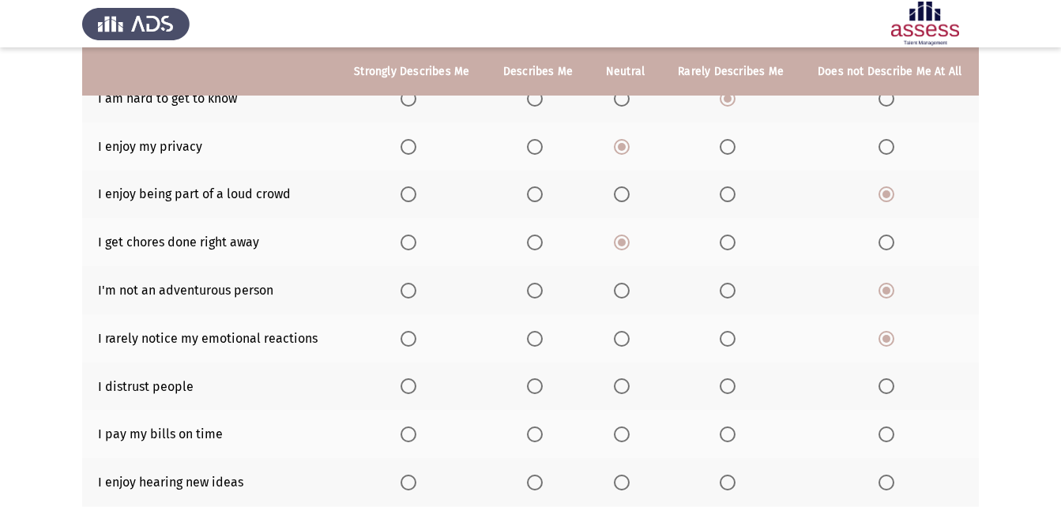
click at [892, 385] on span "Select an option" at bounding box center [886, 386] width 16 height 16
click at [892, 385] on input "Select an option" at bounding box center [886, 386] width 16 height 16
click at [538, 429] on span "Select an option" at bounding box center [535, 434] width 16 height 16
click at [538, 429] on input "Select an option" at bounding box center [535, 434] width 16 height 16
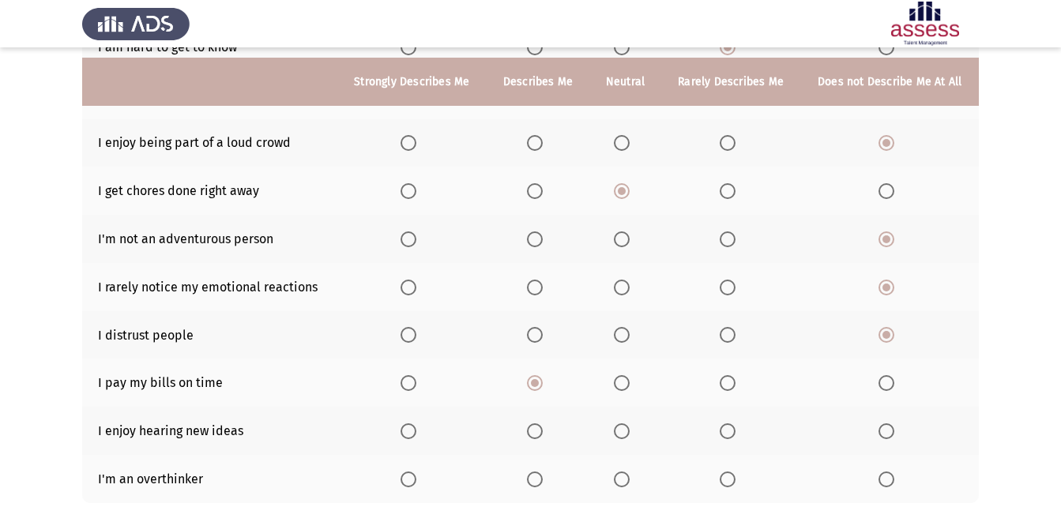
scroll to position [256, 0]
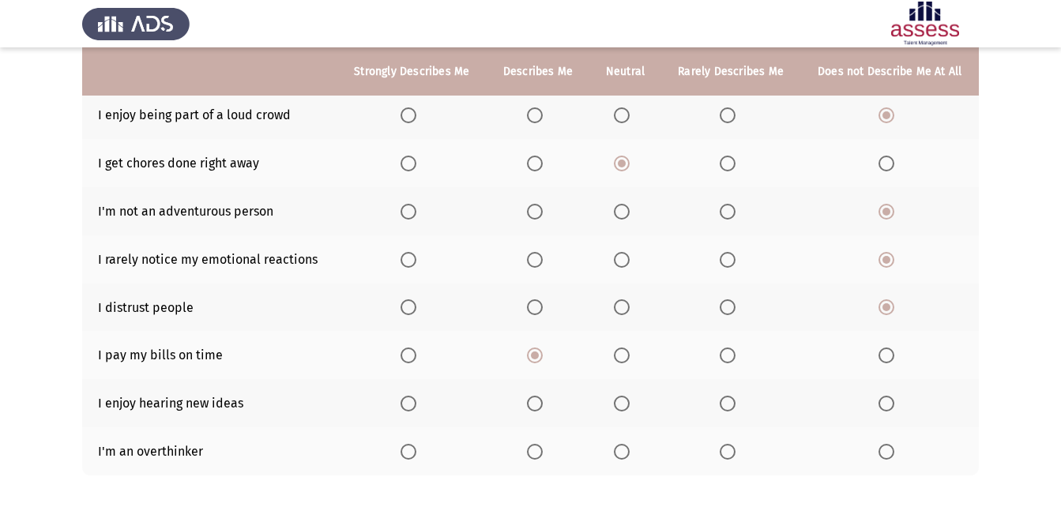
click at [409, 404] on span "Select an option" at bounding box center [408, 404] width 16 height 16
click at [409, 404] on input "Select an option" at bounding box center [408, 404] width 16 height 16
click at [884, 452] on span "Select an option" at bounding box center [886, 452] width 16 height 16
click at [884, 452] on input "Select an option" at bounding box center [886, 452] width 16 height 16
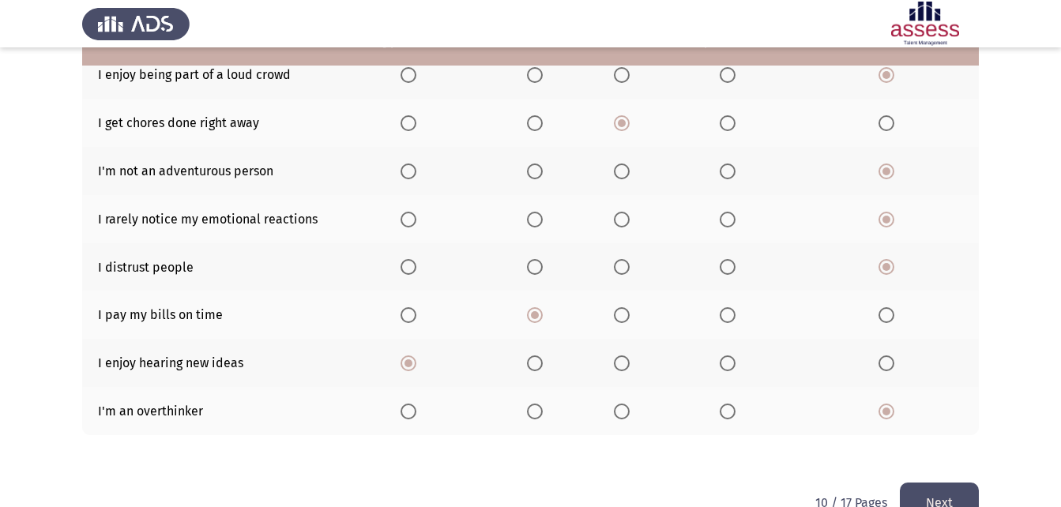
scroll to position [335, 0]
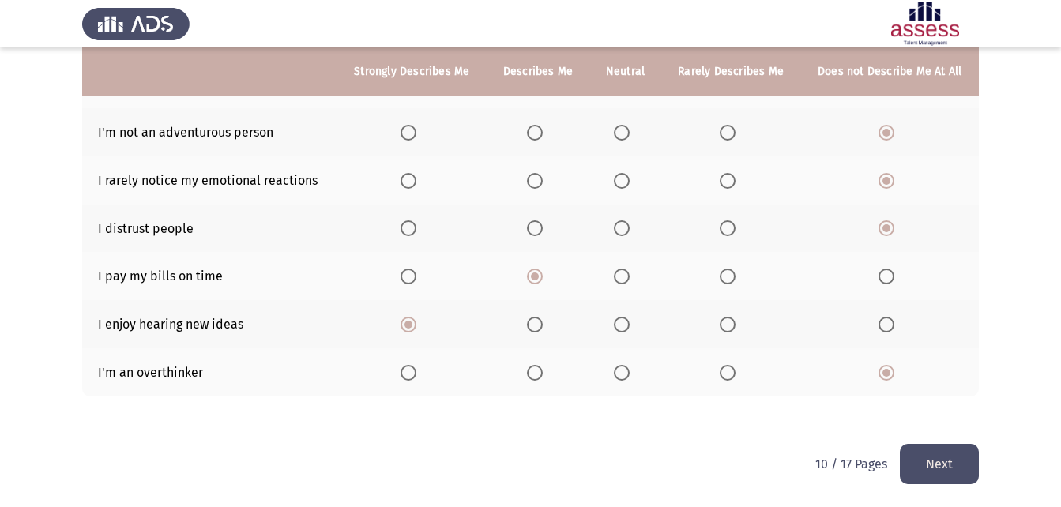
click at [903, 456] on button "Next" at bounding box center [938, 464] width 79 height 40
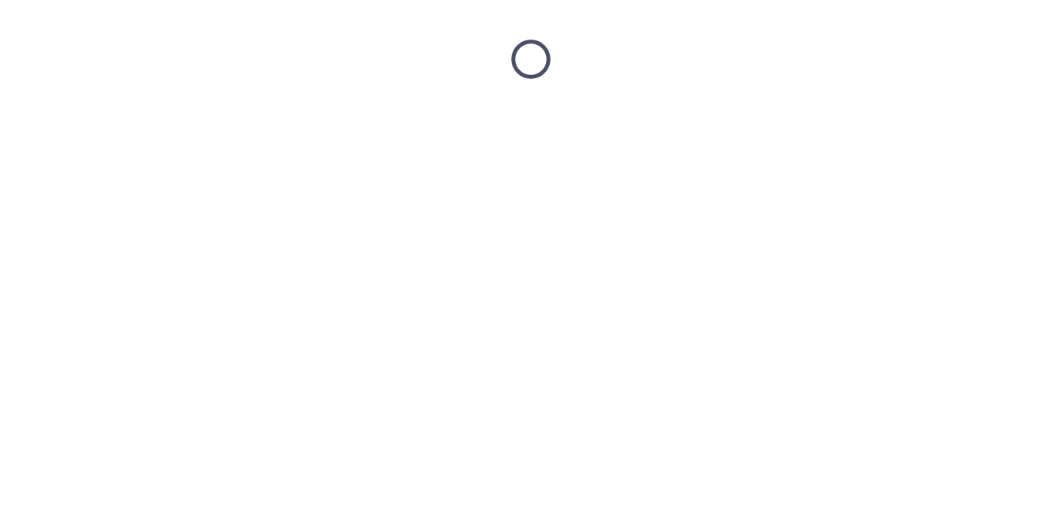
scroll to position [0, 0]
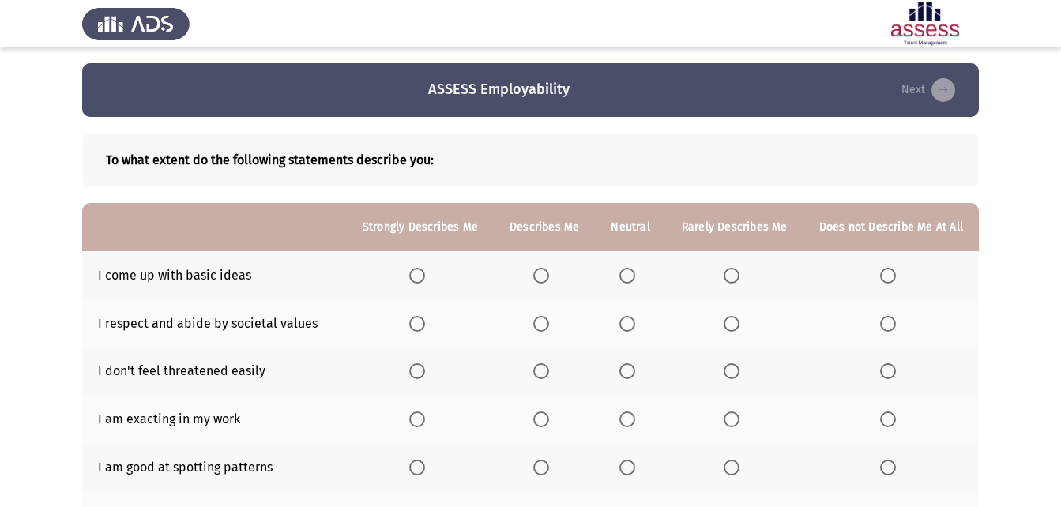
click at [635, 269] on span "Select an option" at bounding box center [627, 276] width 16 height 16
click at [635, 269] on input "Select an option" at bounding box center [627, 276] width 16 height 16
click at [545, 321] on span "Select an option" at bounding box center [541, 324] width 16 height 16
click at [545, 321] on input "Select an option" at bounding box center [541, 324] width 16 height 16
click at [635, 368] on span "Select an option" at bounding box center [627, 371] width 16 height 16
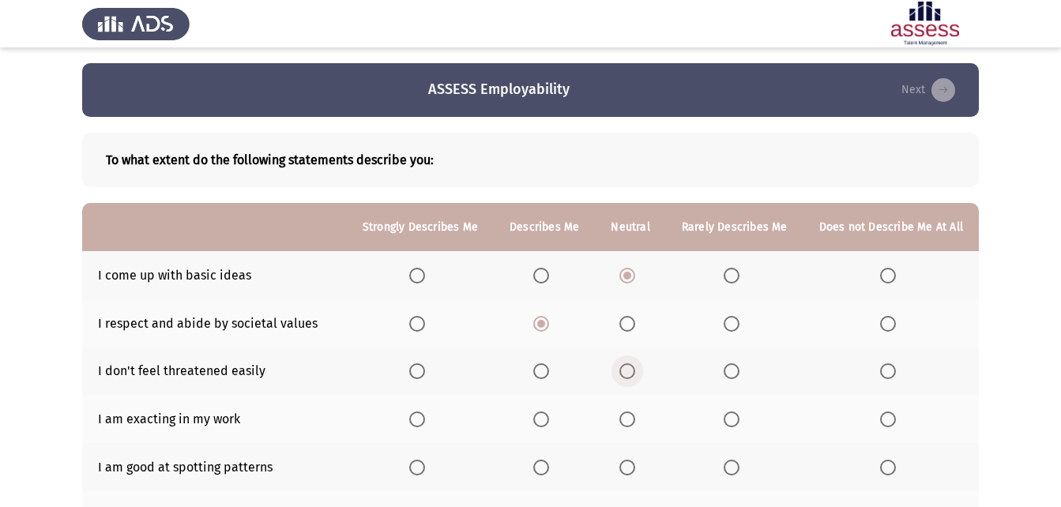
click at [635, 368] on input "Select an option" at bounding box center [627, 371] width 16 height 16
click at [425, 419] on span "Select an option" at bounding box center [417, 419] width 16 height 16
click at [425, 419] on input "Select an option" at bounding box center [417, 419] width 16 height 16
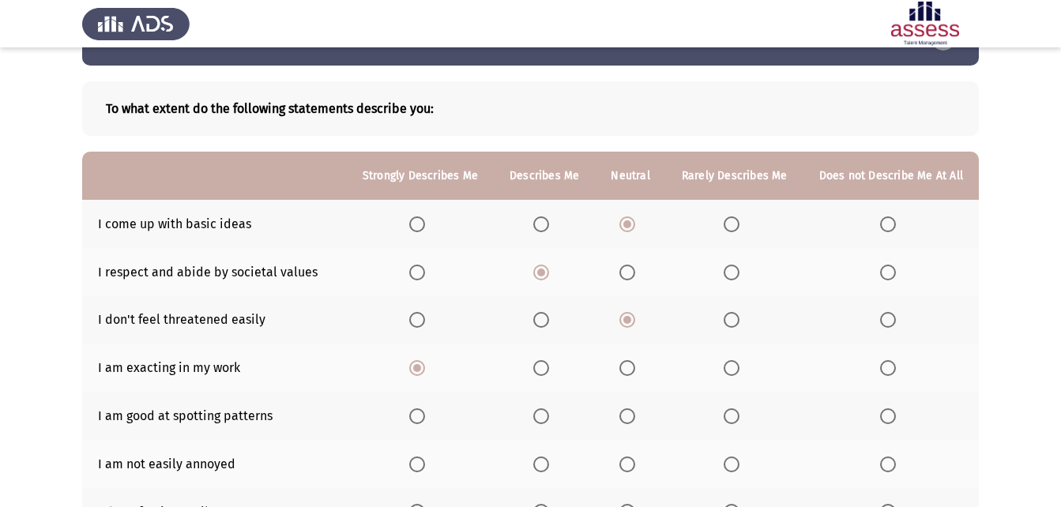
scroll to position [79, 0]
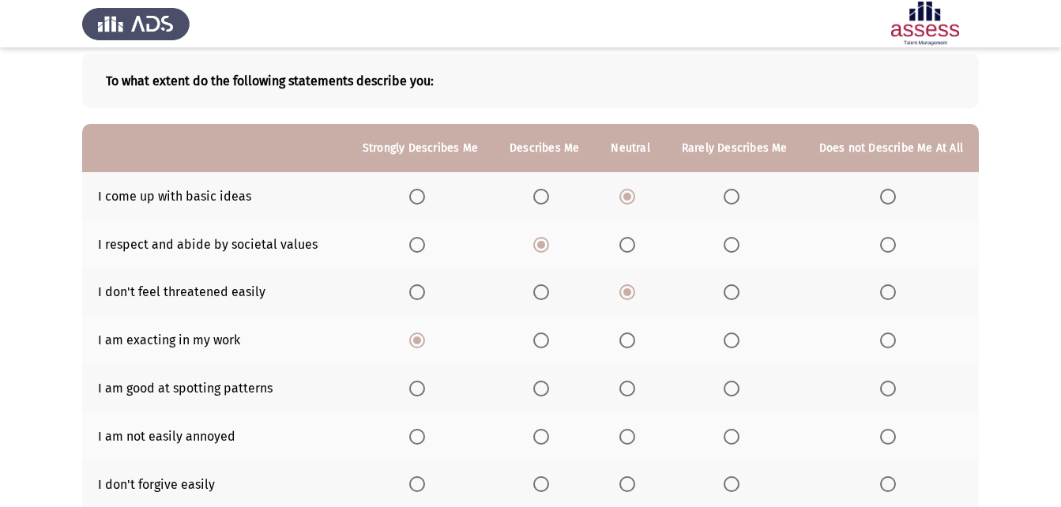
click at [425, 390] on span "Select an option" at bounding box center [417, 389] width 16 height 16
click at [425, 390] on input "Select an option" at bounding box center [417, 389] width 16 height 16
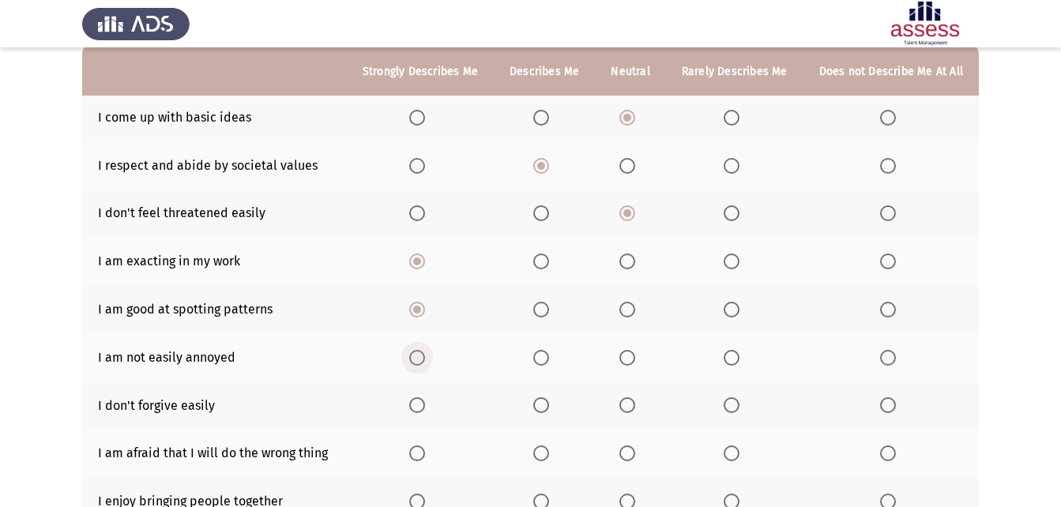
click at [425, 357] on span "Select an option" at bounding box center [417, 358] width 16 height 16
click at [425, 357] on input "Select an option" at bounding box center [417, 358] width 16 height 16
click at [546, 407] on span "Select an option" at bounding box center [541, 405] width 16 height 16
click at [546, 407] on input "Select an option" at bounding box center [541, 405] width 16 height 16
click at [632, 408] on span "Select an option" at bounding box center [627, 405] width 16 height 16
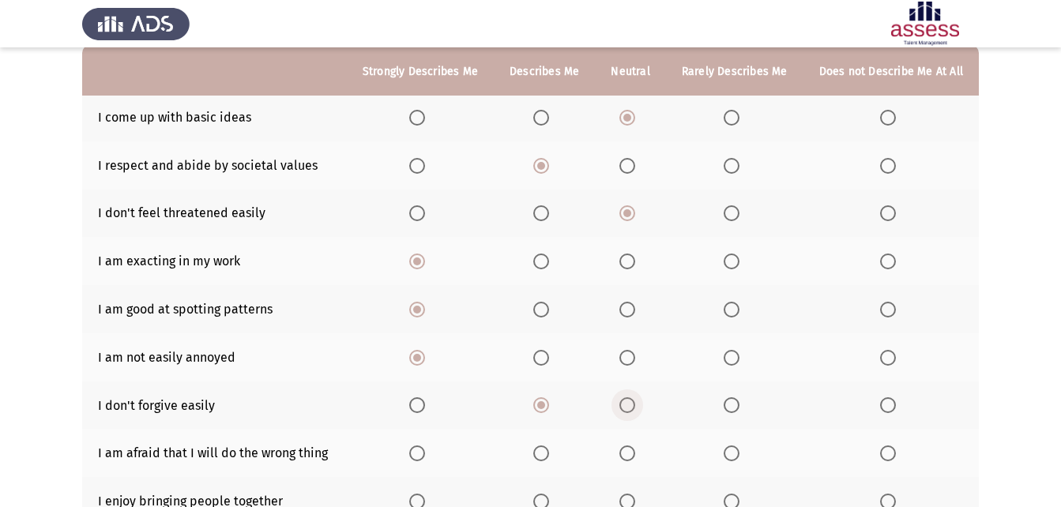
click at [632, 408] on input "Select an option" at bounding box center [627, 405] width 16 height 16
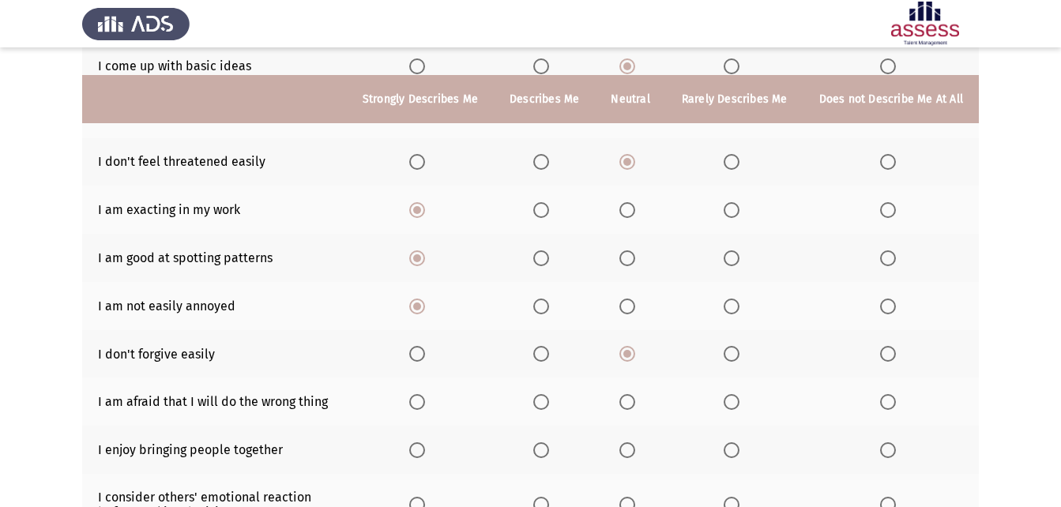
scroll to position [237, 0]
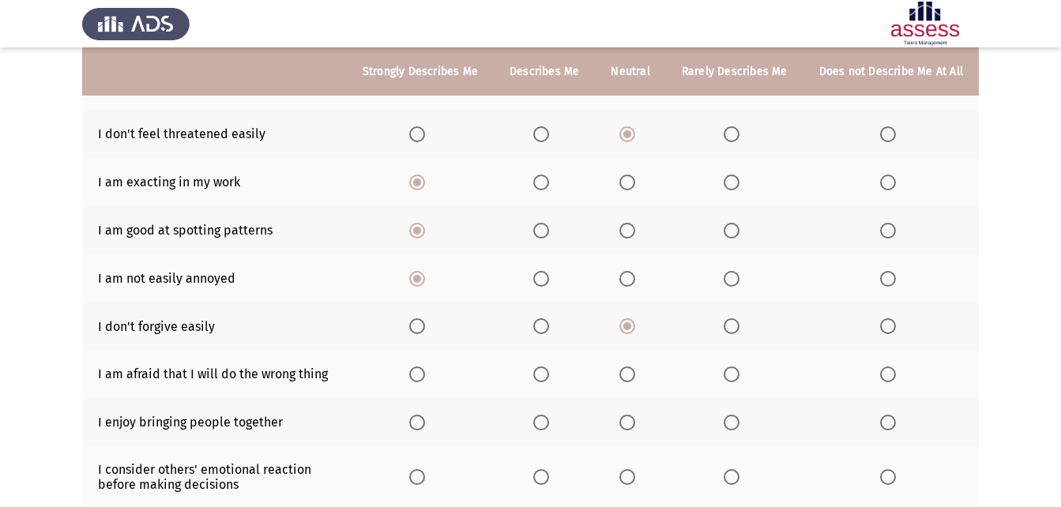
click at [635, 374] on span "Select an option" at bounding box center [627, 374] width 16 height 16
click at [635, 374] on input "Select an option" at bounding box center [627, 374] width 16 height 16
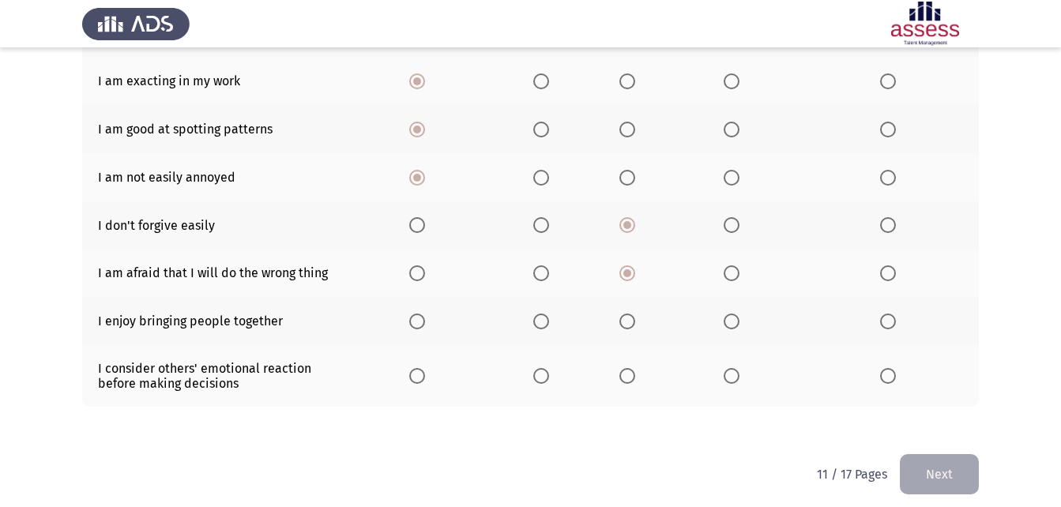
scroll to position [348, 0]
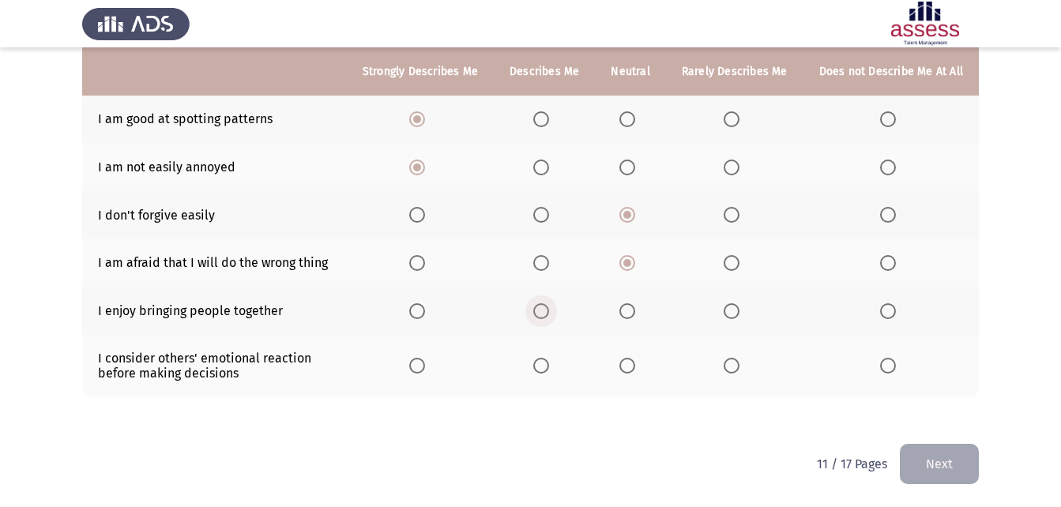
click at [548, 314] on span "Select an option" at bounding box center [541, 311] width 16 height 16
click at [548, 314] on input "Select an option" at bounding box center [541, 311] width 16 height 16
click at [541, 367] on span "Select an option" at bounding box center [541, 366] width 16 height 16
click at [541, 367] on input "Select an option" at bounding box center [541, 366] width 16 height 16
click at [933, 471] on button "Next" at bounding box center [938, 464] width 79 height 40
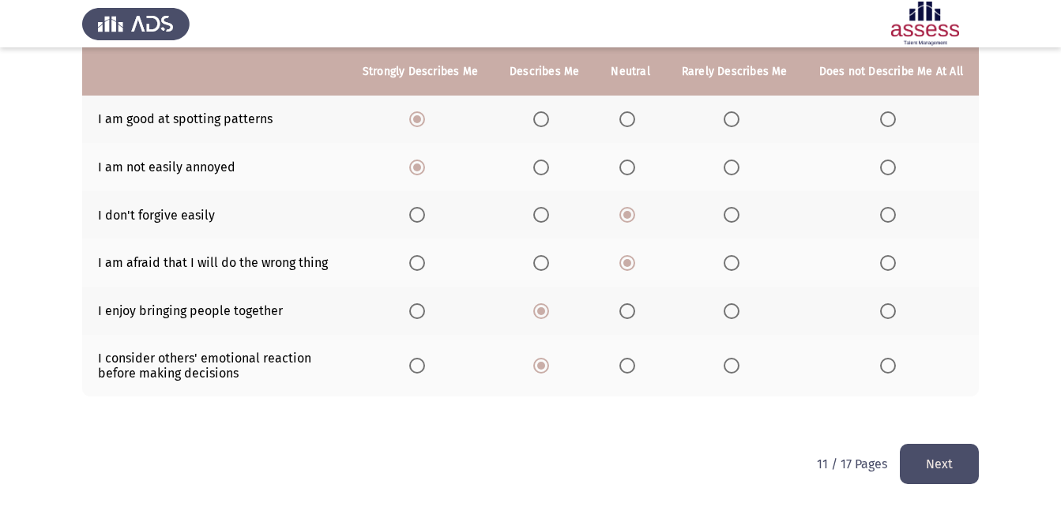
scroll to position [0, 0]
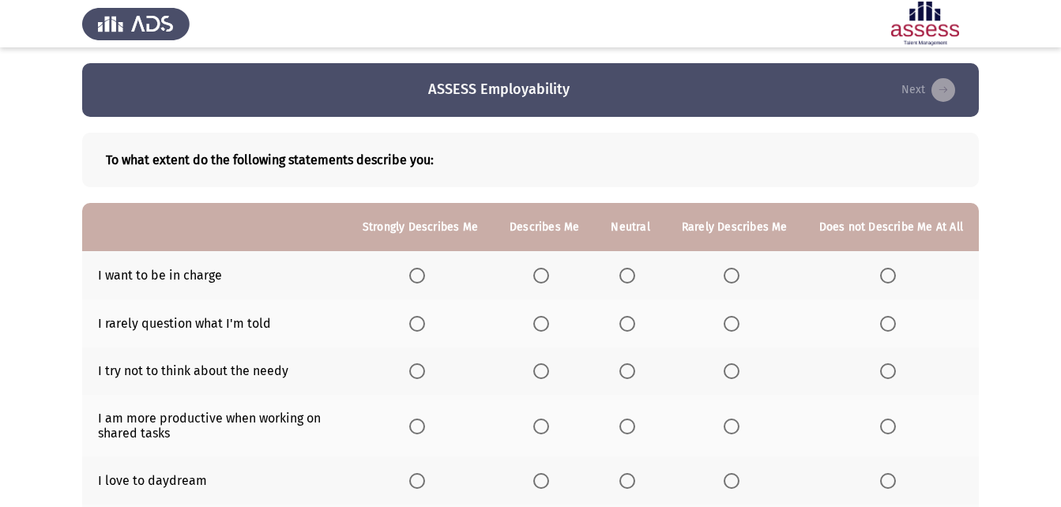
click at [555, 280] on label "Select an option" at bounding box center [544, 276] width 22 height 16
click at [549, 280] on input "Select an option" at bounding box center [541, 276] width 16 height 16
click at [743, 325] on label "Select an option" at bounding box center [734, 324] width 22 height 16
click at [739, 325] on input "Select an option" at bounding box center [731, 324] width 16 height 16
click at [885, 371] on span "Select an option" at bounding box center [888, 371] width 16 height 16
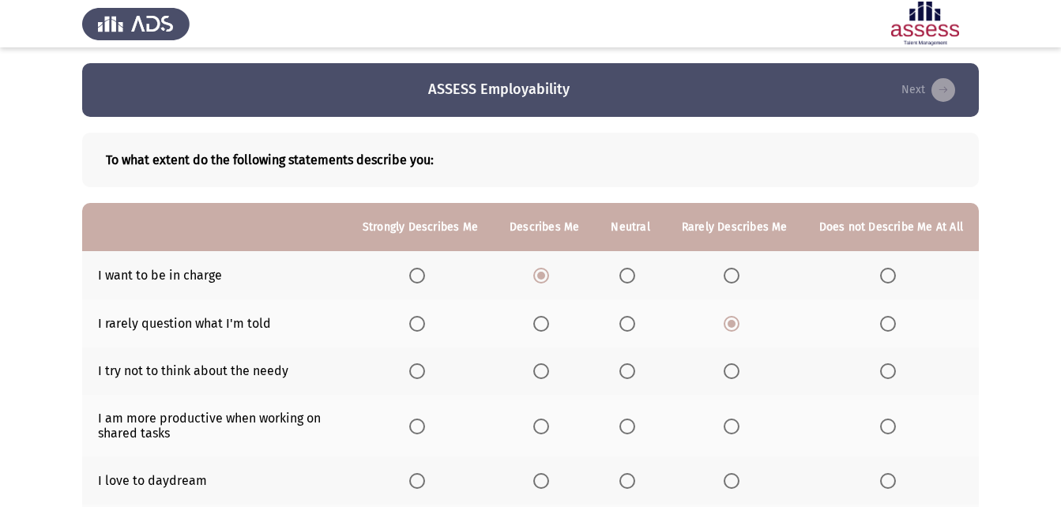
click at [885, 371] on input "Select an option" at bounding box center [888, 371] width 16 height 16
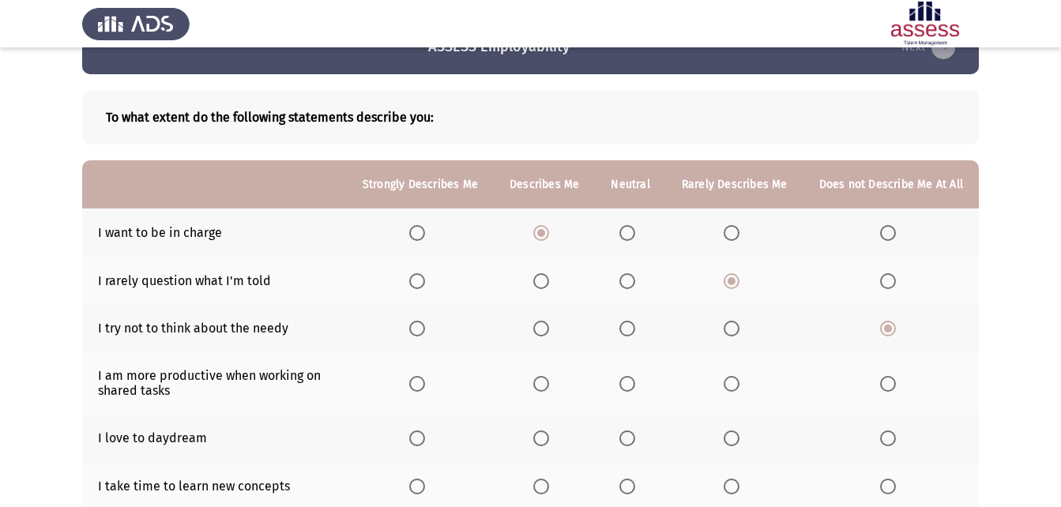
scroll to position [79, 0]
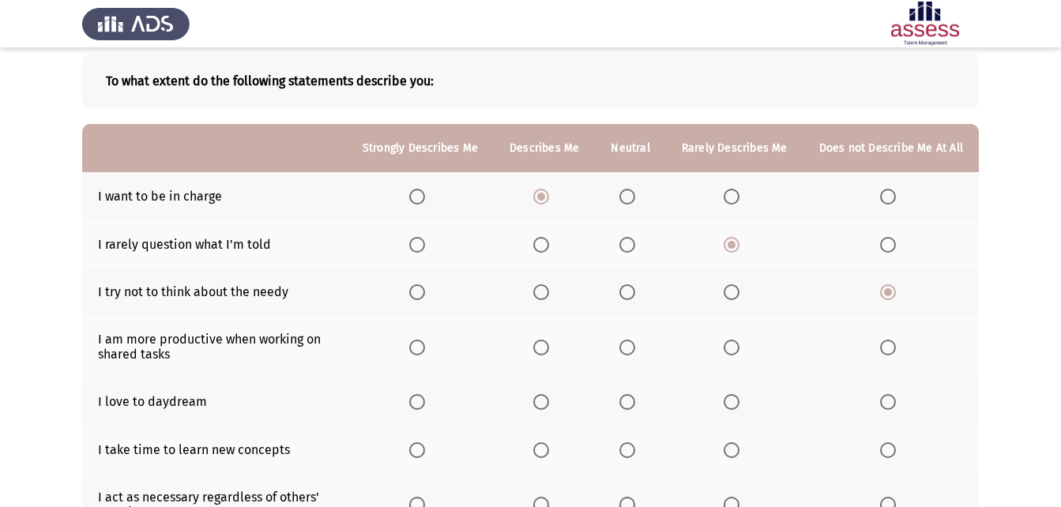
click at [537, 345] on th at bounding box center [544, 347] width 101 height 62
click at [545, 344] on span "Select an option" at bounding box center [541, 348] width 16 height 16
click at [545, 344] on input "Select an option" at bounding box center [541, 348] width 16 height 16
click at [541, 399] on span "Select an option" at bounding box center [541, 402] width 16 height 16
click at [541, 399] on input "Select an option" at bounding box center [541, 402] width 16 height 16
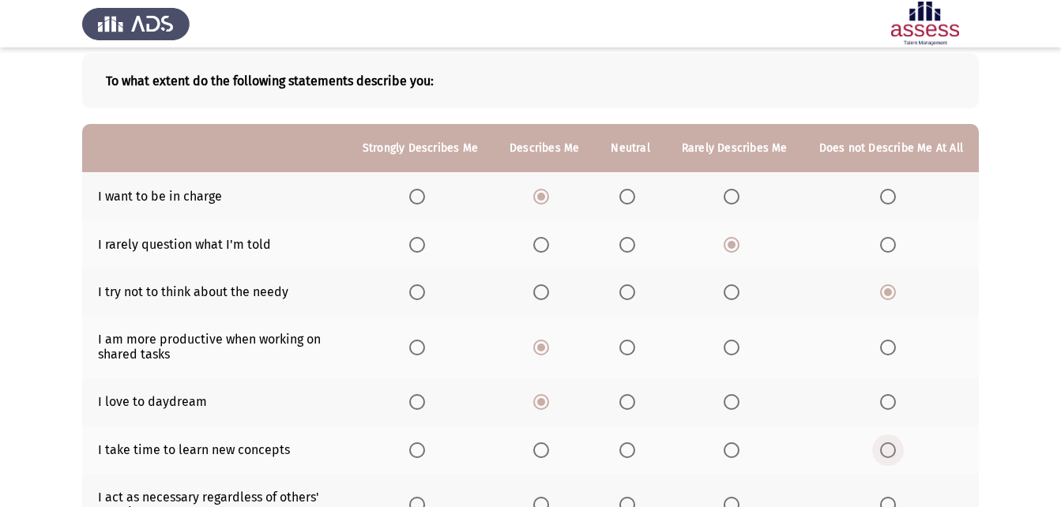
click at [896, 453] on span "Select an option" at bounding box center [888, 450] width 16 height 16
click at [896, 453] on input "Select an option" at bounding box center [888, 450] width 16 height 16
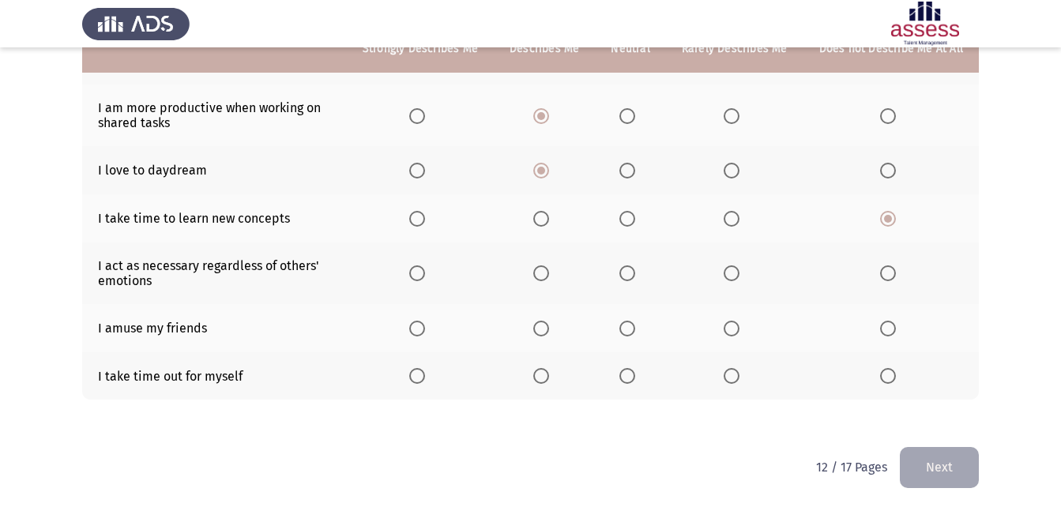
scroll to position [314, 0]
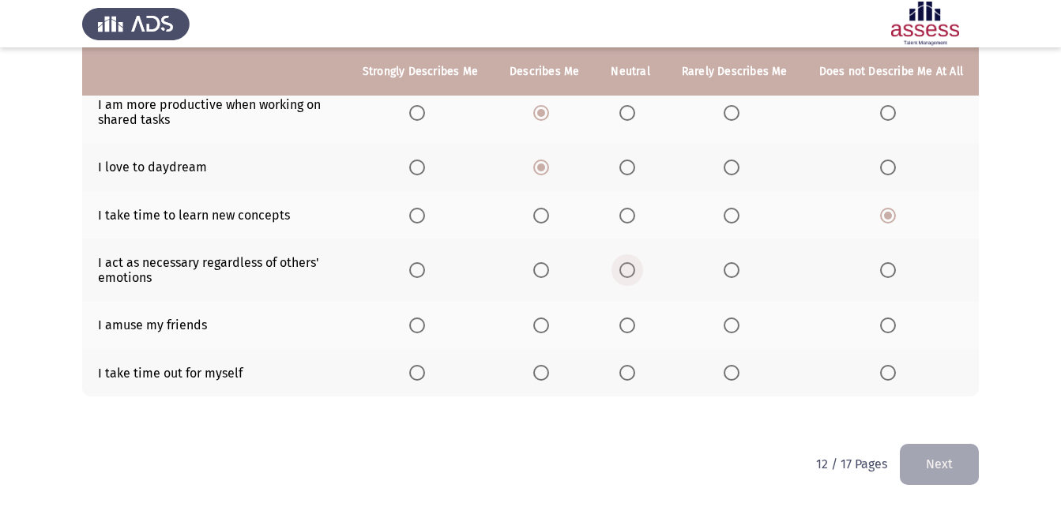
click at [635, 272] on span "Select an option" at bounding box center [627, 270] width 16 height 16
click at [635, 272] on input "Select an option" at bounding box center [627, 270] width 16 height 16
click at [739, 325] on span "Select an option" at bounding box center [731, 325] width 16 height 16
click at [739, 325] on input "Select an option" at bounding box center [731, 325] width 16 height 16
click at [628, 366] on span "Select an option" at bounding box center [627, 373] width 16 height 16
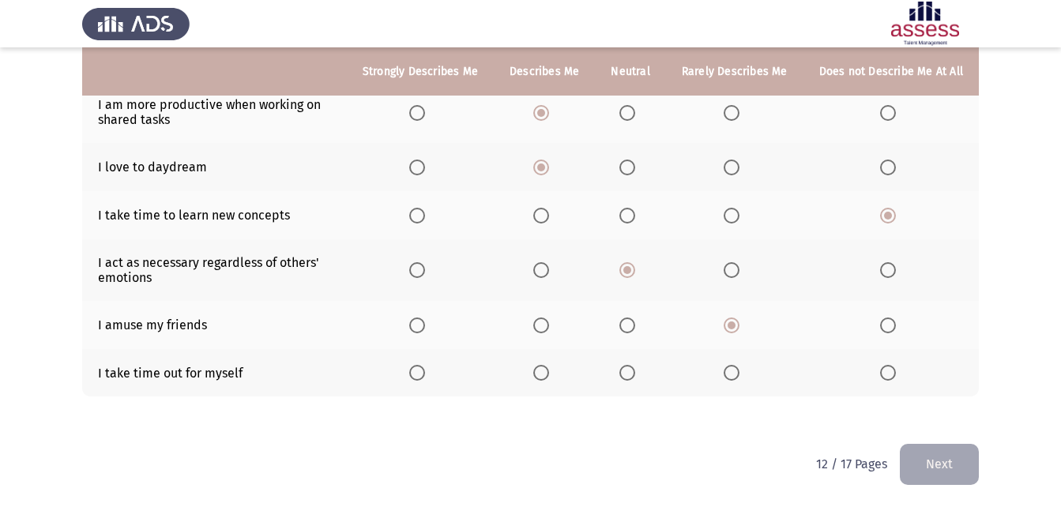
click at [628, 366] on input "Select an option" at bounding box center [627, 373] width 16 height 16
click at [972, 471] on button "Next" at bounding box center [938, 464] width 79 height 40
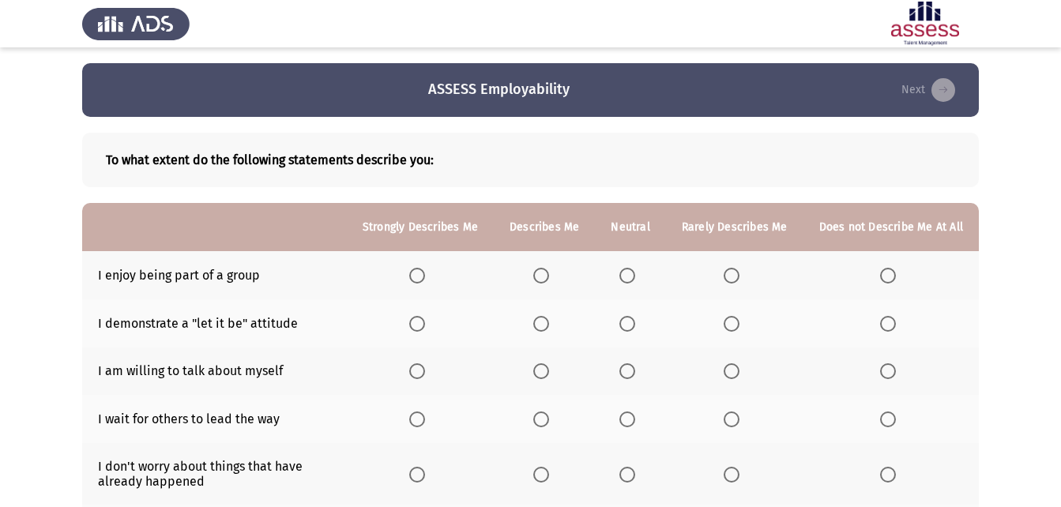
click at [440, 273] on th at bounding box center [420, 275] width 147 height 48
click at [425, 278] on span "Select an option" at bounding box center [417, 276] width 16 height 16
click at [425, 278] on input "Select an option" at bounding box center [417, 276] width 16 height 16
click at [635, 326] on span "Select an option" at bounding box center [627, 324] width 16 height 16
click at [635, 326] on input "Select an option" at bounding box center [627, 324] width 16 height 16
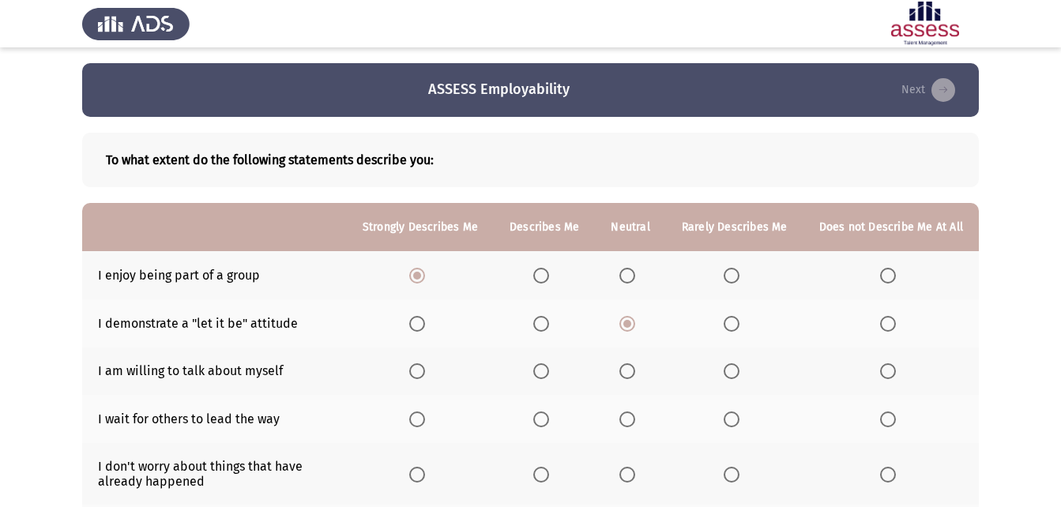
click at [739, 320] on span "Select an option" at bounding box center [731, 324] width 16 height 16
click at [739, 320] on input "Select an option" at bounding box center [731, 324] width 16 height 16
click at [543, 370] on span "Select an option" at bounding box center [541, 371] width 16 height 16
click at [543, 370] on input "Select an option" at bounding box center [541, 371] width 16 height 16
click at [718, 372] on th at bounding box center [734, 371] width 137 height 48
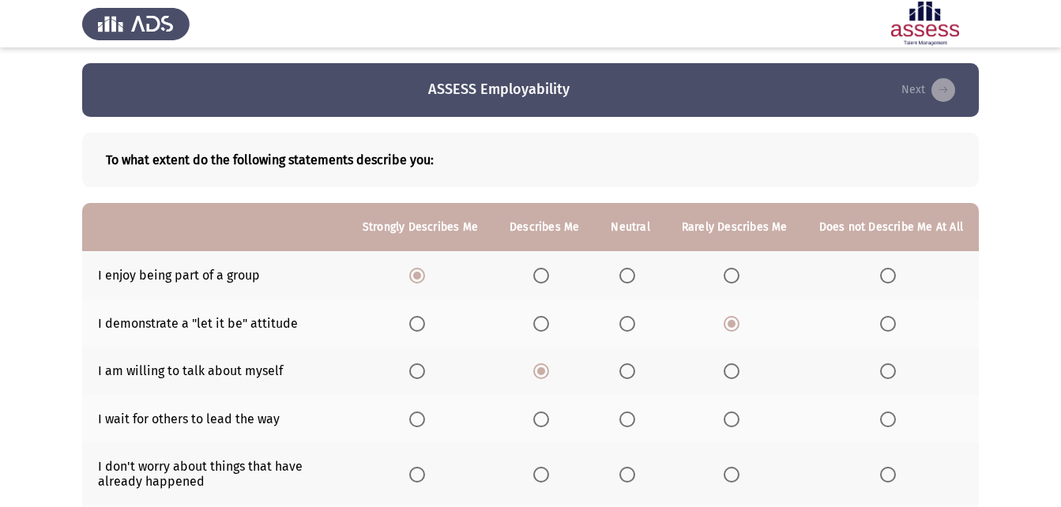
click at [733, 368] on span "Select an option" at bounding box center [731, 371] width 16 height 16
click at [733, 368] on input "Select an option" at bounding box center [731, 371] width 16 height 16
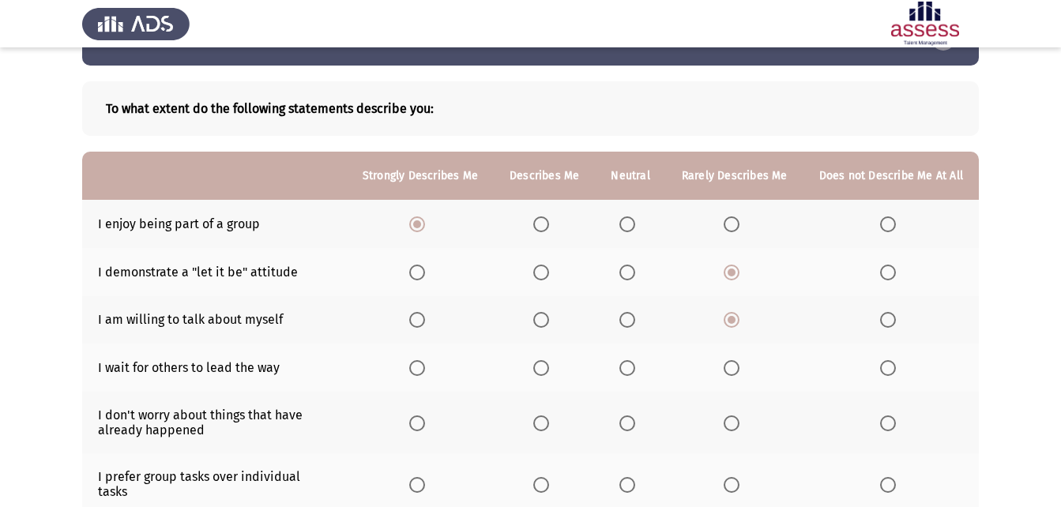
scroll to position [79, 0]
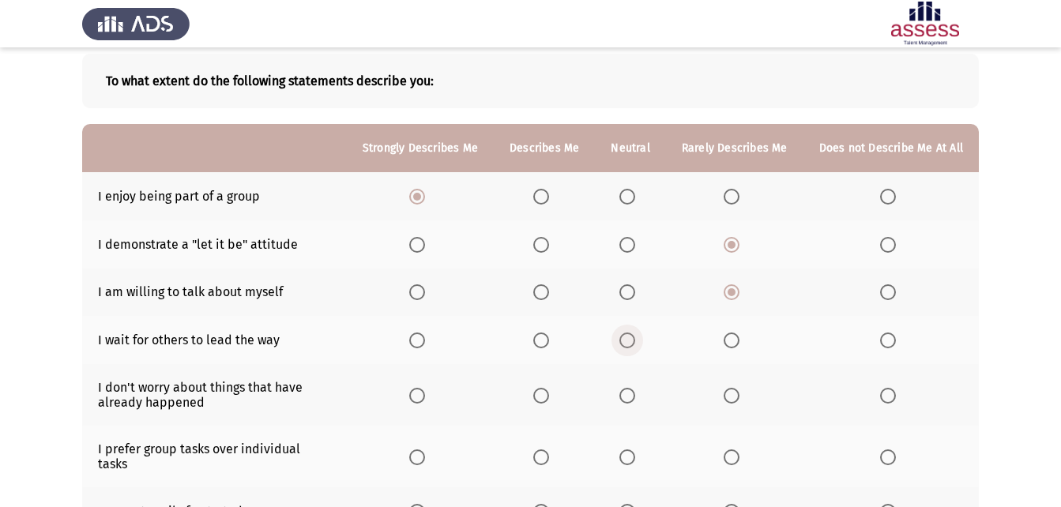
click at [640, 336] on label "Select an option" at bounding box center [630, 340] width 22 height 16
click at [635, 336] on input "Select an option" at bounding box center [627, 340] width 16 height 16
click at [549, 395] on span "Select an option" at bounding box center [541, 396] width 16 height 16
click at [549, 395] on input "Select an option" at bounding box center [541, 396] width 16 height 16
click at [623, 452] on th at bounding box center [630, 457] width 70 height 62
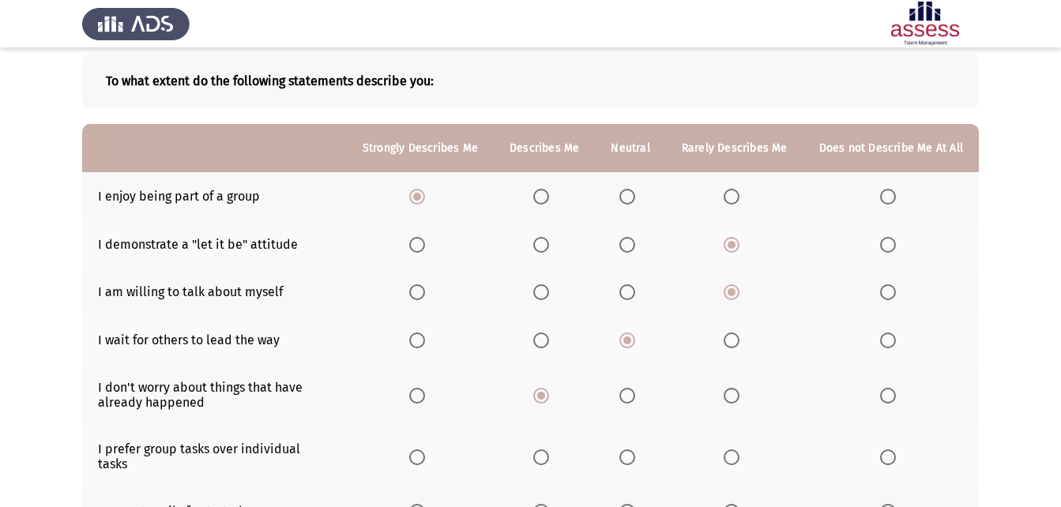
click at [633, 449] on span "Select an option" at bounding box center [627, 457] width 16 height 16
click at [633, 449] on input "Select an option" at bounding box center [627, 457] width 16 height 16
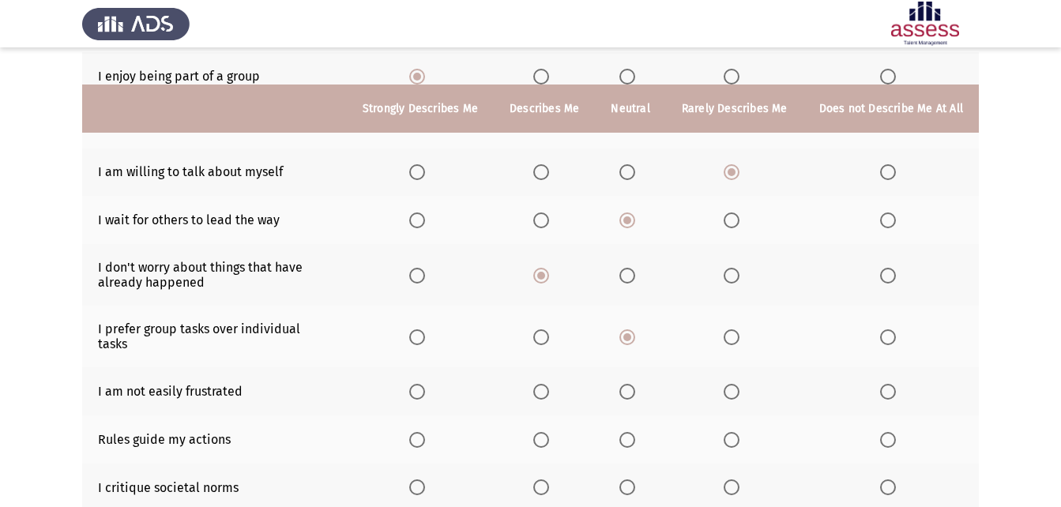
scroll to position [237, 0]
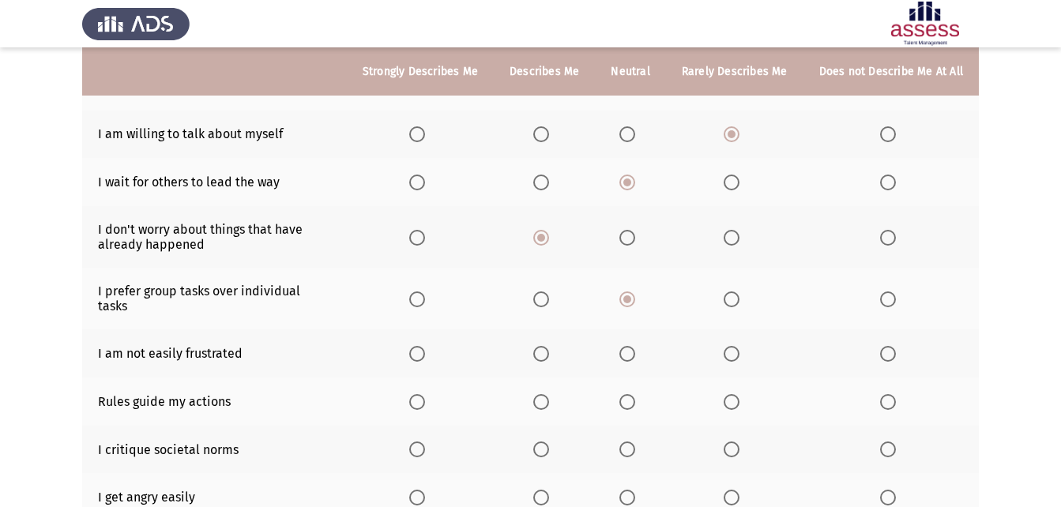
click at [423, 346] on span "Select an option" at bounding box center [417, 354] width 16 height 16
click at [423, 346] on input "Select an option" at bounding box center [417, 354] width 16 height 16
click at [425, 394] on span "Select an option" at bounding box center [417, 402] width 16 height 16
click at [425, 394] on input "Select an option" at bounding box center [417, 402] width 16 height 16
click at [635, 441] on span "Select an option" at bounding box center [627, 449] width 16 height 16
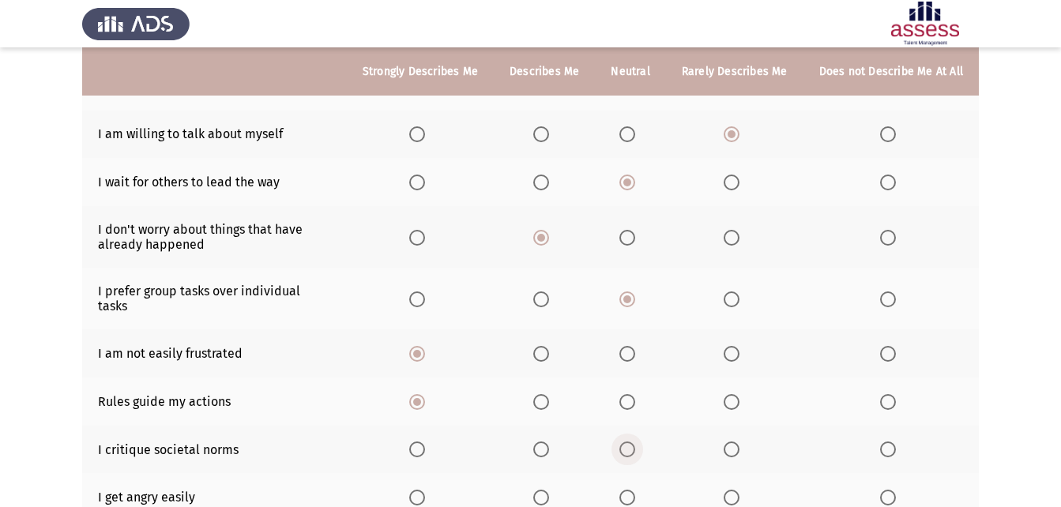
click at [635, 441] on input "Select an option" at bounding box center [627, 449] width 16 height 16
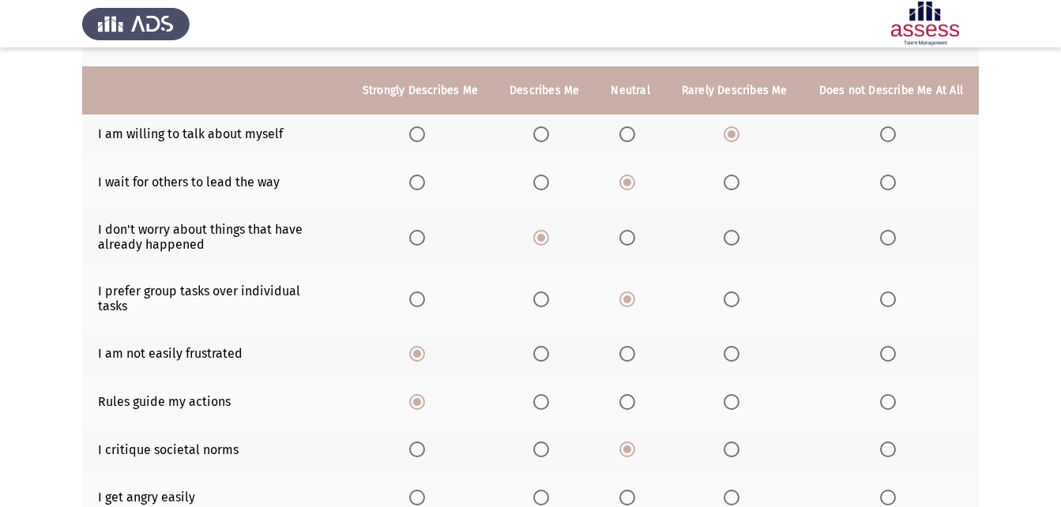
scroll to position [316, 0]
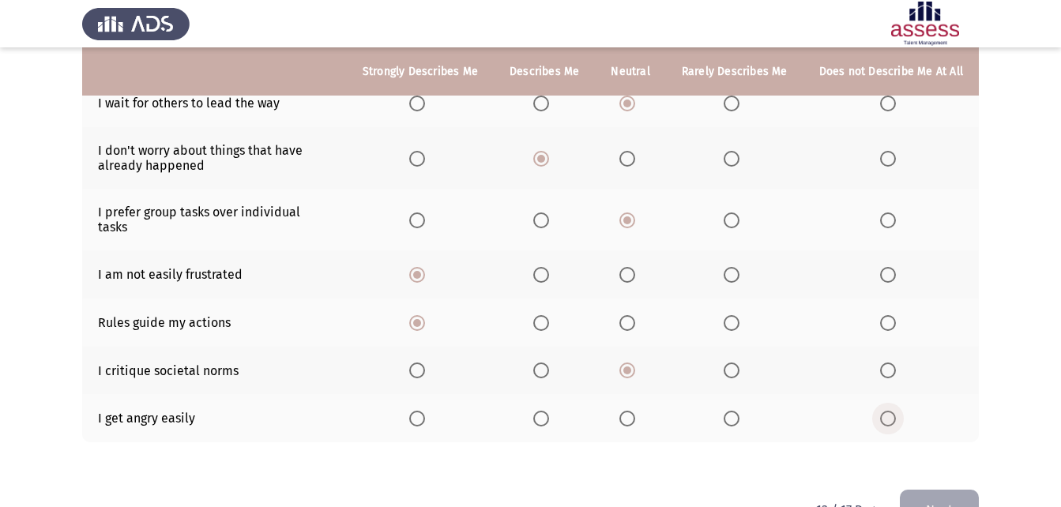
click at [892, 411] on span "Select an option" at bounding box center [888, 419] width 16 height 16
click at [892, 411] on input "Select an option" at bounding box center [888, 419] width 16 height 16
click at [911, 475] on div "To what extent do the following statements describe you: Strongly Describes Me …" at bounding box center [530, 145] width 896 height 689
click at [914, 490] on button "Next" at bounding box center [938, 510] width 79 height 40
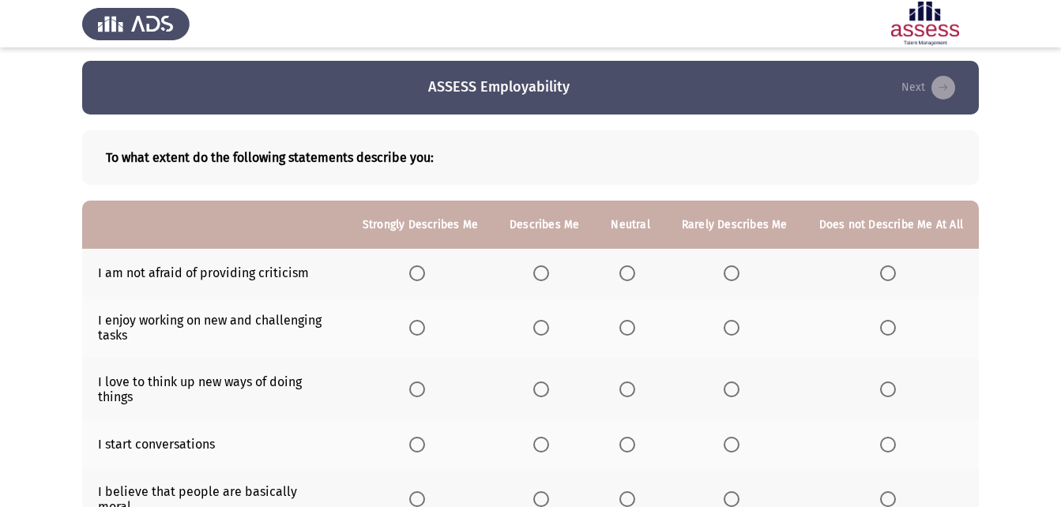
scroll to position [0, 0]
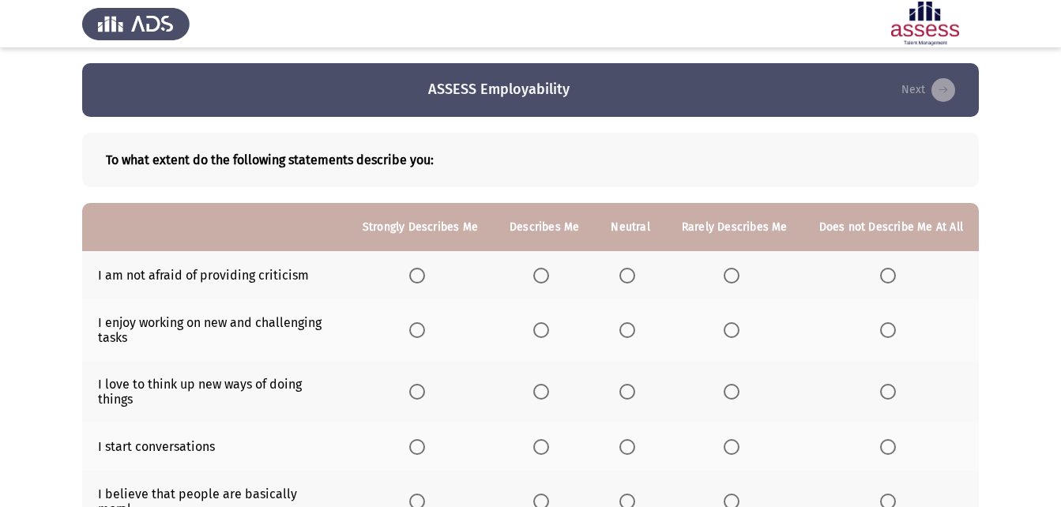
click at [420, 339] on th at bounding box center [420, 330] width 147 height 62
click at [425, 331] on span "Select an option" at bounding box center [417, 330] width 16 height 16
click at [425, 331] on input "Select an option" at bounding box center [417, 330] width 16 height 16
click at [423, 392] on span "Select an option" at bounding box center [417, 392] width 16 height 16
click at [423, 392] on input "Select an option" at bounding box center [417, 392] width 16 height 16
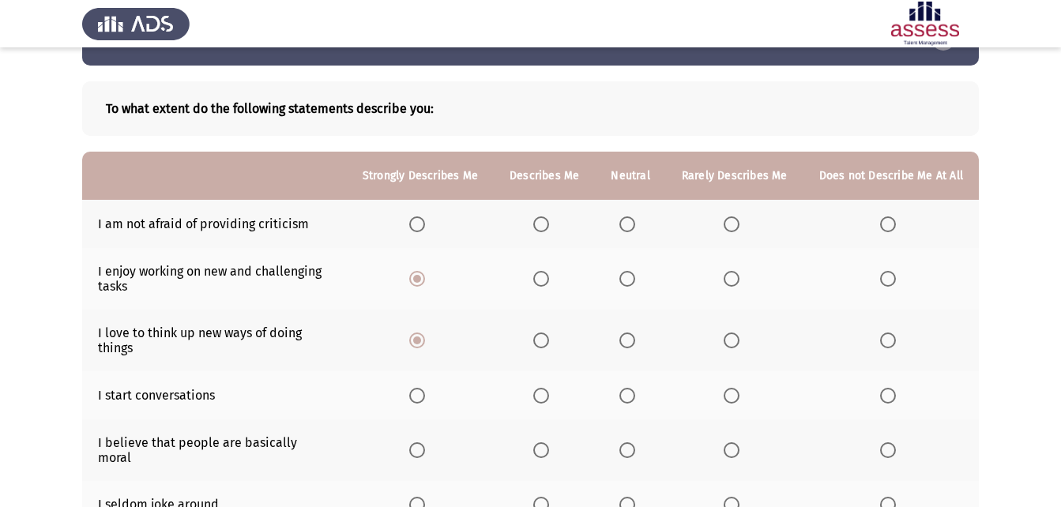
scroll to position [79, 0]
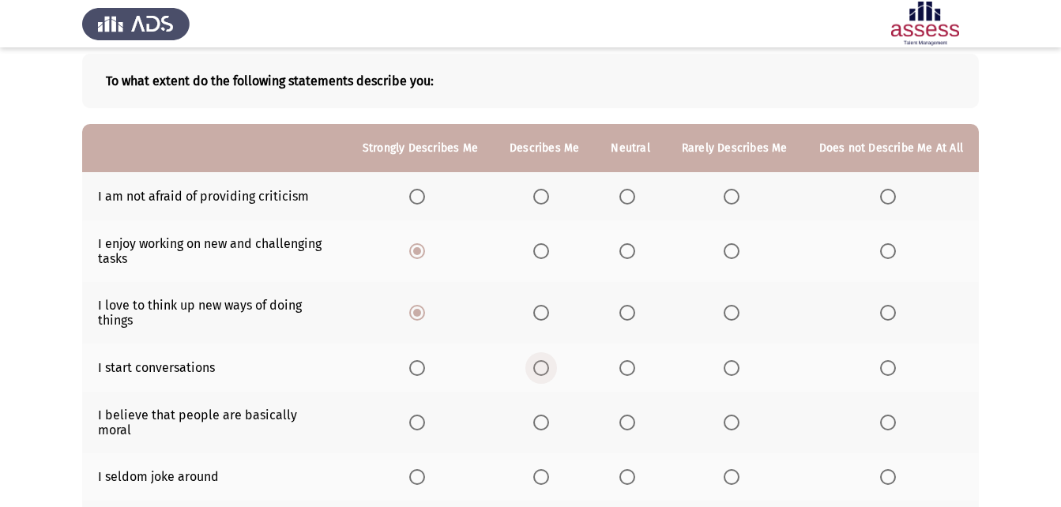
click at [548, 370] on span "Select an option" at bounding box center [541, 368] width 16 height 16
click at [548, 370] on input "Select an option" at bounding box center [541, 368] width 16 height 16
click at [628, 415] on span "Select an option" at bounding box center [627, 423] width 16 height 16
click at [628, 415] on input "Select an option" at bounding box center [627, 423] width 16 height 16
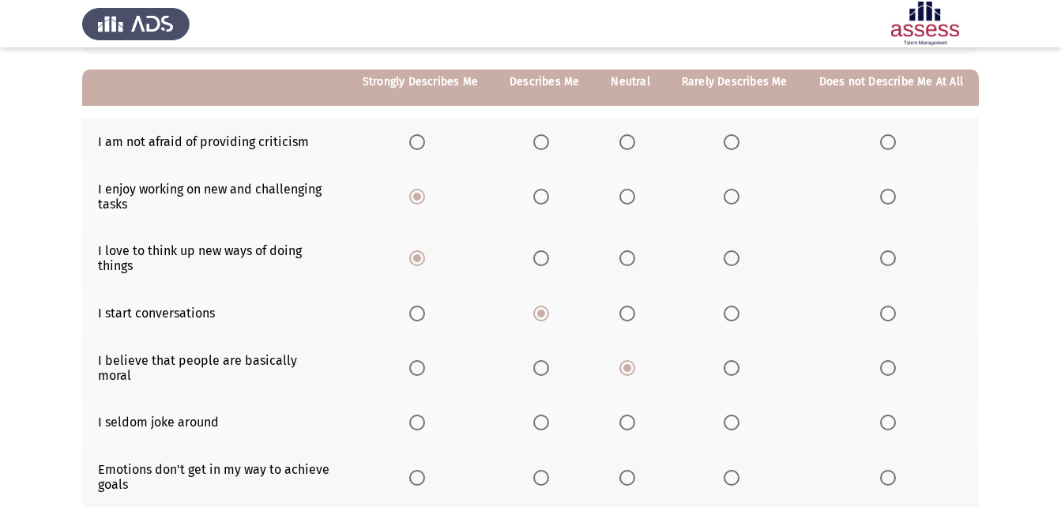
scroll to position [158, 0]
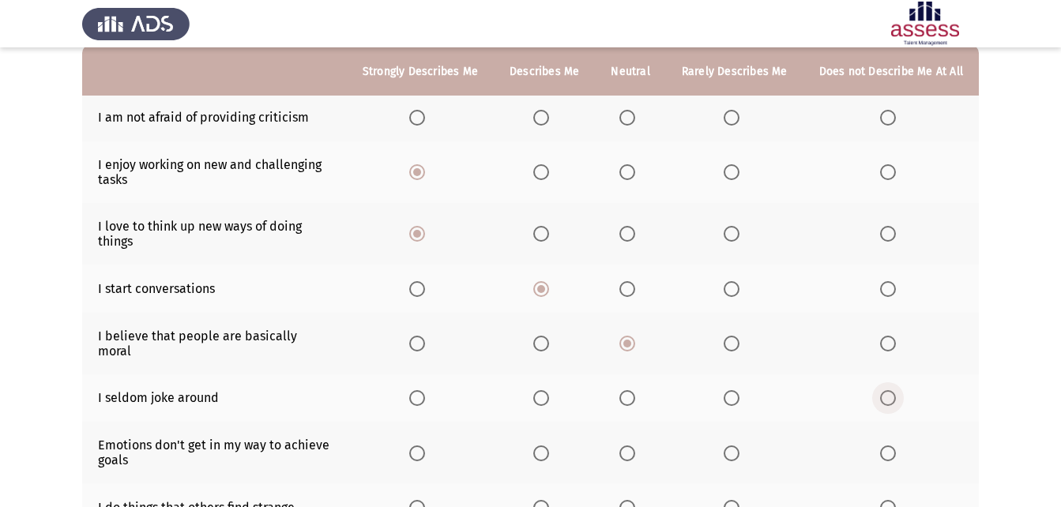
click at [888, 390] on span "Select an option" at bounding box center [888, 398] width 16 height 16
click at [888, 390] on input "Select an option" at bounding box center [888, 398] width 16 height 16
click at [425, 445] on span "Select an option" at bounding box center [417, 453] width 16 height 16
click at [425, 445] on input "Select an option" at bounding box center [417, 453] width 16 height 16
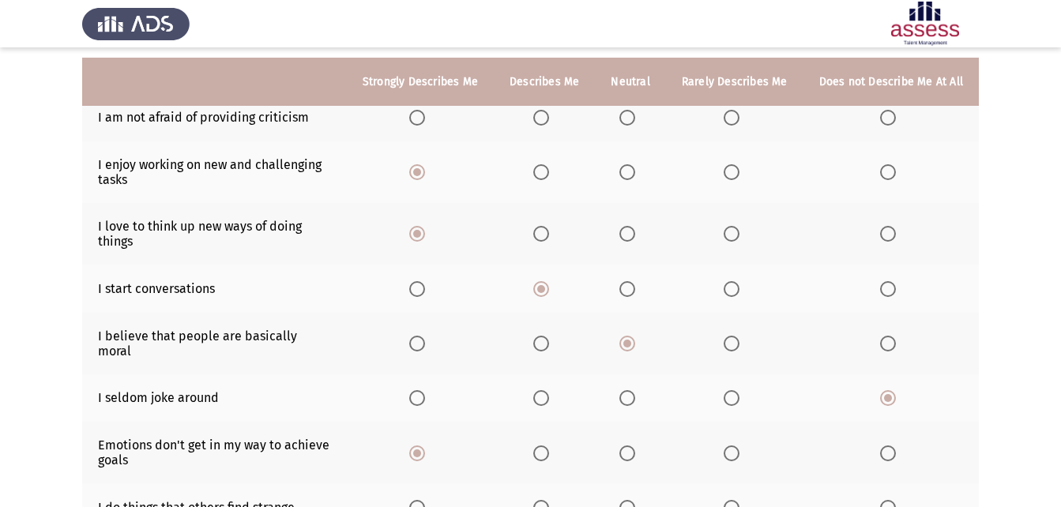
scroll to position [237, 0]
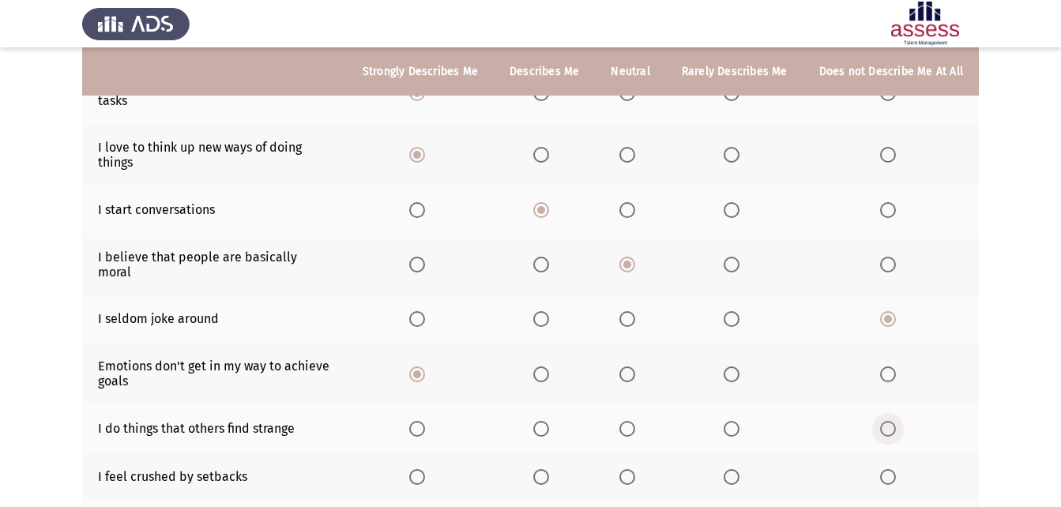
click at [887, 421] on span "Select an option" at bounding box center [888, 429] width 16 height 16
click at [887, 421] on input "Select an option" at bounding box center [888, 429] width 16 height 16
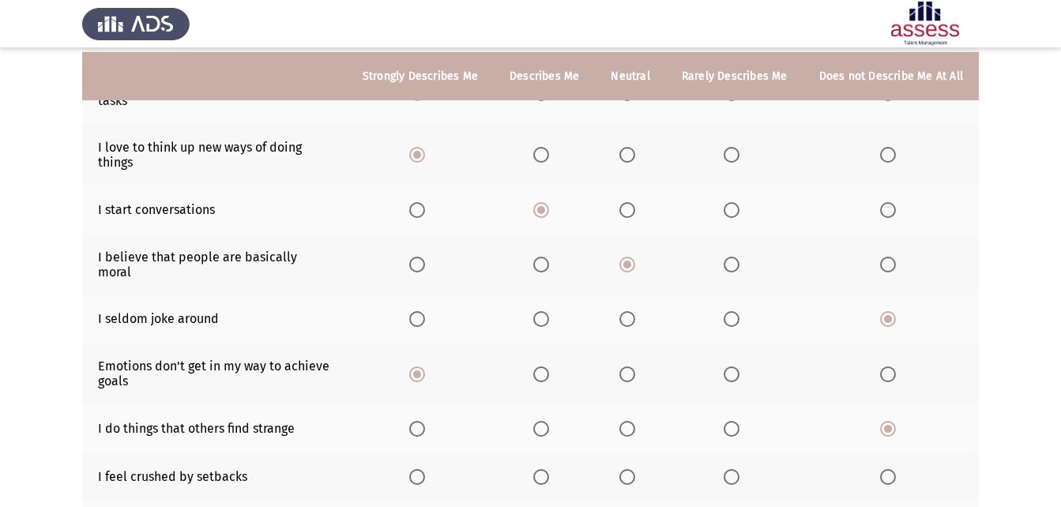
scroll to position [316, 0]
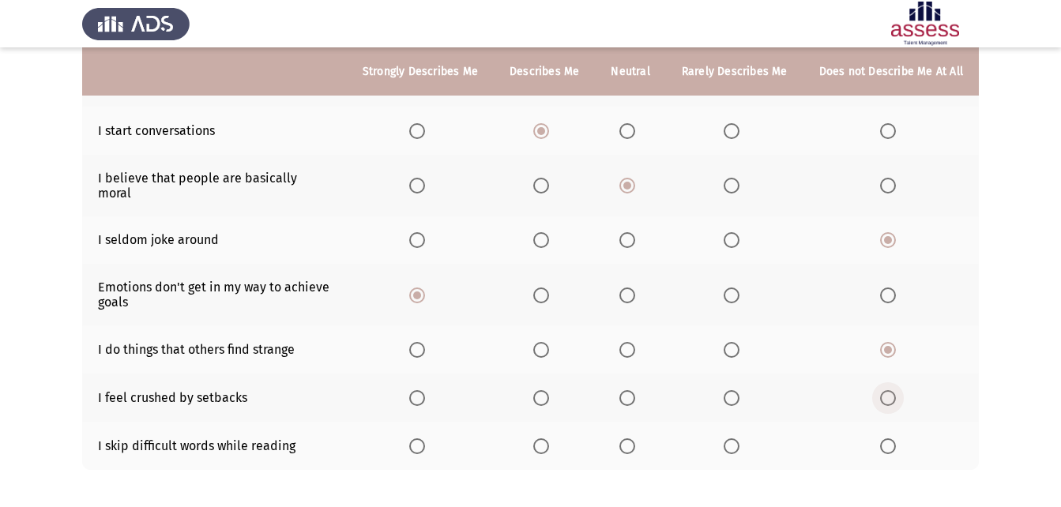
click at [895, 390] on span "Select an option" at bounding box center [888, 398] width 16 height 16
click at [895, 390] on input "Select an option" at bounding box center [888, 398] width 16 height 16
click at [885, 438] on span "Select an option" at bounding box center [888, 446] width 16 height 16
click at [885, 438] on input "Select an option" at bounding box center [888, 446] width 16 height 16
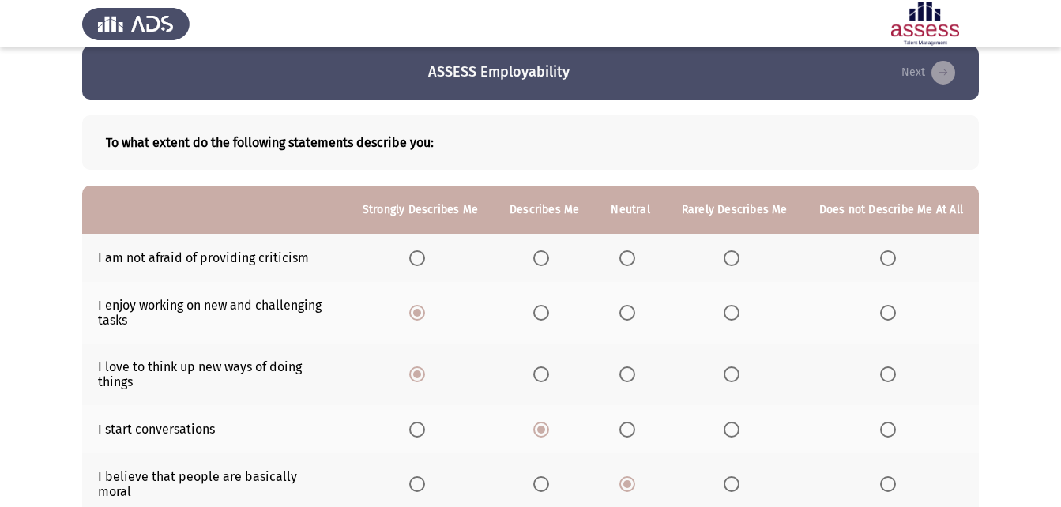
scroll to position [0, 0]
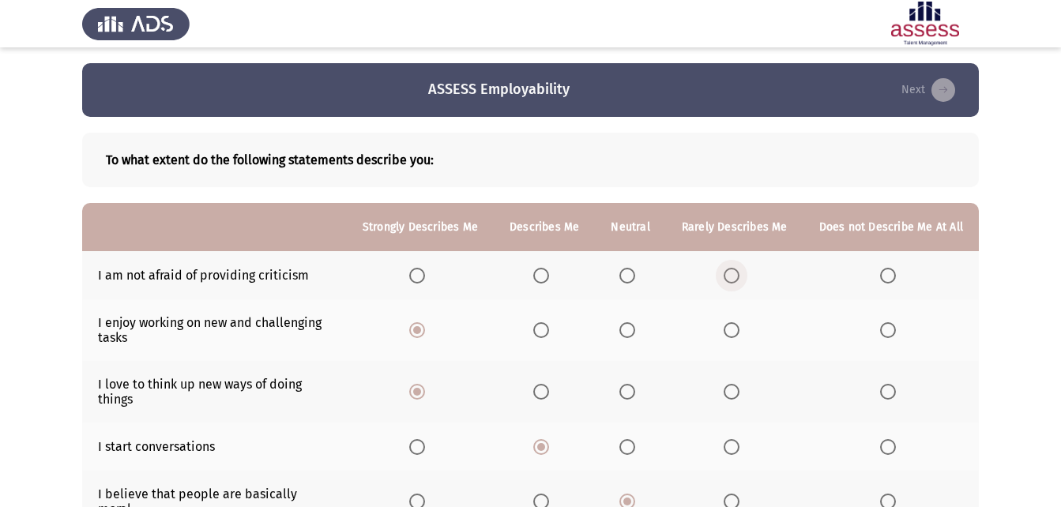
click at [745, 272] on label "Select an option" at bounding box center [734, 276] width 22 height 16
click at [739, 272] on input "Select an option" at bounding box center [731, 276] width 16 height 16
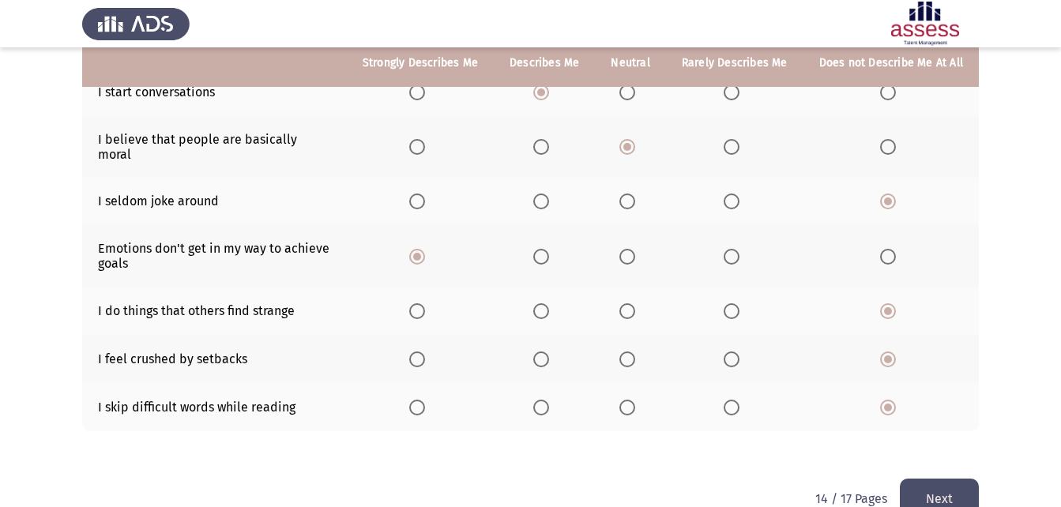
scroll to position [375, 0]
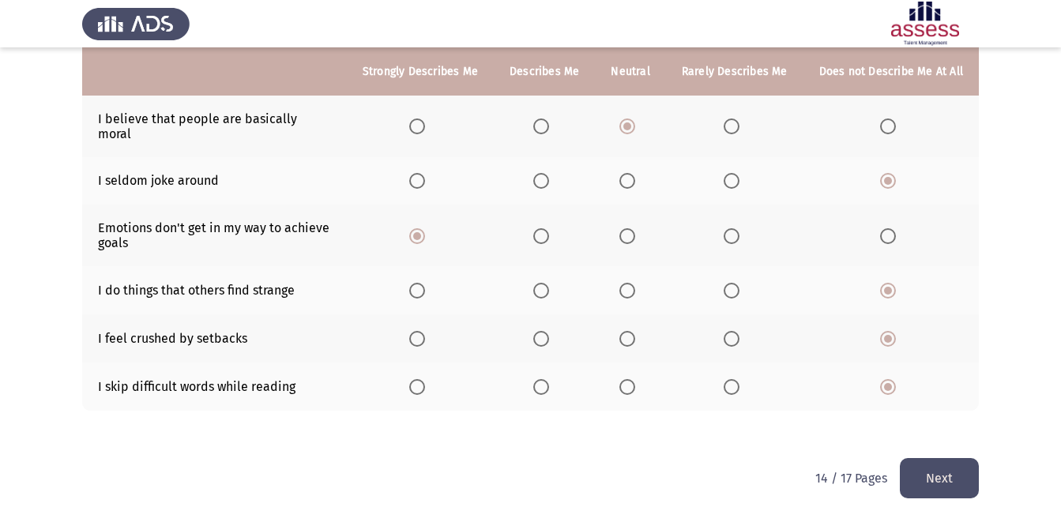
click at [911, 460] on button "Next" at bounding box center [938, 478] width 79 height 40
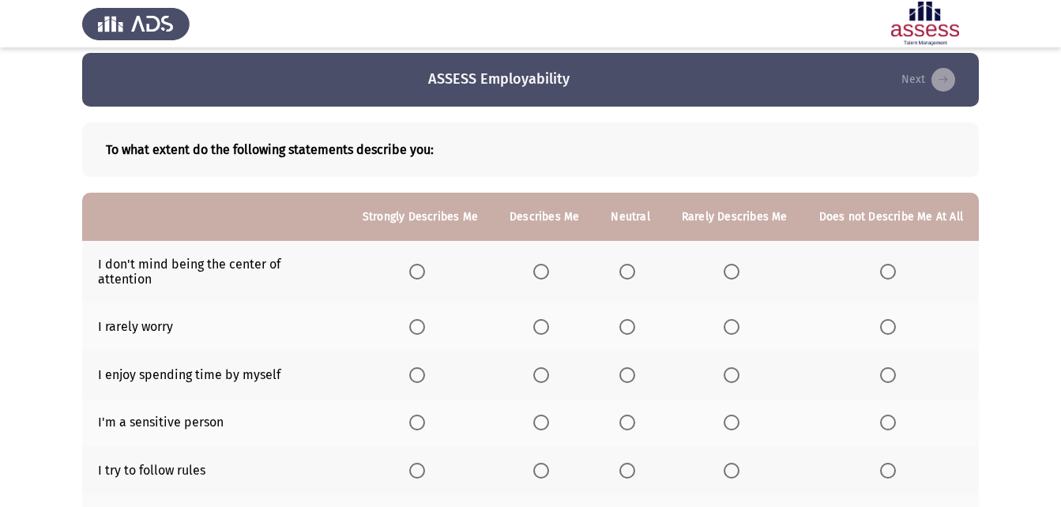
scroll to position [0, 0]
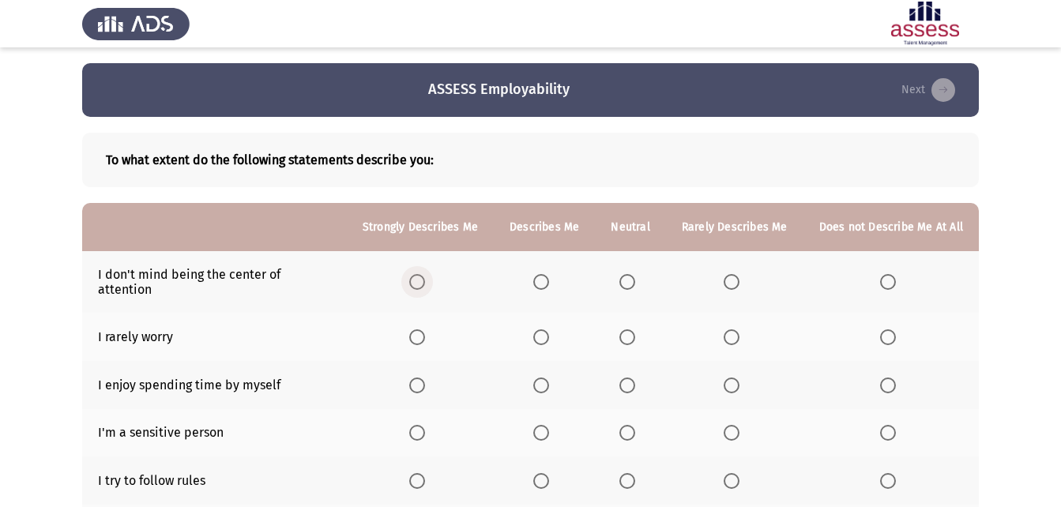
click at [424, 274] on span "Select an option" at bounding box center [417, 282] width 16 height 16
click at [424, 274] on input "Select an option" at bounding box center [417, 282] width 16 height 16
click at [425, 329] on span "Select an option" at bounding box center [417, 337] width 16 height 16
click at [425, 329] on input "Select an option" at bounding box center [417, 337] width 16 height 16
click at [546, 329] on span "Select an option" at bounding box center [541, 337] width 16 height 16
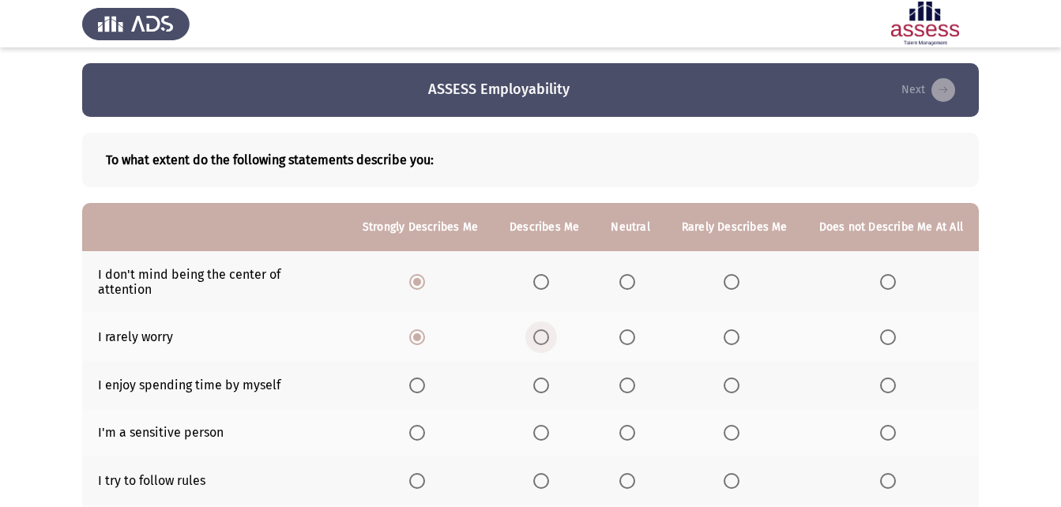
click at [546, 329] on input "Select an option" at bounding box center [541, 337] width 16 height 16
click at [725, 368] on th at bounding box center [734, 385] width 137 height 48
click at [736, 377] on span "Select an option" at bounding box center [731, 385] width 16 height 16
click at [736, 377] on input "Select an option" at bounding box center [731, 385] width 16 height 16
click at [891, 425] on span "Select an option" at bounding box center [888, 433] width 16 height 16
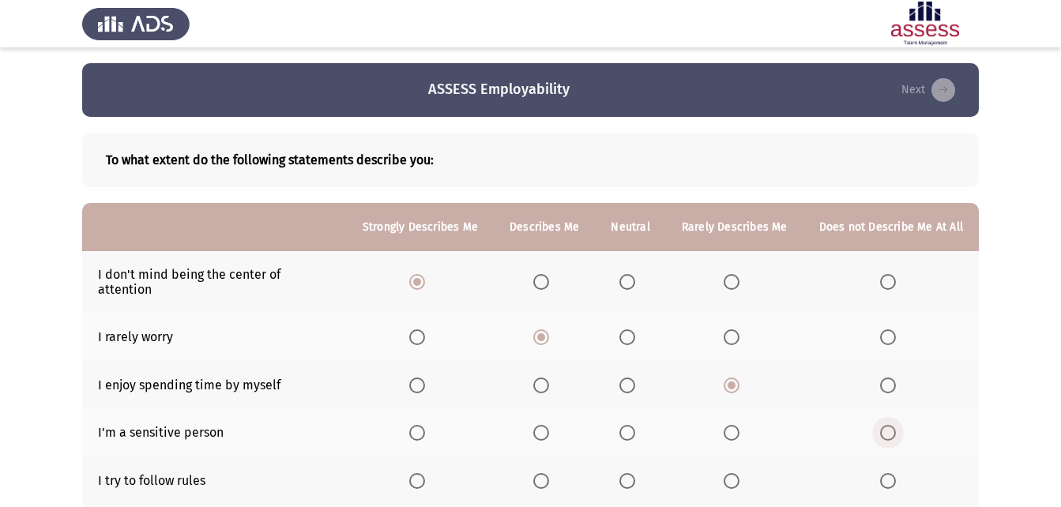
click at [891, 425] on input "Select an option" at bounding box center [888, 433] width 16 height 16
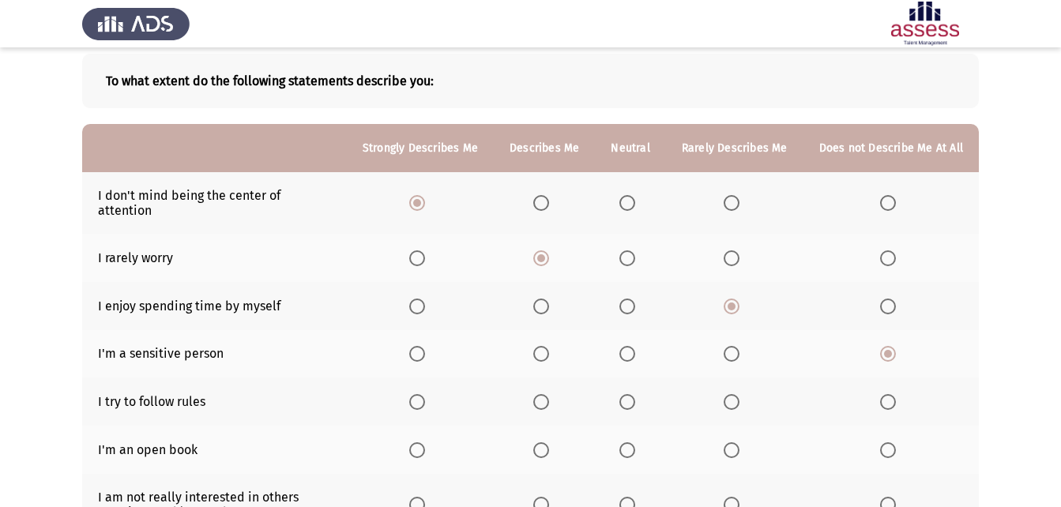
click at [418, 396] on th at bounding box center [420, 401] width 147 height 48
click at [419, 394] on span "Select an option" at bounding box center [417, 402] width 16 height 16
click at [419, 394] on input "Select an option" at bounding box center [417, 402] width 16 height 16
click at [555, 442] on label "Select an option" at bounding box center [544, 450] width 22 height 16
click at [549, 442] on input "Select an option" at bounding box center [541, 450] width 16 height 16
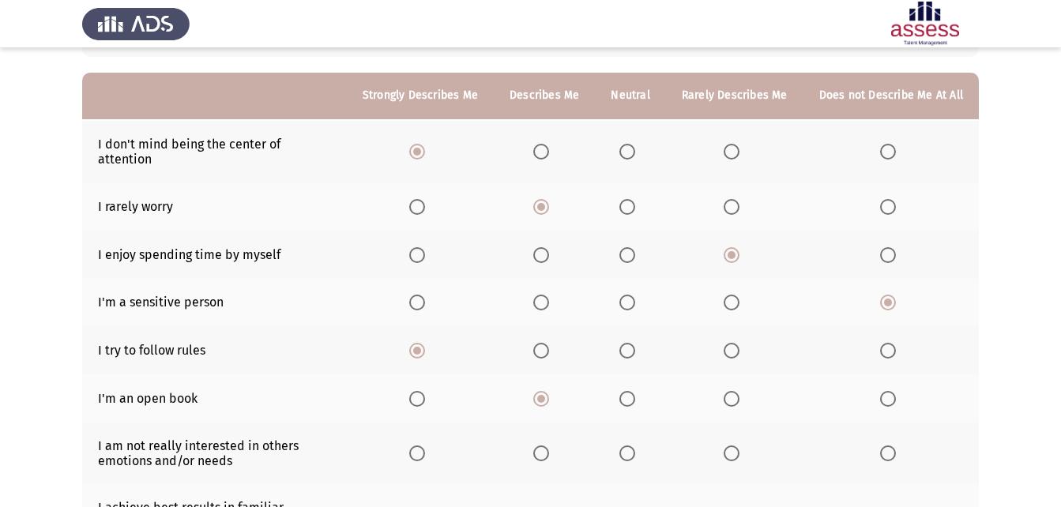
scroll to position [158, 0]
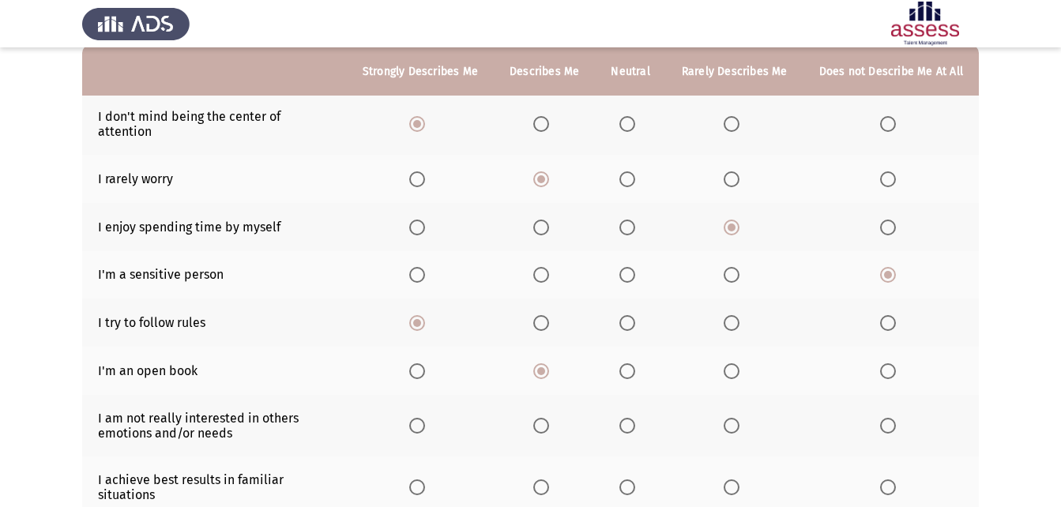
click at [895, 423] on th at bounding box center [890, 426] width 175 height 62
click at [738, 418] on span "Select an option" at bounding box center [731, 426] width 16 height 16
click at [738, 418] on input "Select an option" at bounding box center [731, 426] width 16 height 16
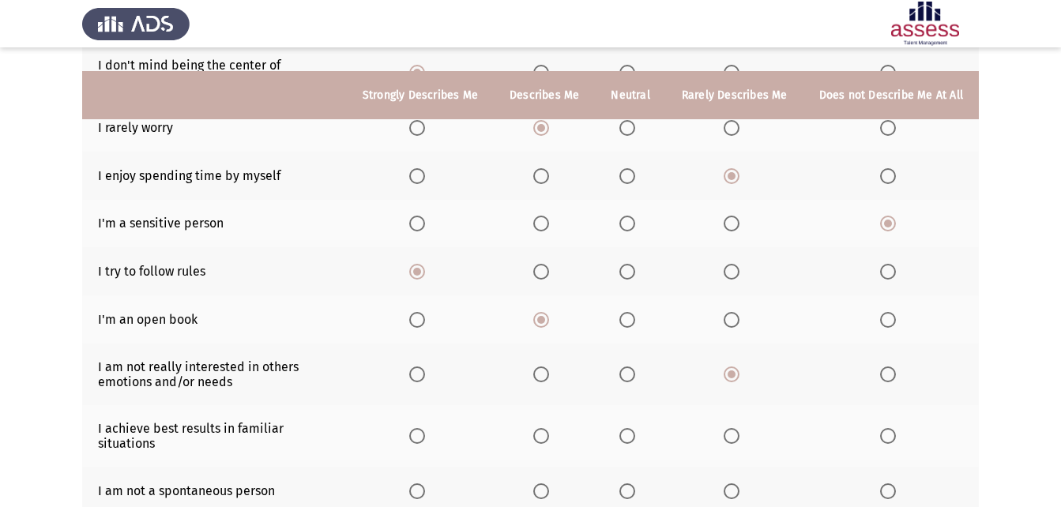
scroll to position [237, 0]
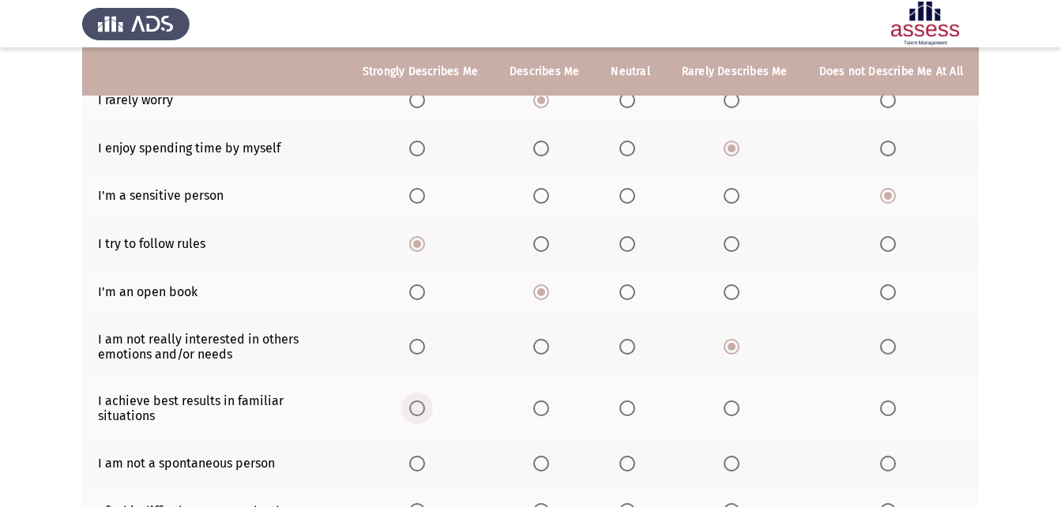
click at [431, 400] on label "Select an option" at bounding box center [420, 408] width 22 height 16
click at [425, 400] on input "Select an option" at bounding box center [417, 408] width 16 height 16
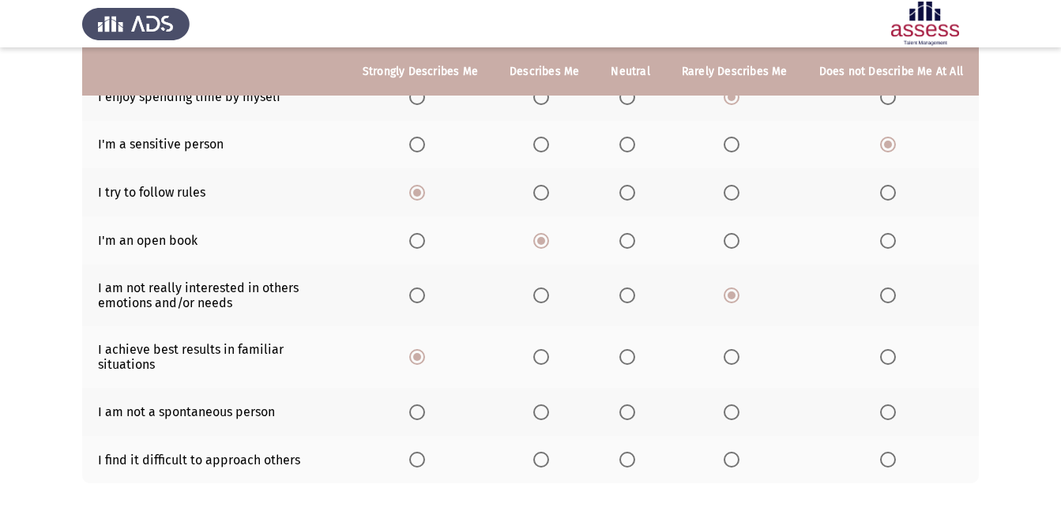
scroll to position [316, 0]
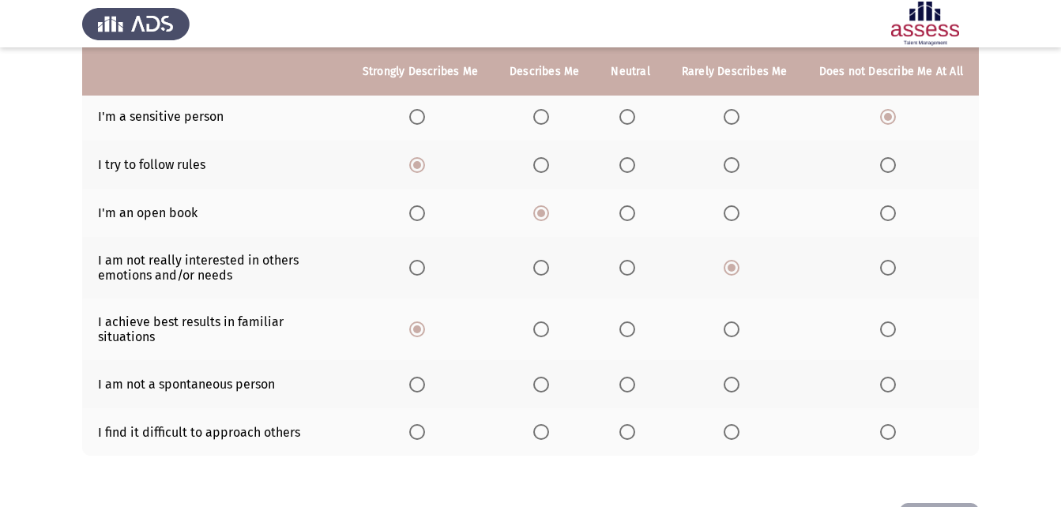
click at [635, 377] on span "Select an option" at bounding box center [627, 385] width 16 height 16
click at [635, 377] on input "Select an option" at bounding box center [627, 385] width 16 height 16
click at [891, 424] on span "Select an option" at bounding box center [888, 432] width 16 height 16
click at [891, 424] on input "Select an option" at bounding box center [888, 432] width 16 height 16
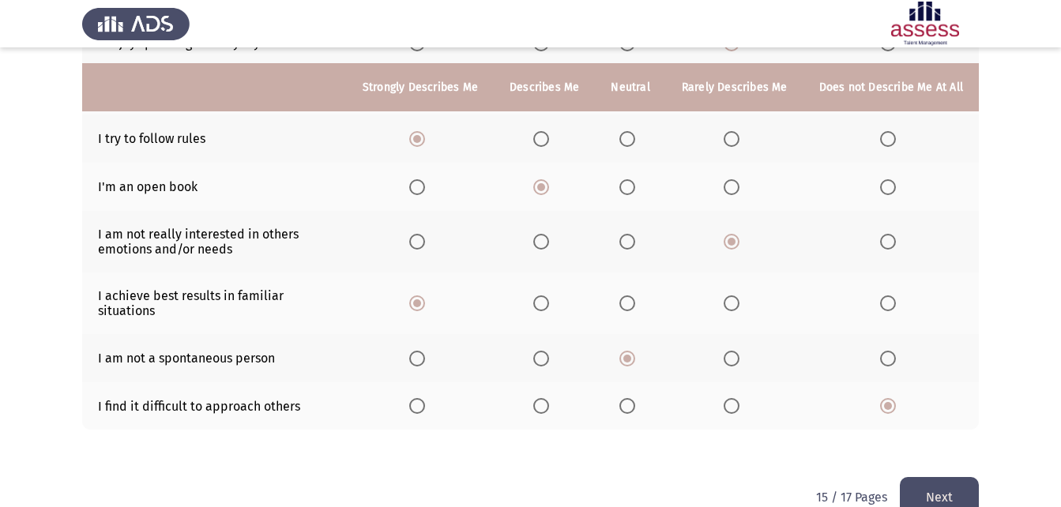
scroll to position [362, 0]
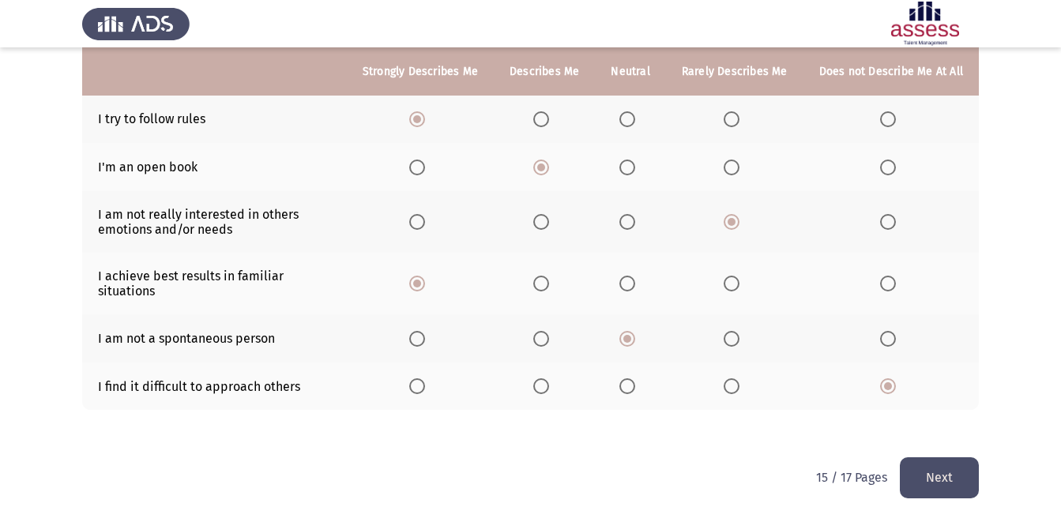
click at [926, 457] on button "Next" at bounding box center [938, 477] width 79 height 40
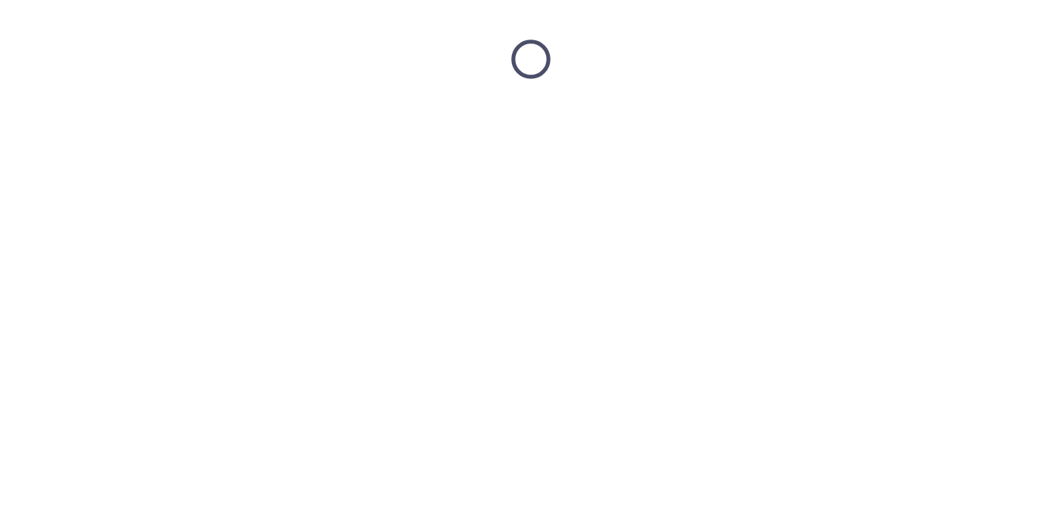
scroll to position [0, 0]
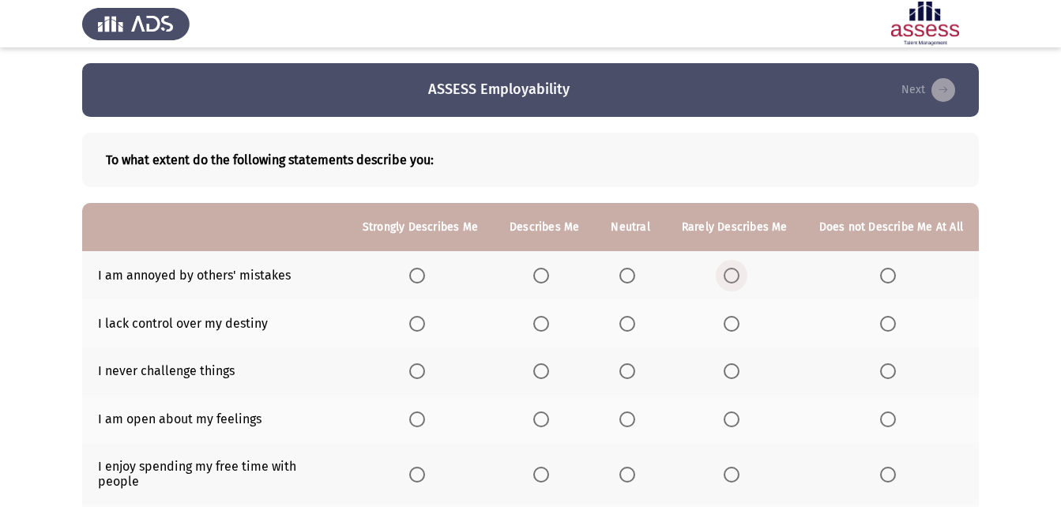
click at [744, 276] on label "Select an option" at bounding box center [734, 276] width 22 height 16
click at [739, 276] on input "Select an option" at bounding box center [731, 276] width 16 height 16
click at [631, 272] on span "Select an option" at bounding box center [627, 276] width 16 height 16
click at [631, 272] on input "Select an option" at bounding box center [627, 276] width 16 height 16
click at [734, 317] on span "Select an option" at bounding box center [731, 324] width 16 height 16
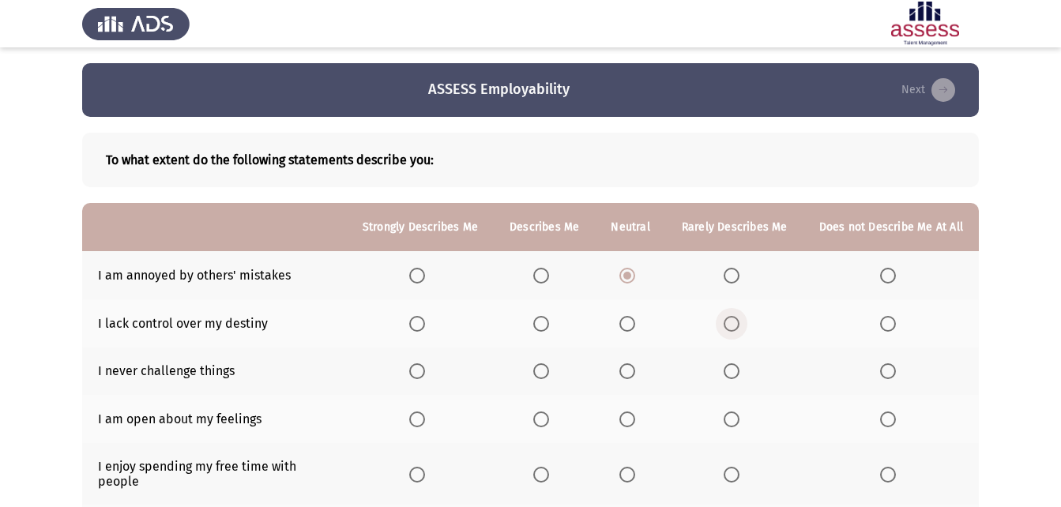
click at [734, 317] on input "Select an option" at bounding box center [731, 324] width 16 height 16
click at [887, 368] on span "Select an option" at bounding box center [888, 371] width 16 height 16
click at [887, 368] on input "Select an option" at bounding box center [888, 371] width 16 height 16
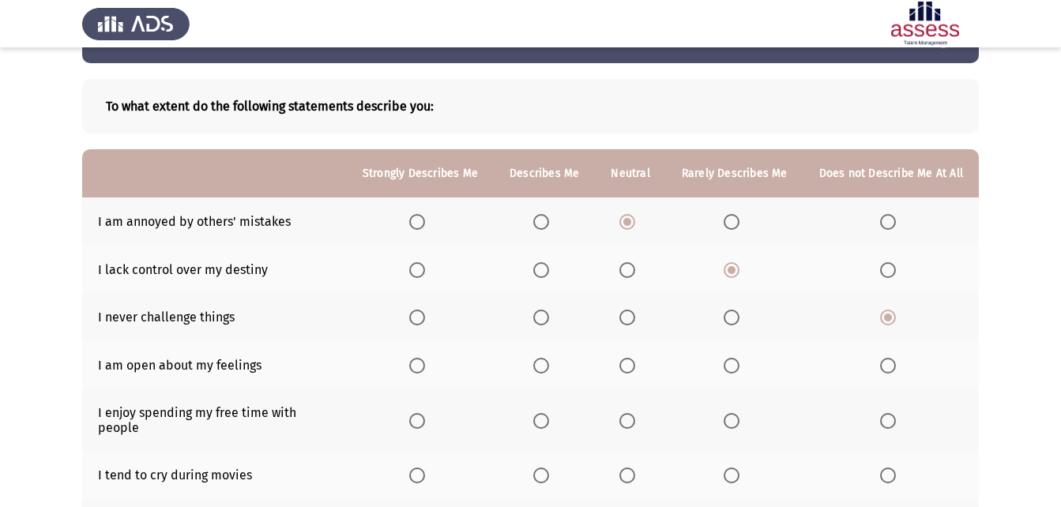
scroll to position [79, 0]
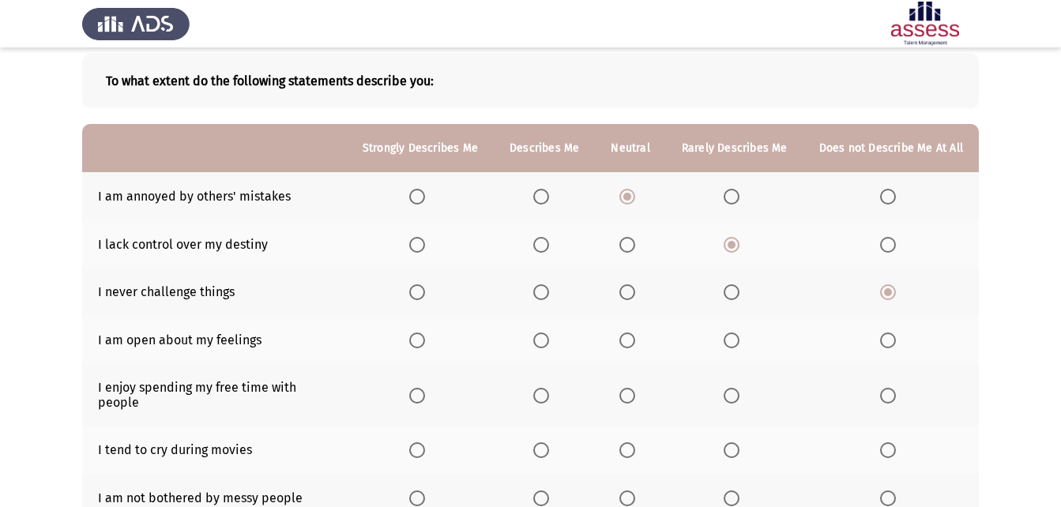
click at [630, 340] on span "Select an option" at bounding box center [627, 340] width 16 height 16
click at [630, 340] on input "Select an option" at bounding box center [627, 340] width 16 height 16
click at [548, 392] on span "Select an option" at bounding box center [541, 396] width 16 height 16
click at [548, 392] on input "Select an option" at bounding box center [541, 396] width 16 height 16
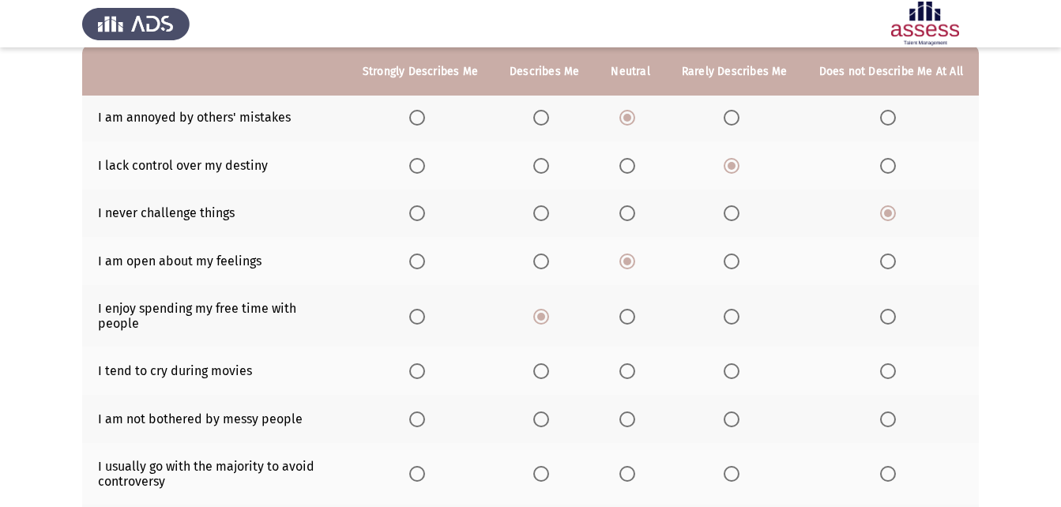
click at [630, 363] on span "Select an option" at bounding box center [627, 371] width 16 height 16
click at [630, 363] on input "Select an option" at bounding box center [627, 371] width 16 height 16
click at [630, 411] on span "Select an option" at bounding box center [627, 419] width 16 height 16
click at [630, 411] on input "Select an option" at bounding box center [627, 419] width 16 height 16
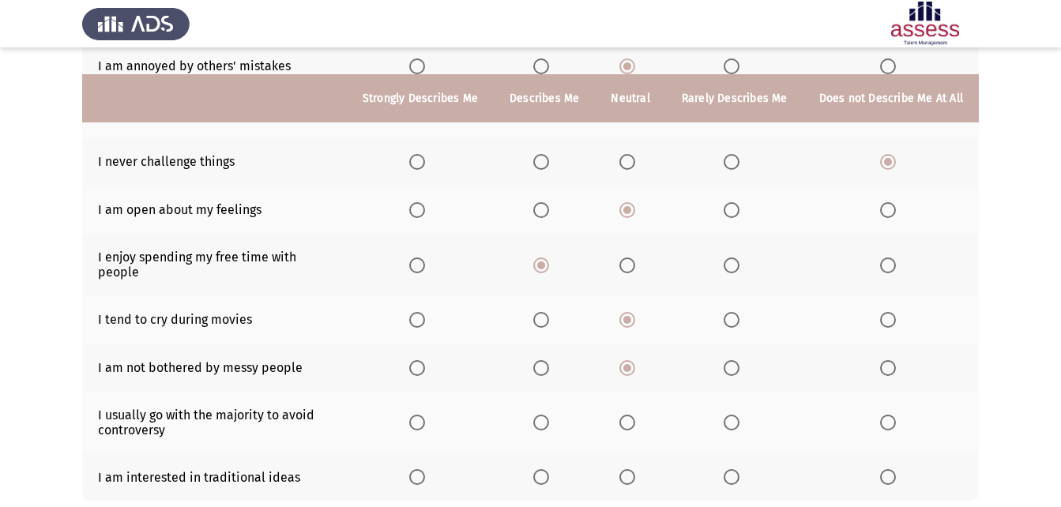
scroll to position [237, 0]
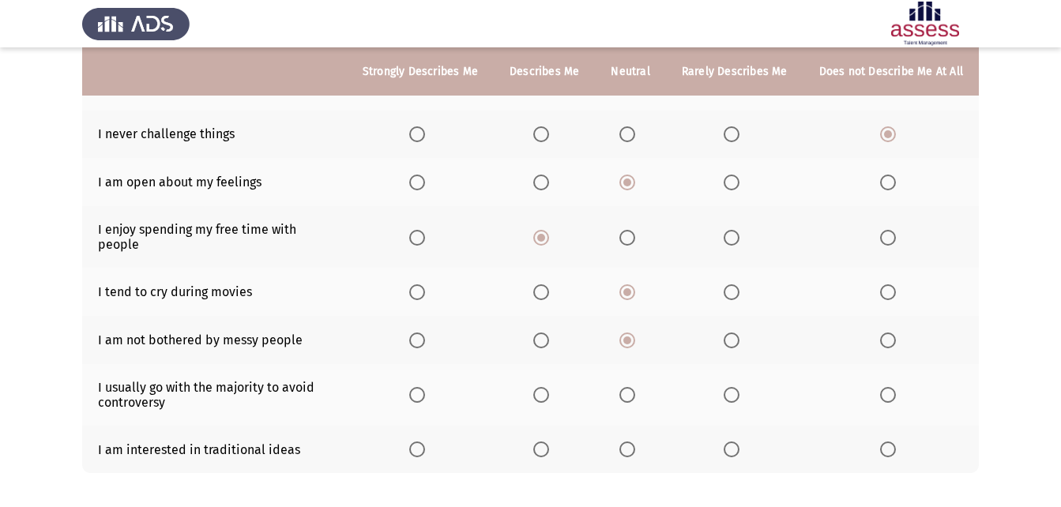
click at [630, 387] on span "Select an option" at bounding box center [627, 395] width 16 height 16
click at [630, 387] on input "Select an option" at bounding box center [627, 395] width 16 height 16
click at [731, 441] on span "Select an option" at bounding box center [731, 449] width 16 height 16
click at [731, 441] on input "Select an option" at bounding box center [731, 449] width 16 height 16
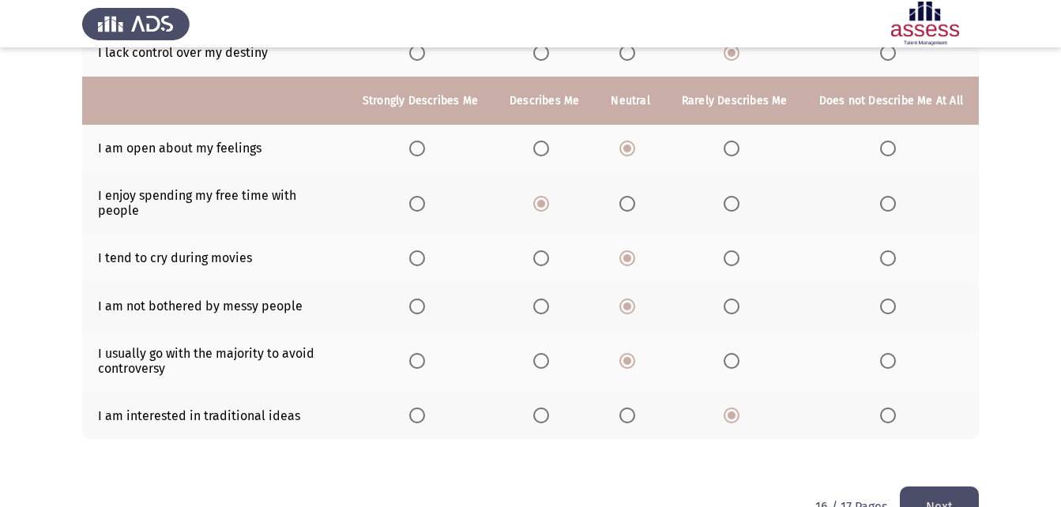
scroll to position [300, 0]
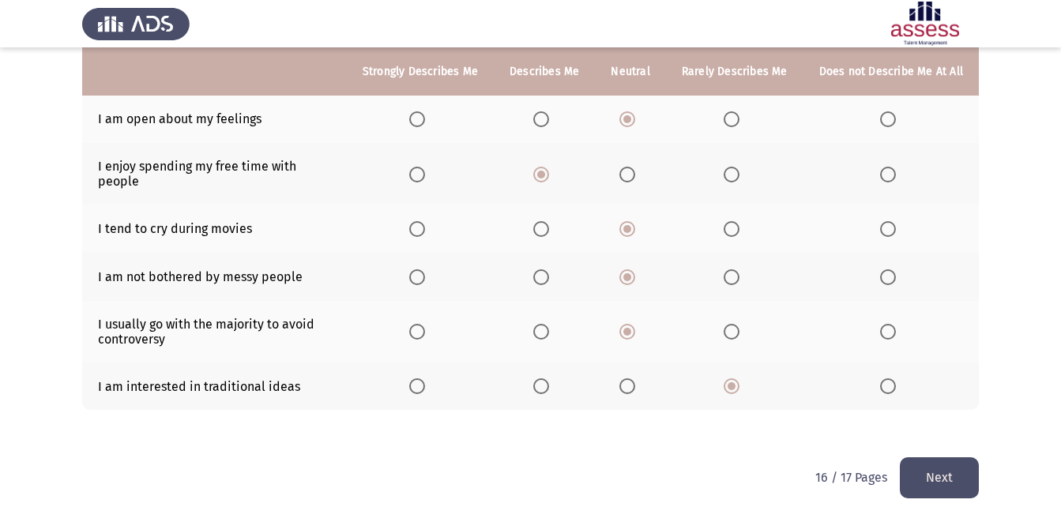
click at [635, 378] on span "Select an option" at bounding box center [627, 386] width 16 height 16
click at [635, 378] on input "Select an option" at bounding box center [627, 386] width 16 height 16
click at [963, 457] on button "Next" at bounding box center [938, 477] width 79 height 40
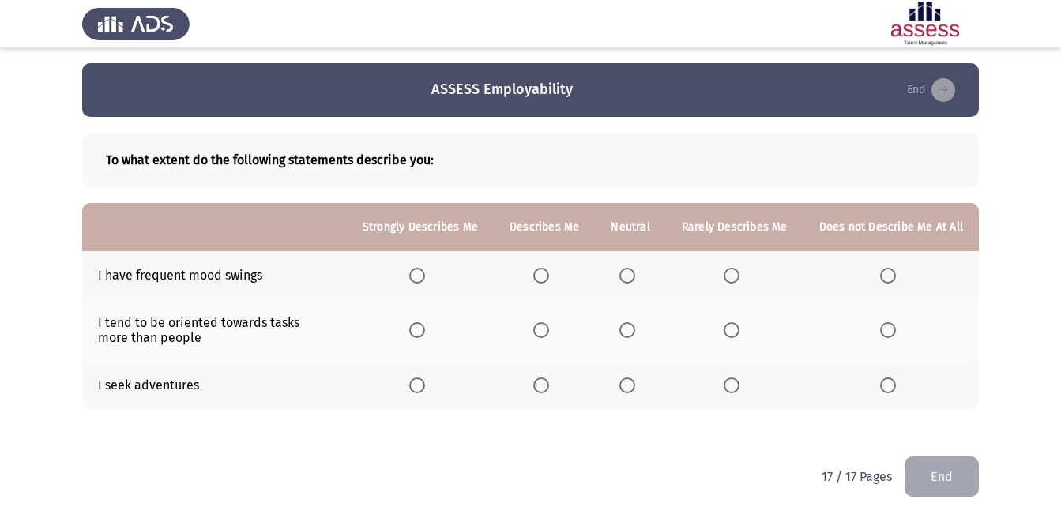
scroll to position [13, 0]
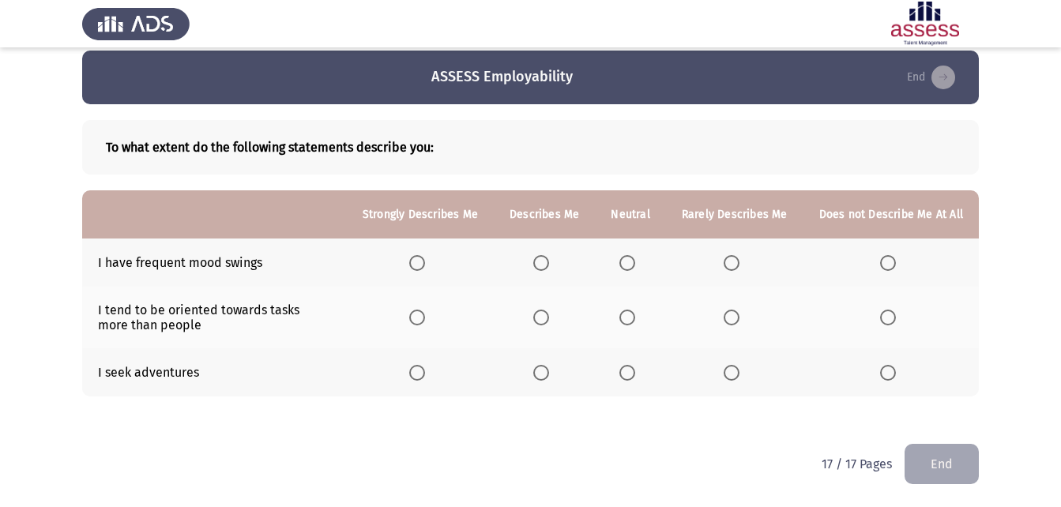
click at [732, 261] on span "Select an option" at bounding box center [731, 263] width 16 height 16
click at [732, 261] on input "Select an option" at bounding box center [731, 263] width 16 height 16
click at [629, 318] on span "Select an option" at bounding box center [627, 318] width 16 height 16
click at [629, 318] on input "Select an option" at bounding box center [627, 318] width 16 height 16
click at [625, 366] on span "Select an option" at bounding box center [627, 373] width 16 height 16
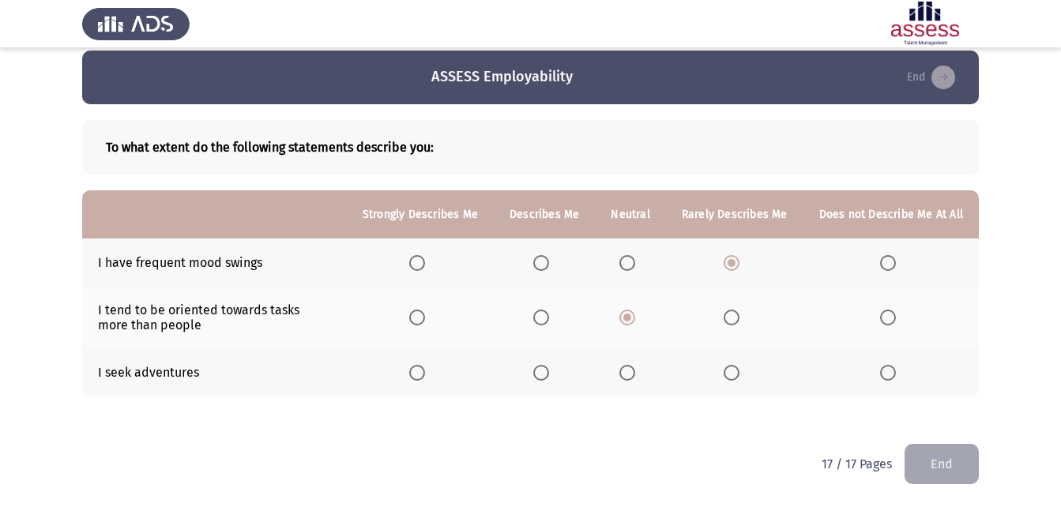
click at [625, 366] on input "Select an option" at bounding box center [627, 373] width 16 height 16
click at [935, 461] on button "End" at bounding box center [941, 464] width 74 height 40
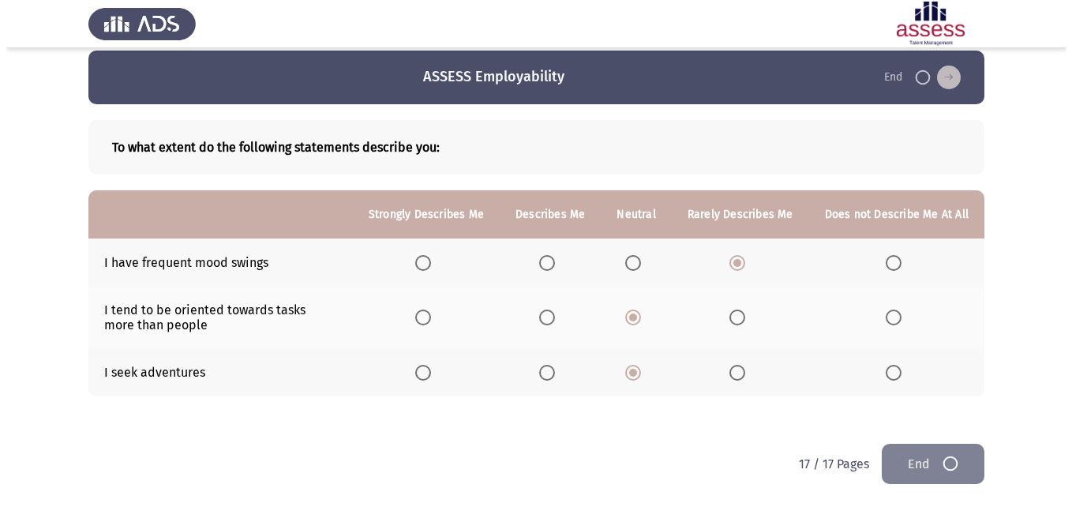
scroll to position [0, 0]
